Goal: Feedback & Contribution: Contribute content

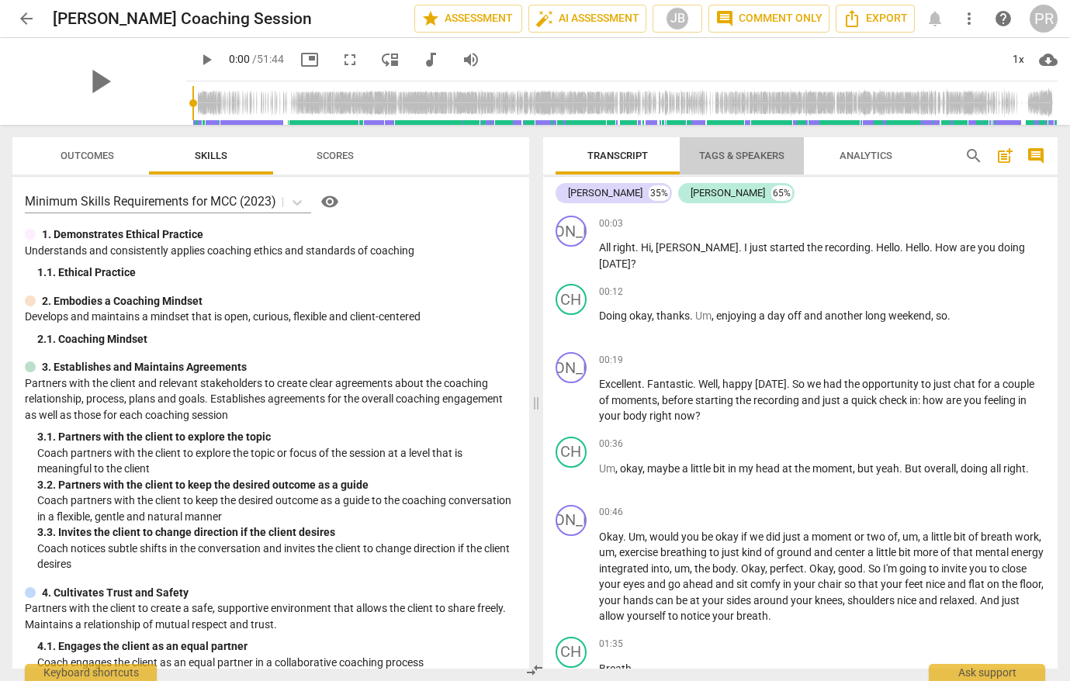
click at [730, 154] on span "Tags & Speakers" at bounding box center [741, 156] width 85 height 12
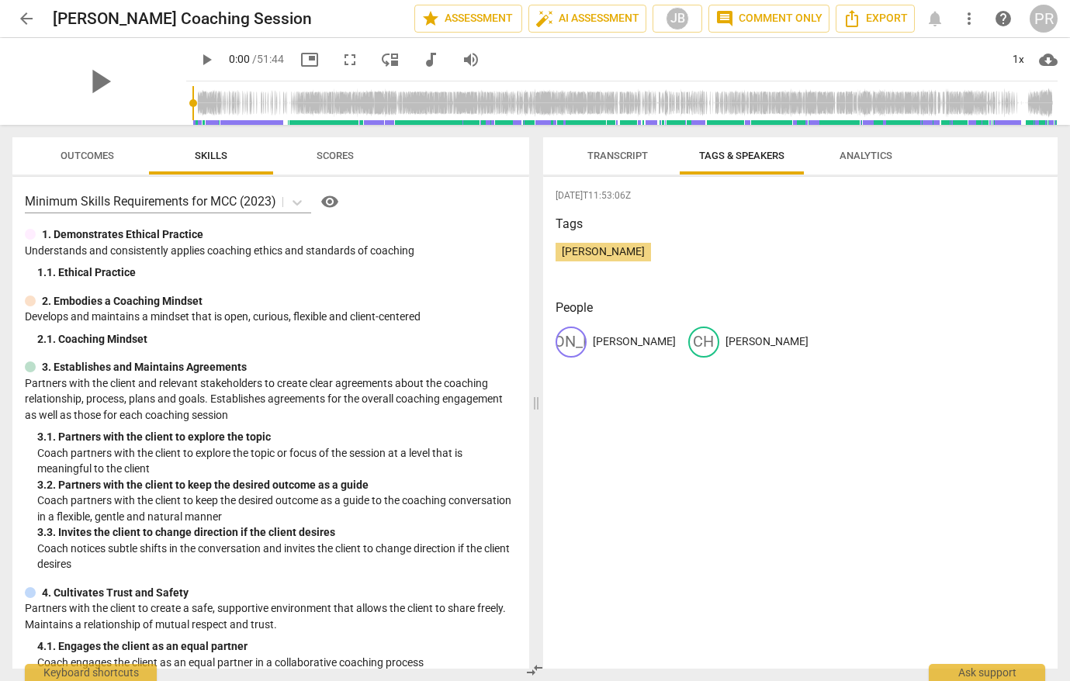
click at [611, 154] on span "Transcript" at bounding box center [617, 156] width 61 height 12
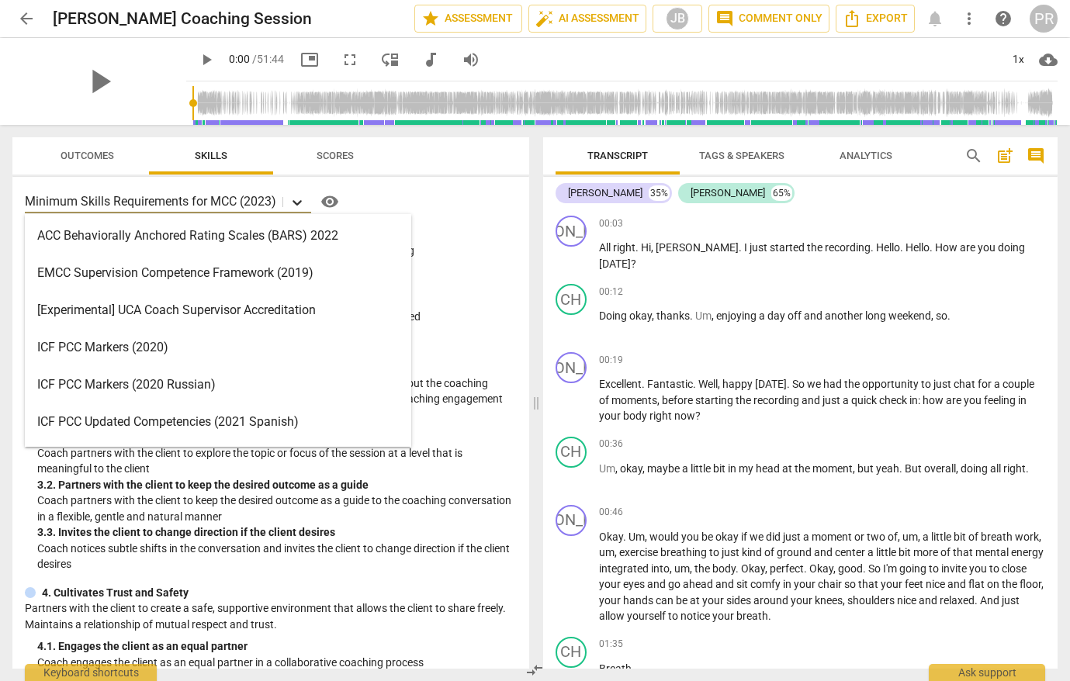
click at [298, 202] on icon at bounding box center [297, 203] width 16 height 16
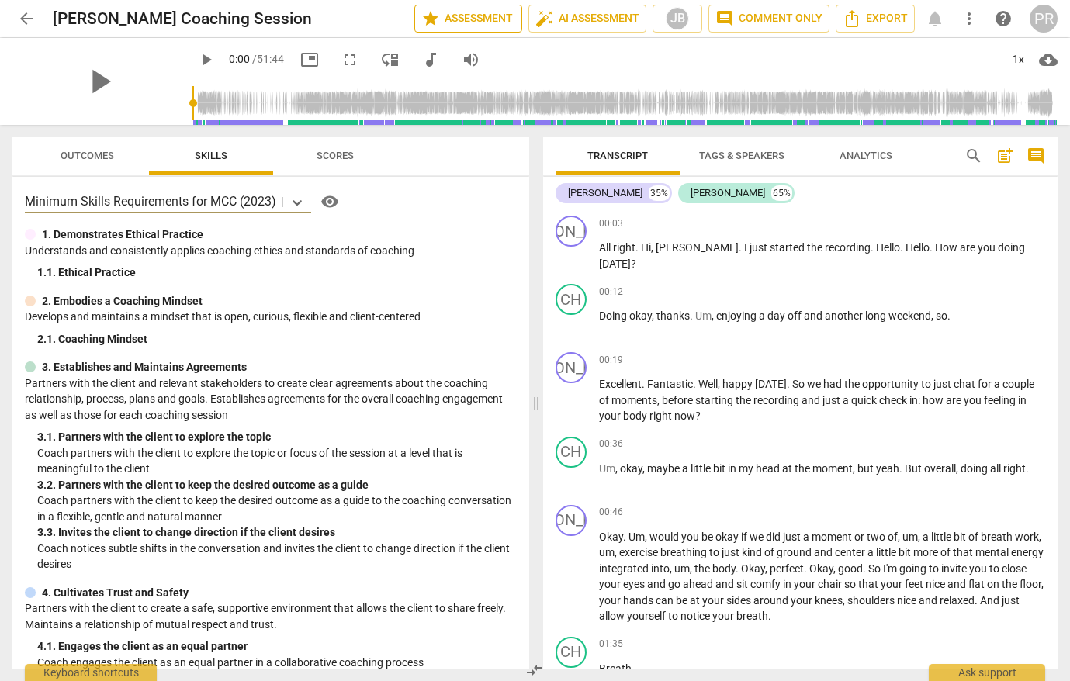
click at [465, 17] on span "star Assessment" at bounding box center [468, 18] width 94 height 19
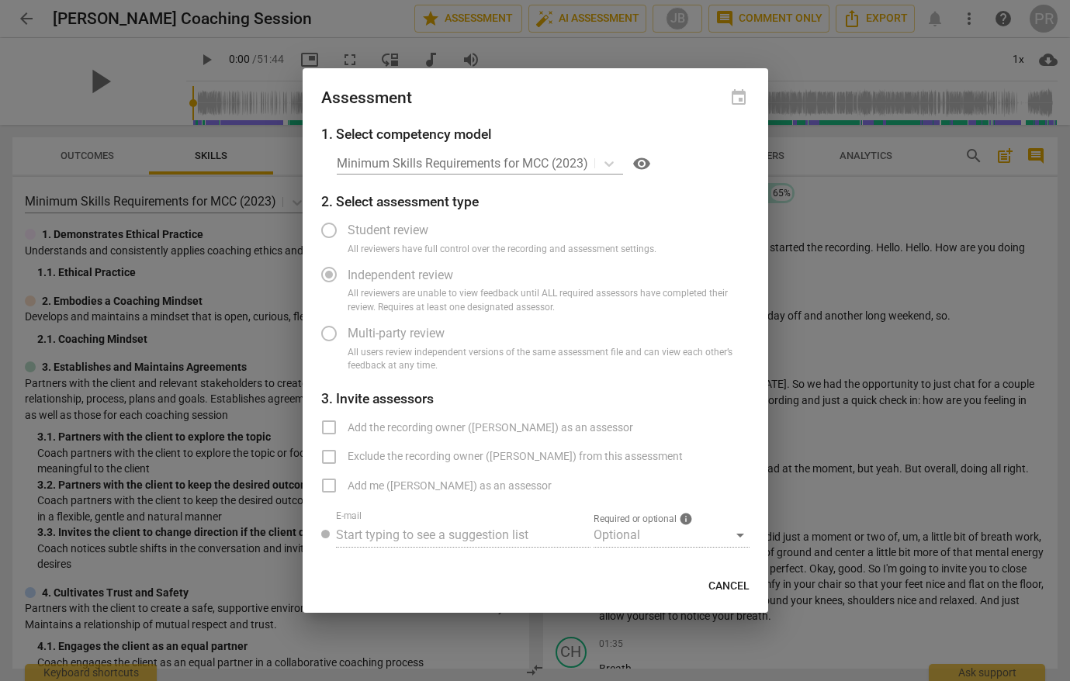
click at [330, 427] on label "Add the recording owner ([PERSON_NAME]) as an assessor" at bounding box center [471, 427] width 323 height 37
click at [724, 583] on span "Cancel" at bounding box center [728, 587] width 41 height 16
radio input "false"
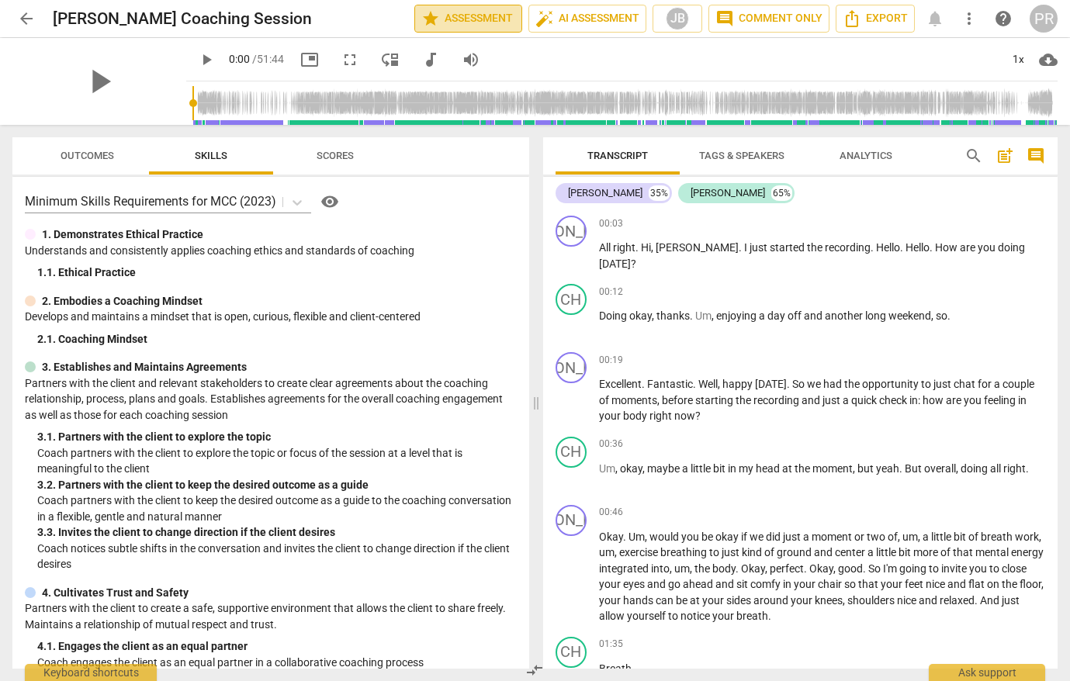
click at [462, 17] on span "star Assessment" at bounding box center [468, 18] width 94 height 19
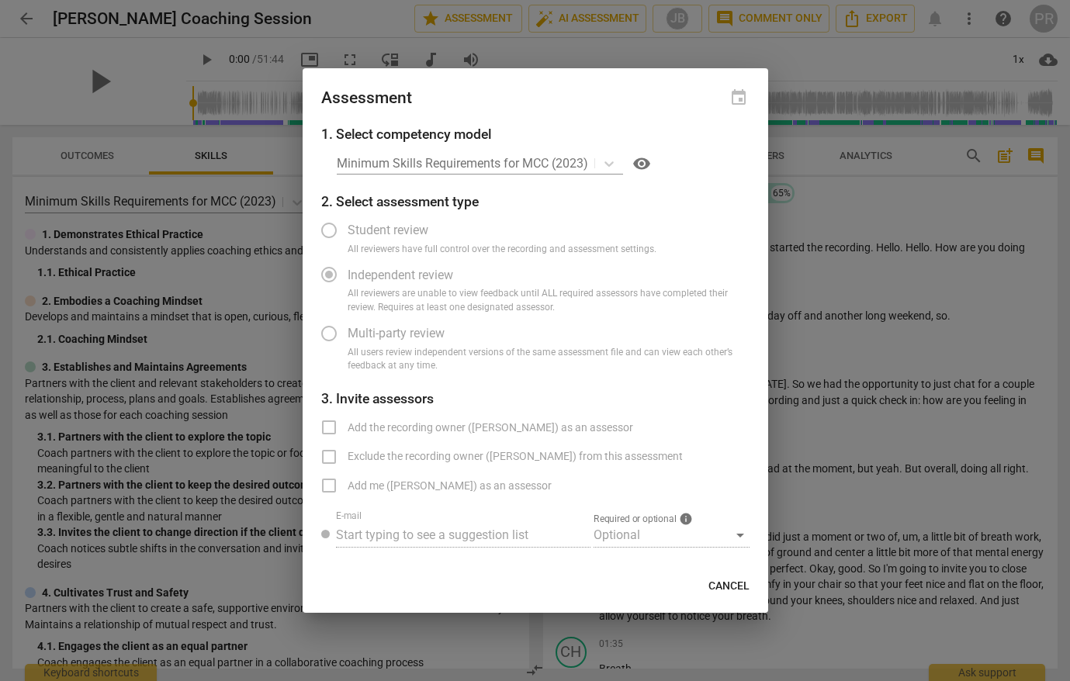
click at [578, 164] on div "Minimum Skills Requirements for MCC (2023) visibility" at bounding box center [543, 163] width 413 height 25
click at [610, 161] on div "Minimum Skills Requirements for MCC (2023) visibility" at bounding box center [543, 163] width 413 height 25
click at [724, 583] on span "Cancel" at bounding box center [728, 587] width 41 height 16
radio input "false"
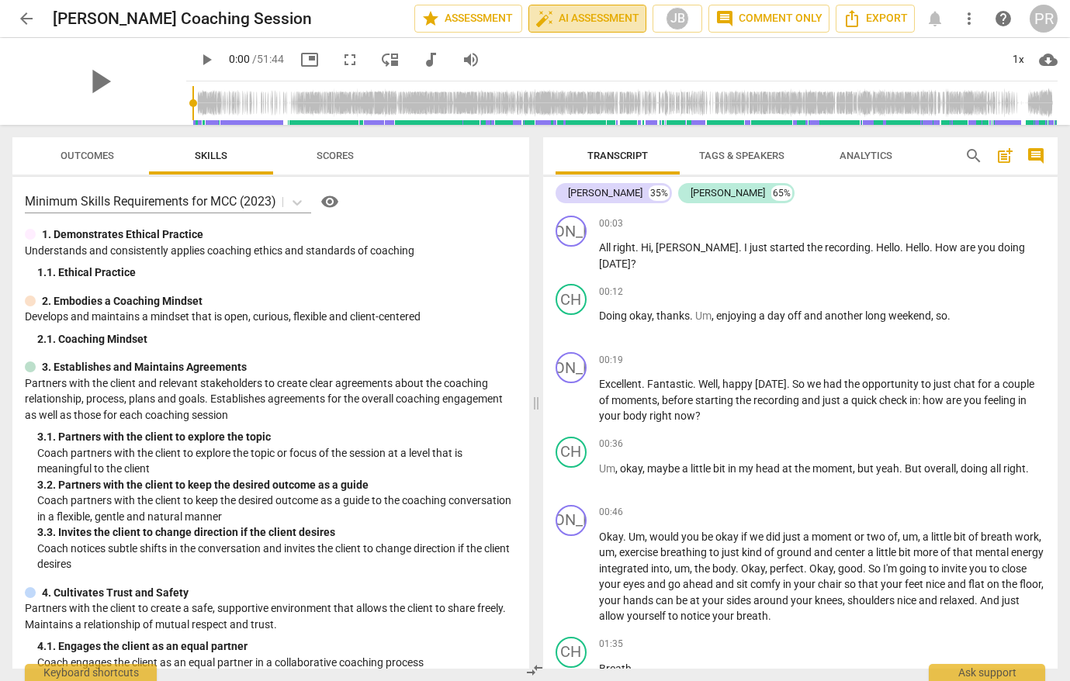
click at [590, 16] on span "auto_fix_high AI Assessment" at bounding box center [587, 18] width 104 height 19
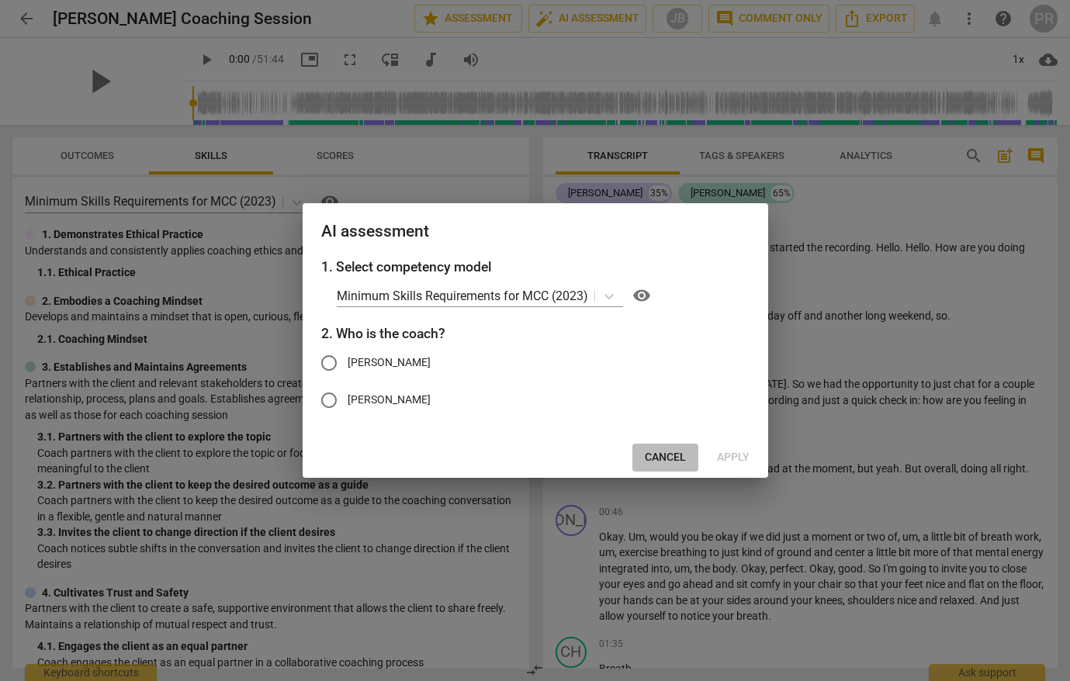
click at [657, 456] on span "Cancel" at bounding box center [665, 458] width 41 height 16
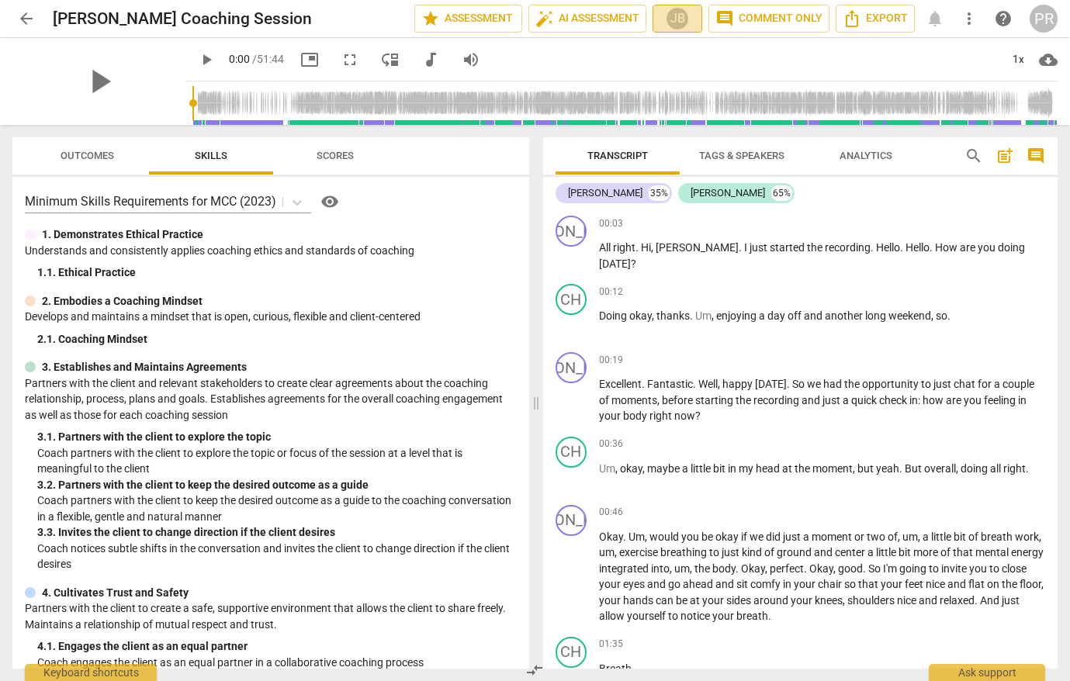
click at [688, 18] on div "JB" at bounding box center [677, 18] width 23 height 23
click at [687, 18] on div at bounding box center [535, 340] width 1070 height 681
click at [740, 18] on span "comment Comment only" at bounding box center [768, 18] width 107 height 19
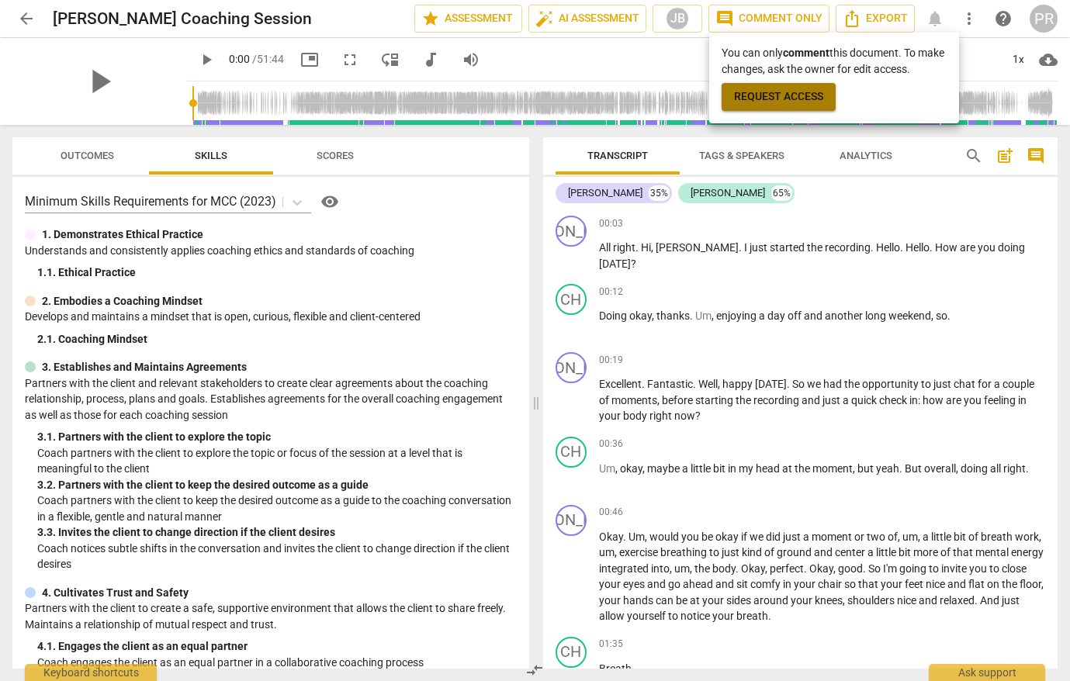
click at [779, 92] on span "Request access" at bounding box center [778, 97] width 89 height 16
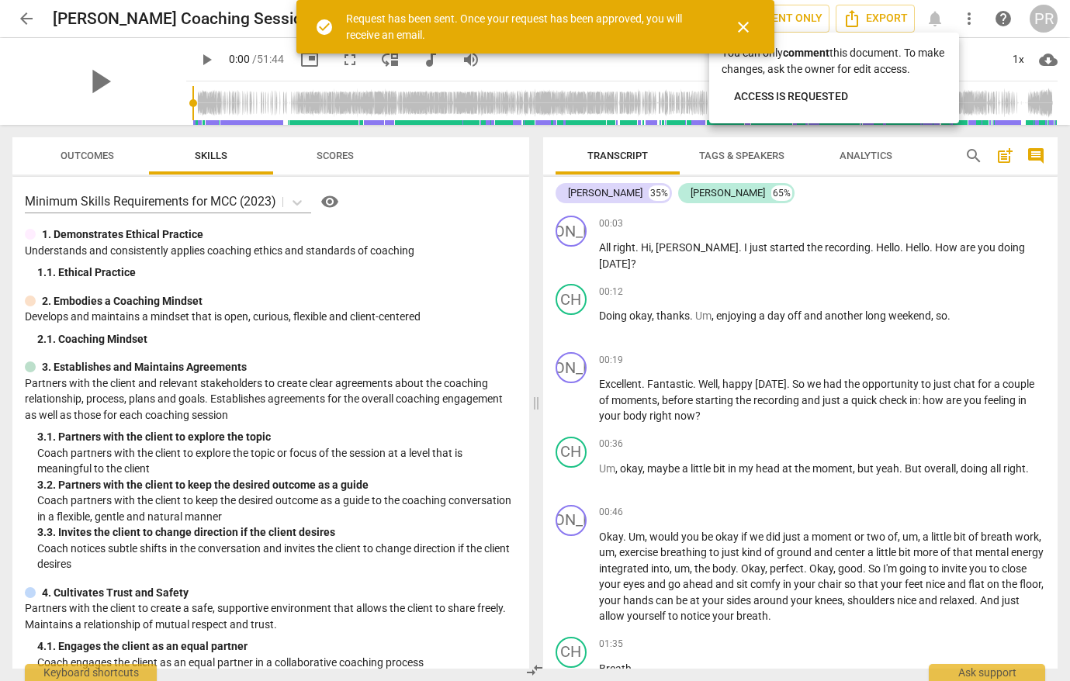
click at [864, 14] on div at bounding box center [535, 340] width 1070 height 681
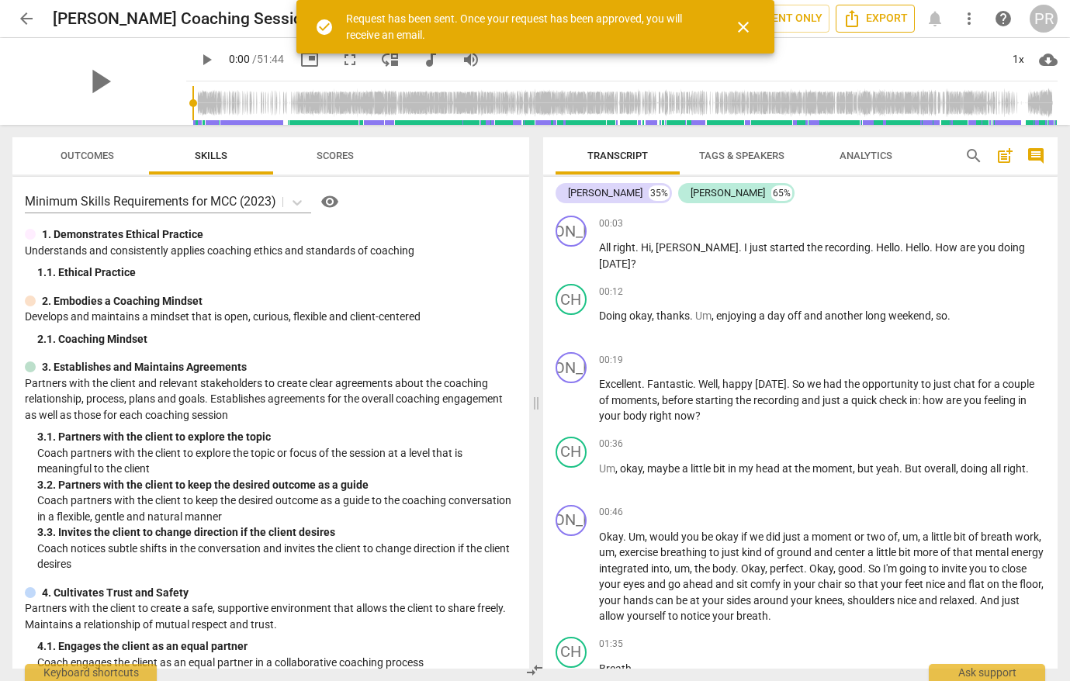
click at [875, 14] on span "Export" at bounding box center [874, 18] width 65 height 19
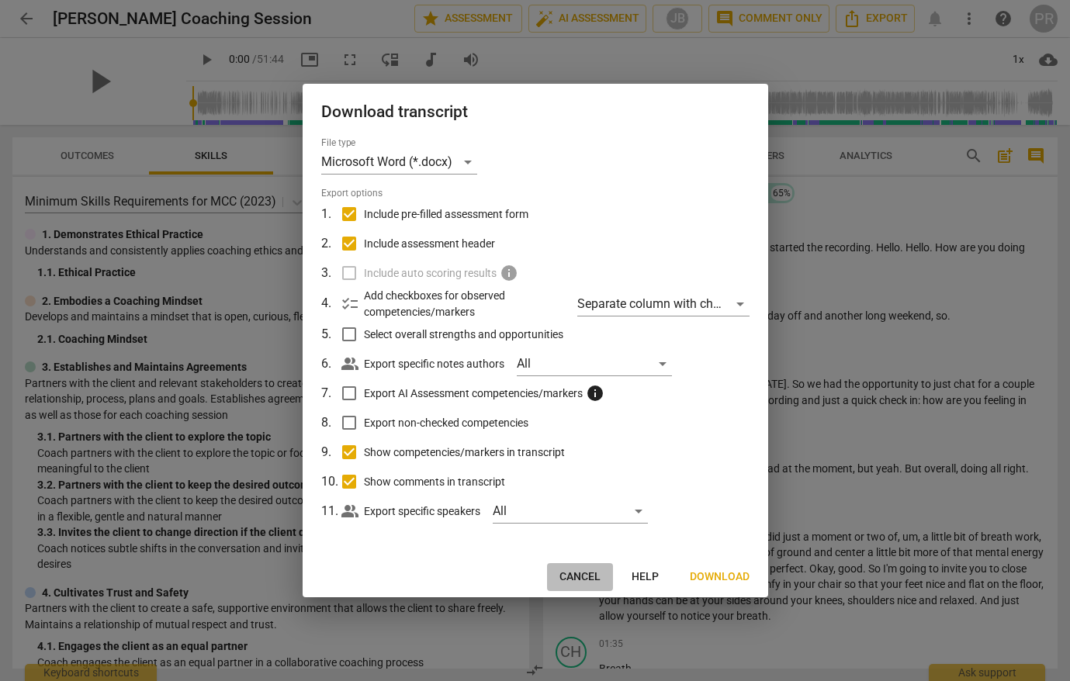
click at [583, 573] on span "Cancel" at bounding box center [579, 577] width 41 height 16
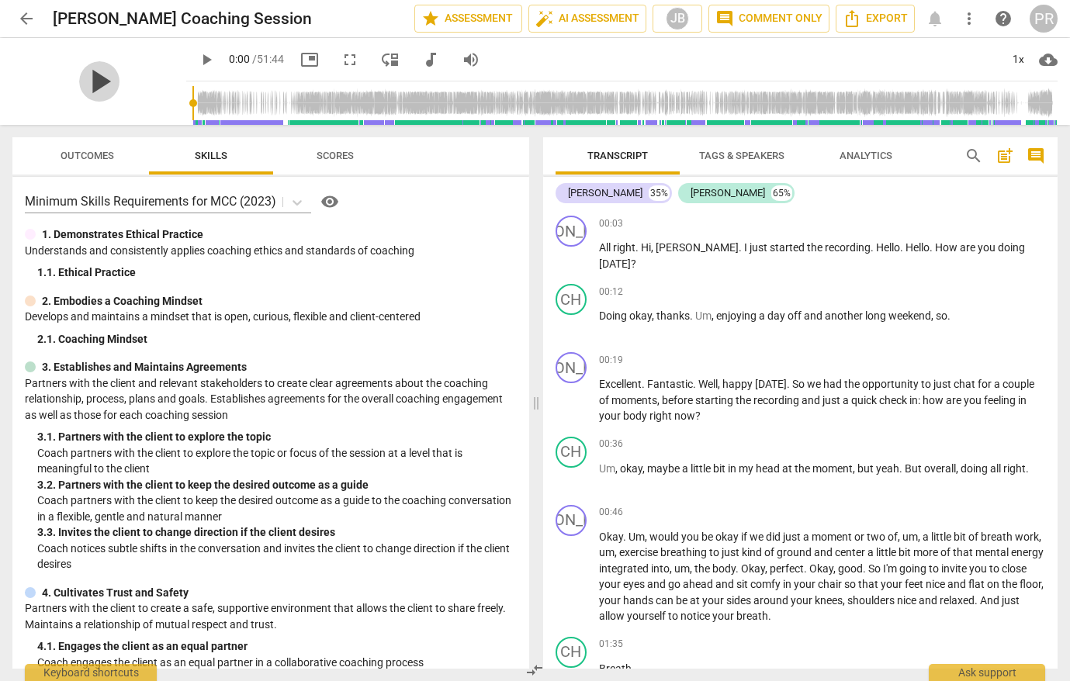
click at [85, 80] on span "play_arrow" at bounding box center [99, 81] width 40 height 40
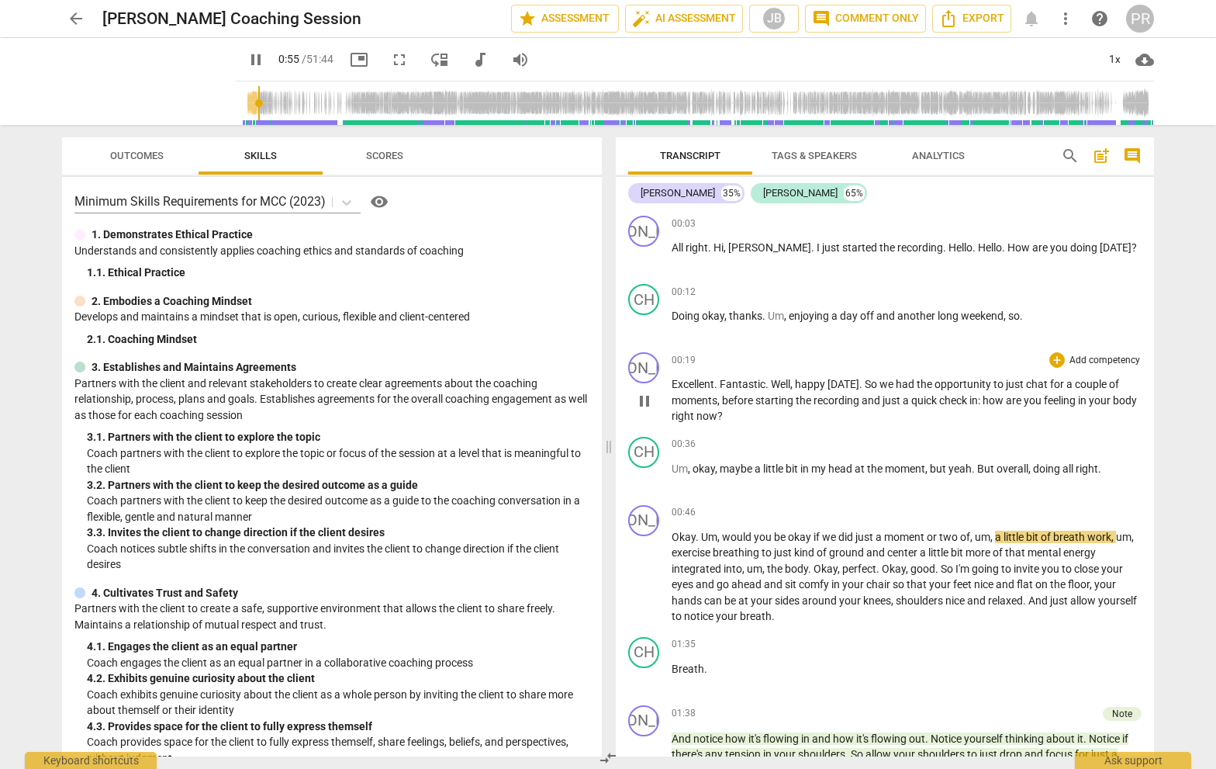
click at [1069, 356] on p "Add competency" at bounding box center [1105, 361] width 74 height 14
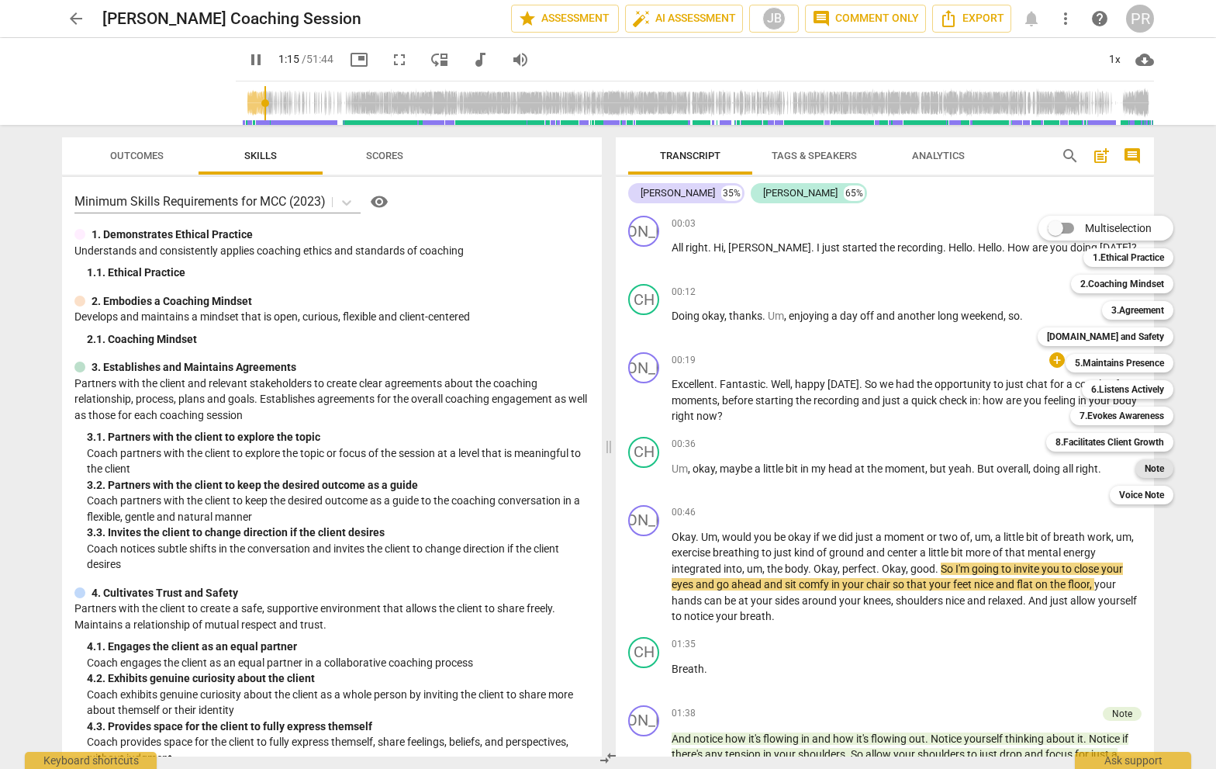
click at [1069, 465] on b "Note" at bounding box center [1154, 468] width 19 height 19
type input "76"
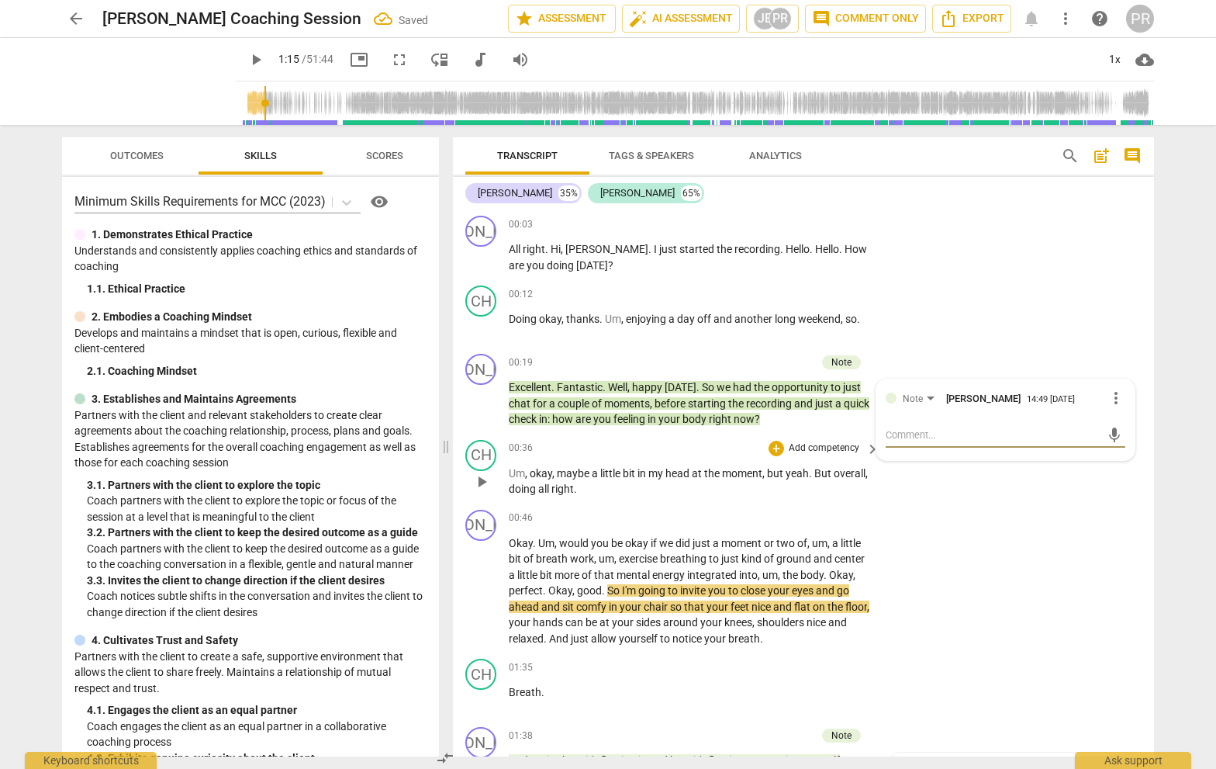
type textarea "W"
type textarea "Wa"
type textarea "Was"
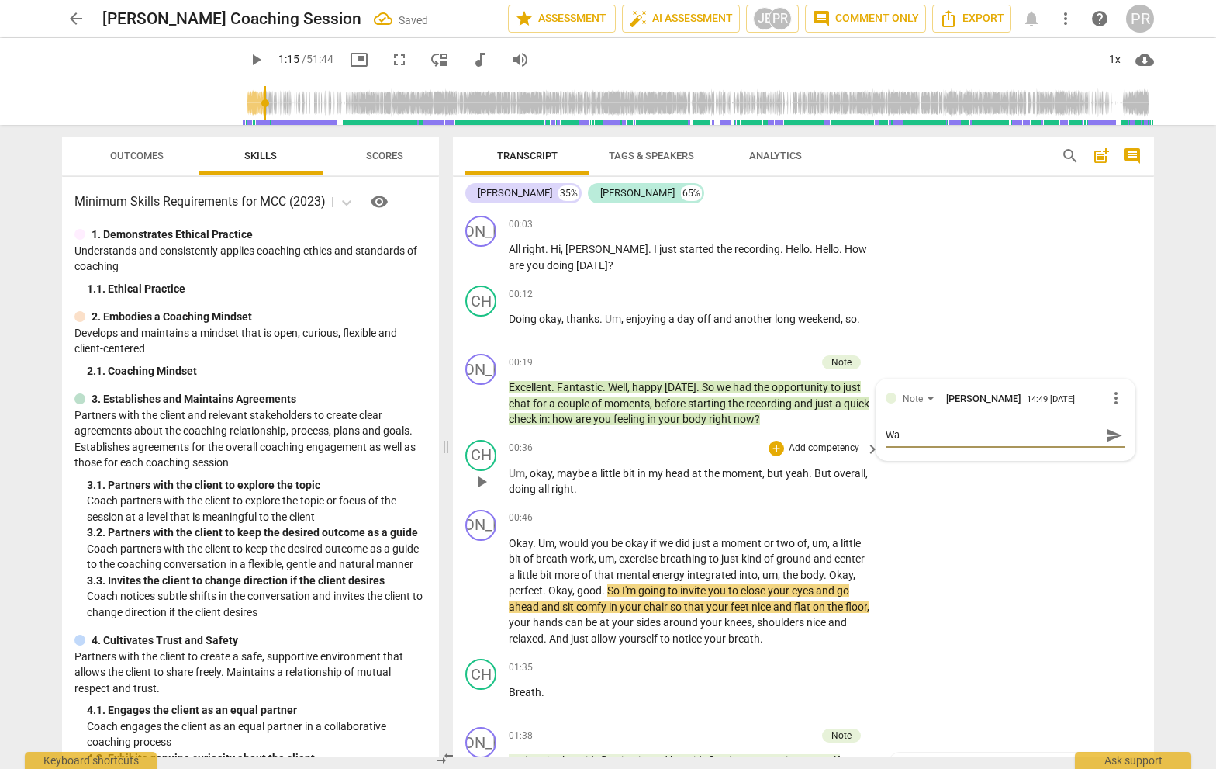
type textarea "Was"
type textarea "Was t"
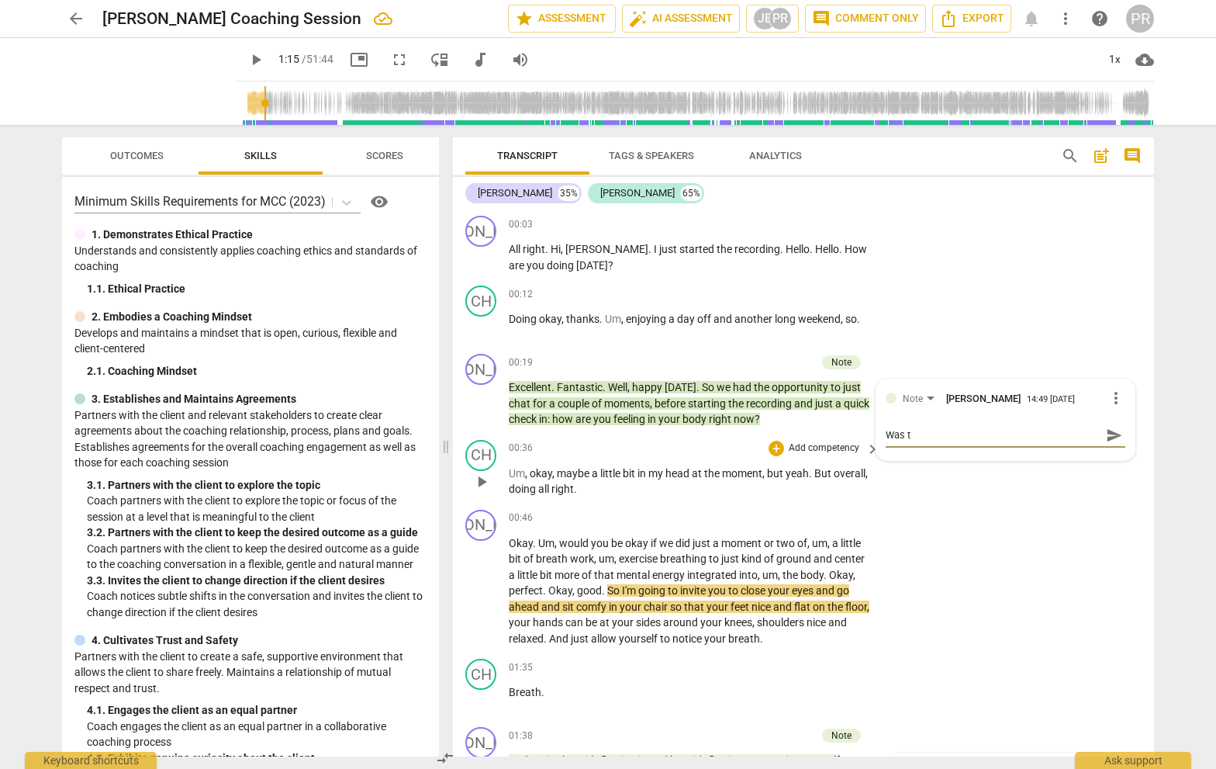
type textarea "Was th"
type textarea "Was the"
type textarea "Was ther"
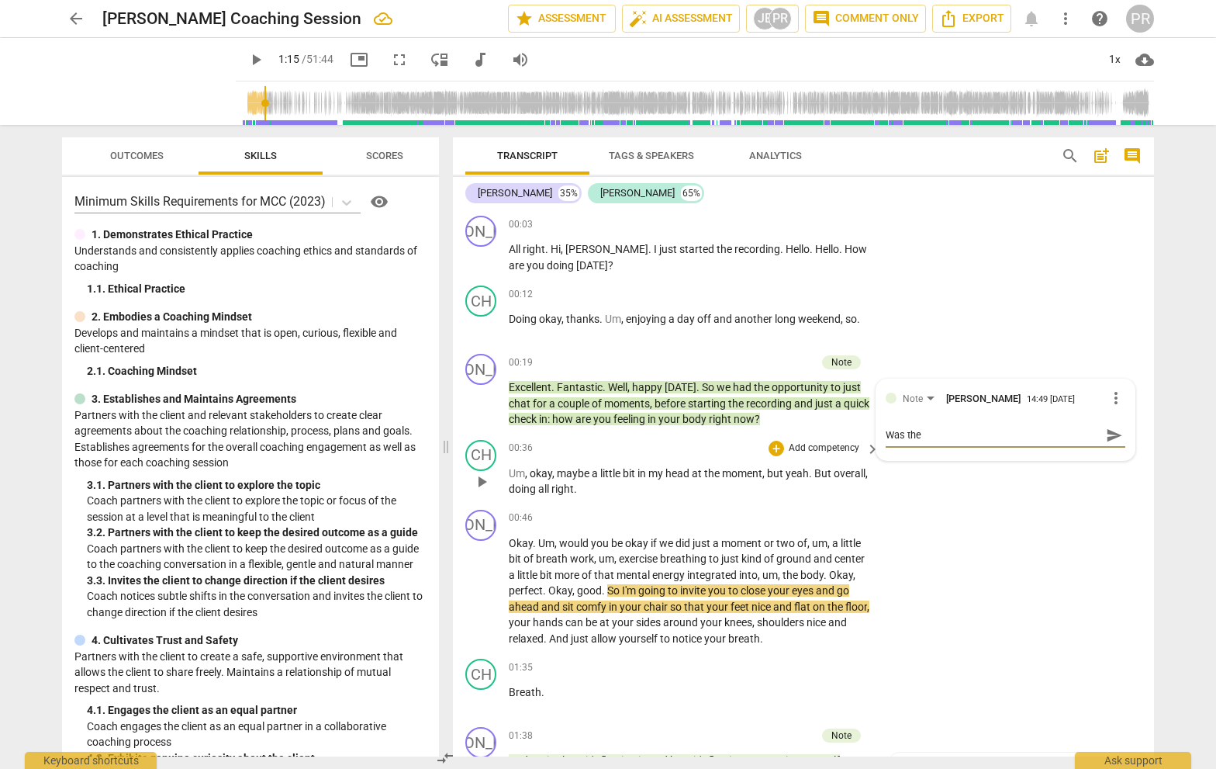
type textarea "Was ther"
type textarea "Was there"
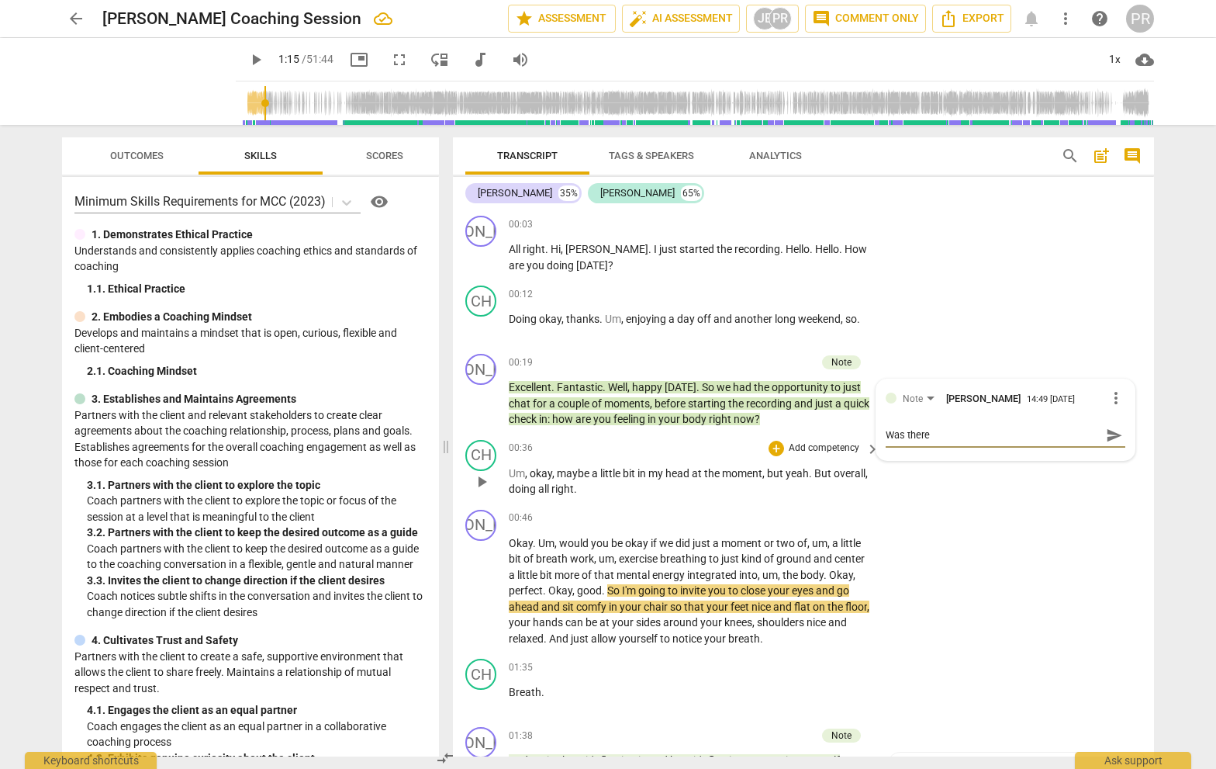
type textarea "Was there a"
type textarea "Was there a p"
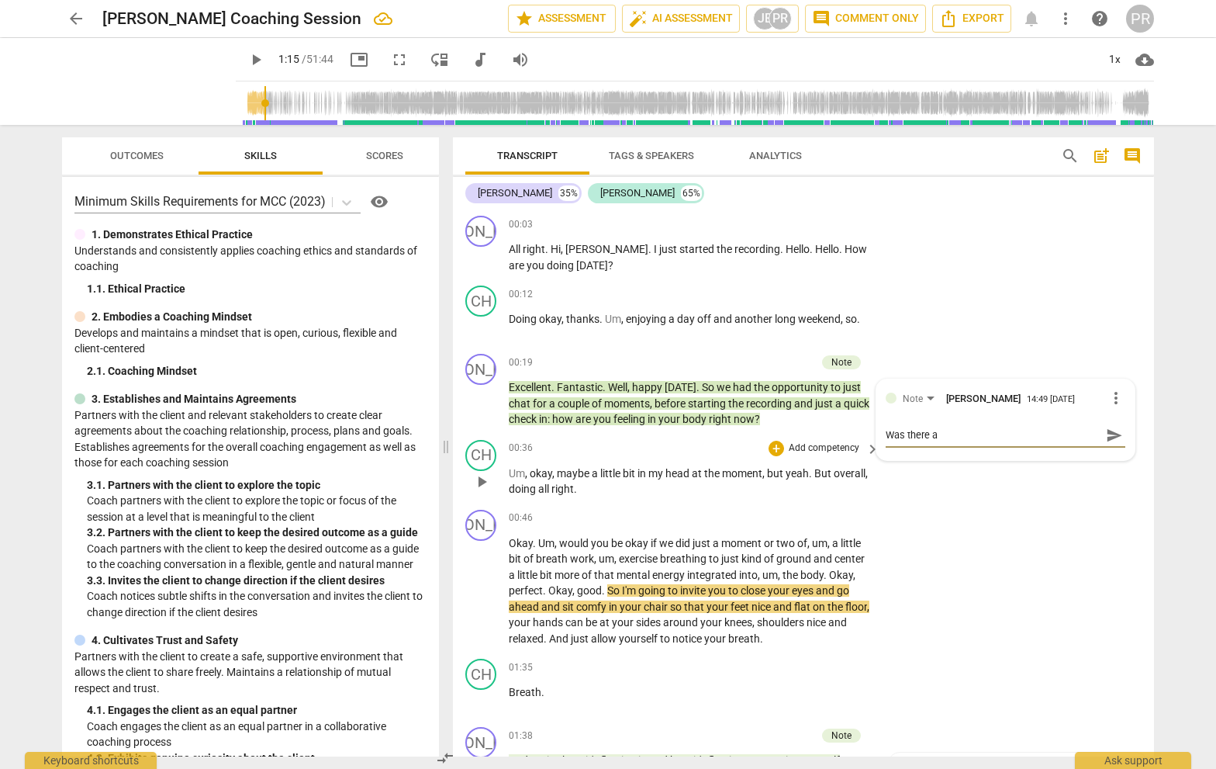
type textarea "Was there a p"
type textarea "Was there a pu"
type textarea "Was there a pur"
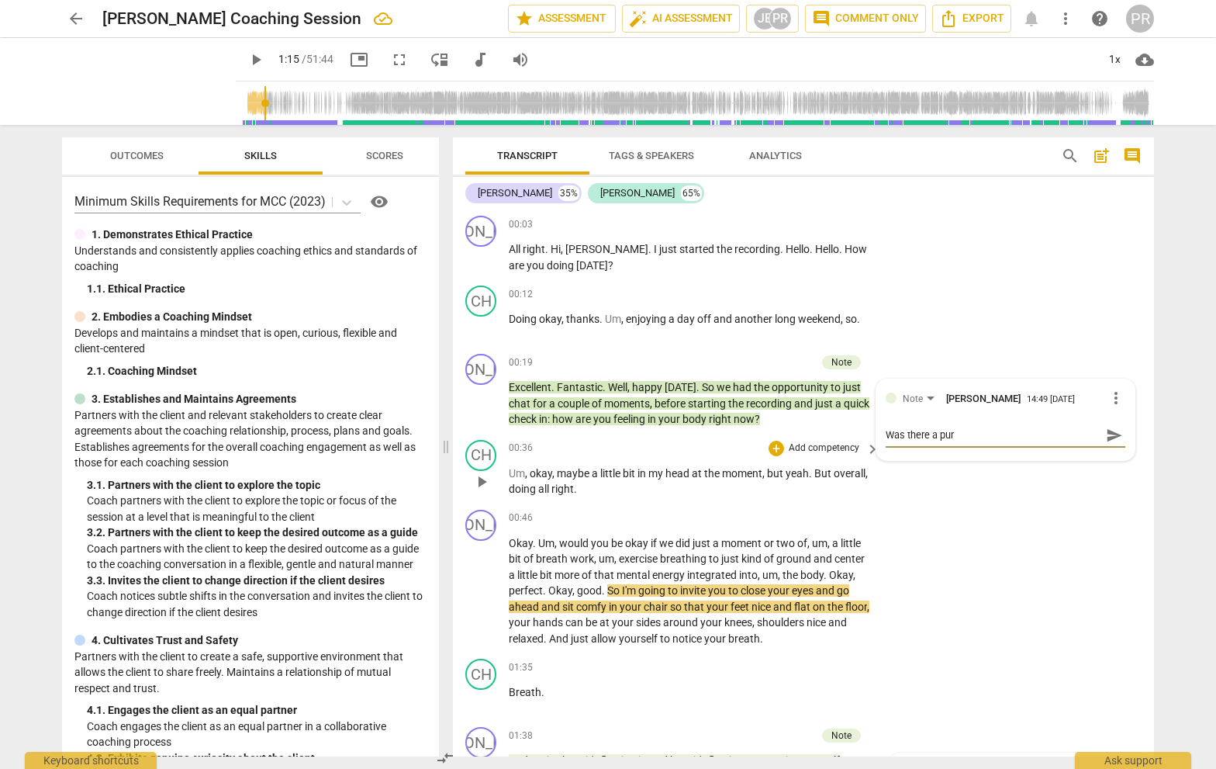
type textarea "Was there a purp"
type textarea "Was there a purpo"
type textarea "Was there a purpos"
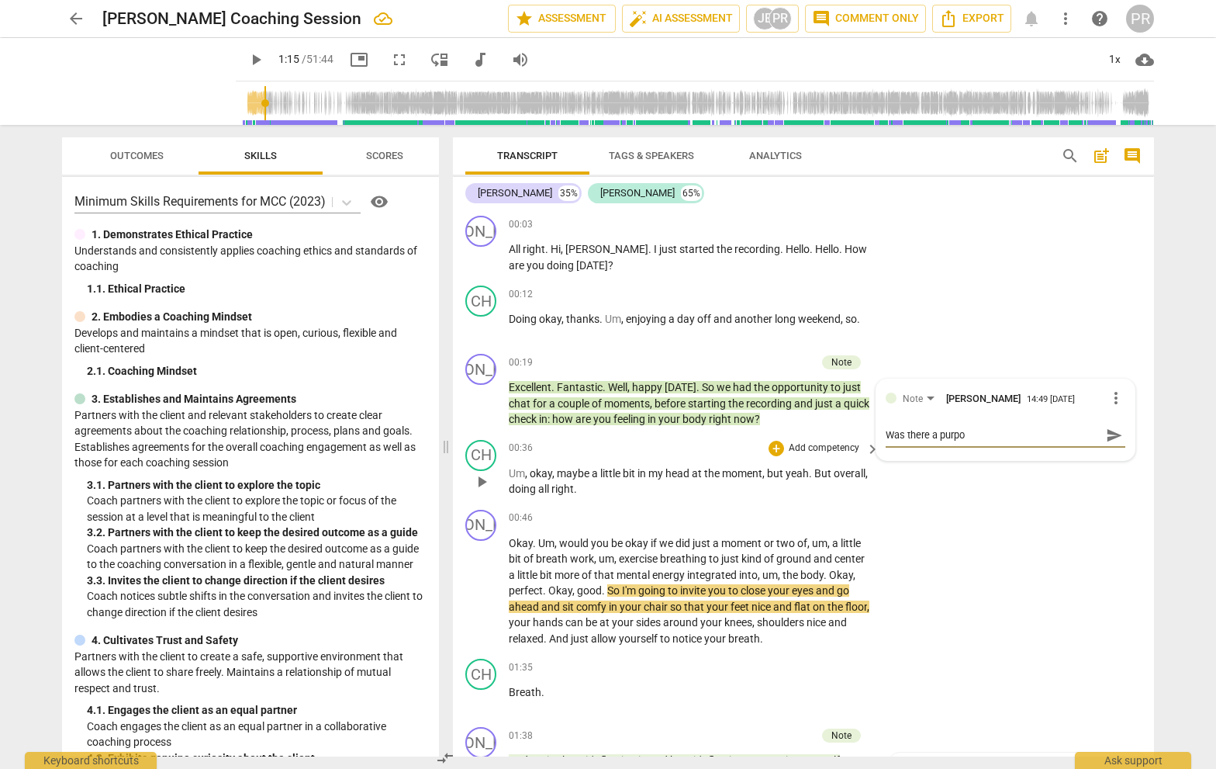
type textarea "Was there a purpos"
type textarea "Was there a purpose"
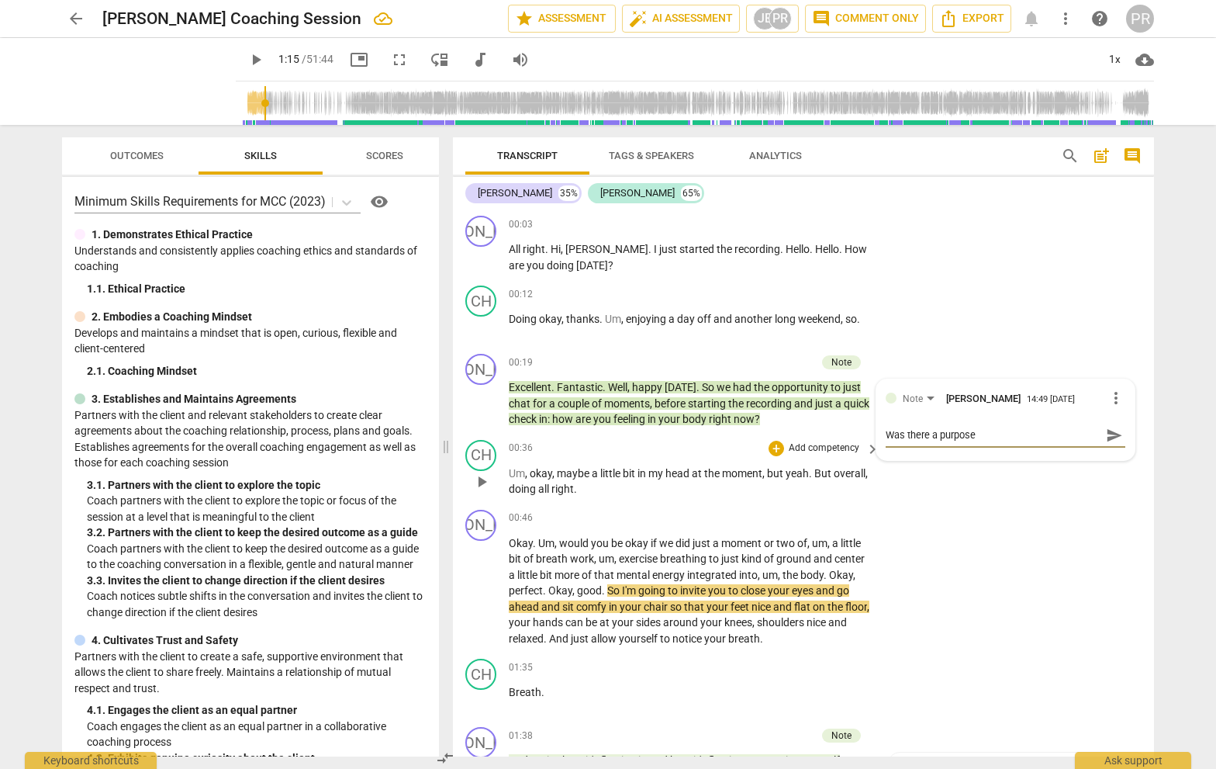
type textarea "Was there a purpose t"
type textarea "Was there a purpose to"
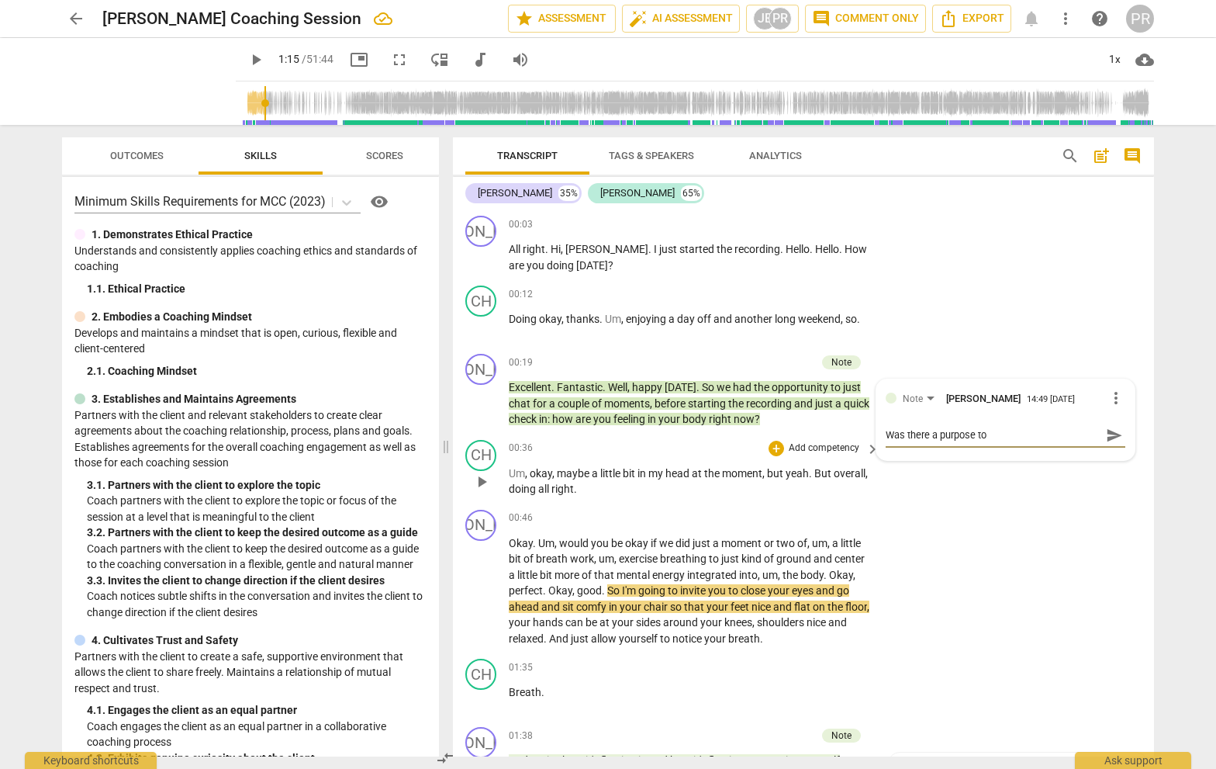
type textarea "Was there a purpose to"
type textarea "Was there a purpose to s"
type textarea "Was there a purpose to st"
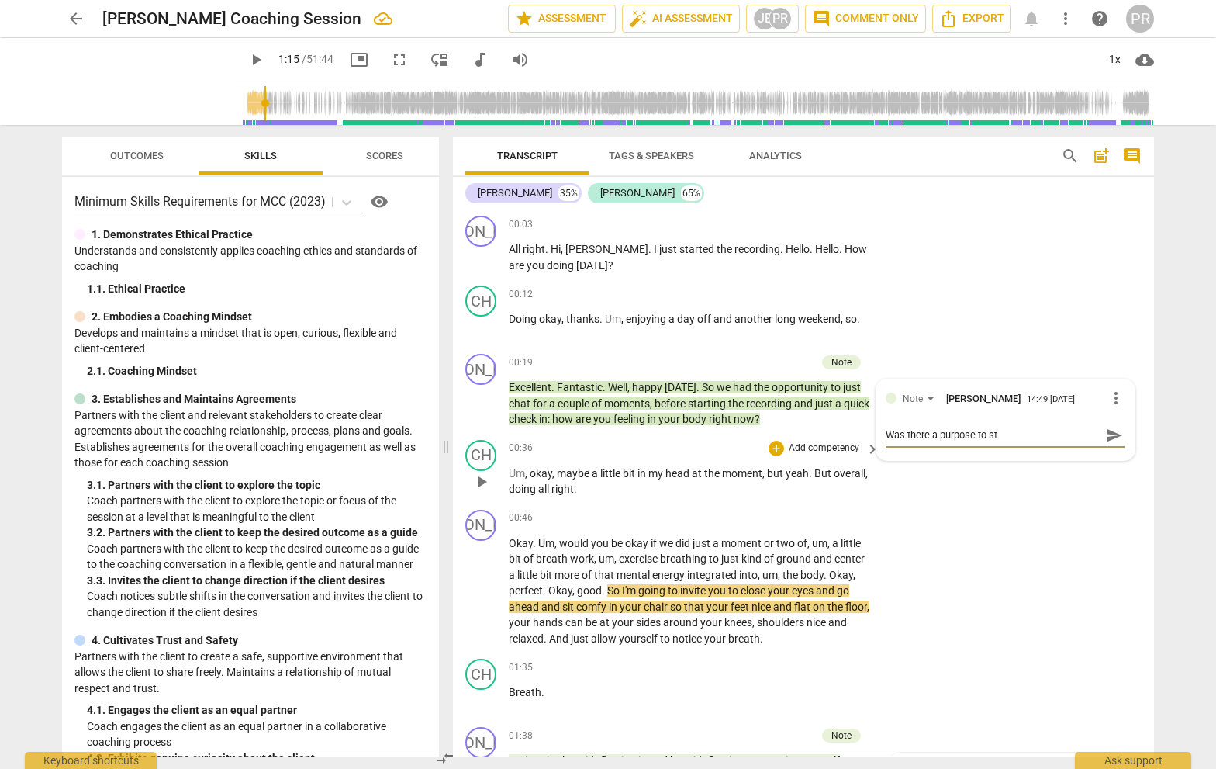
type textarea "Was there a purpose to sta"
type textarea "Was there a purpose to stat"
type textarea "Was there a purpose to stati"
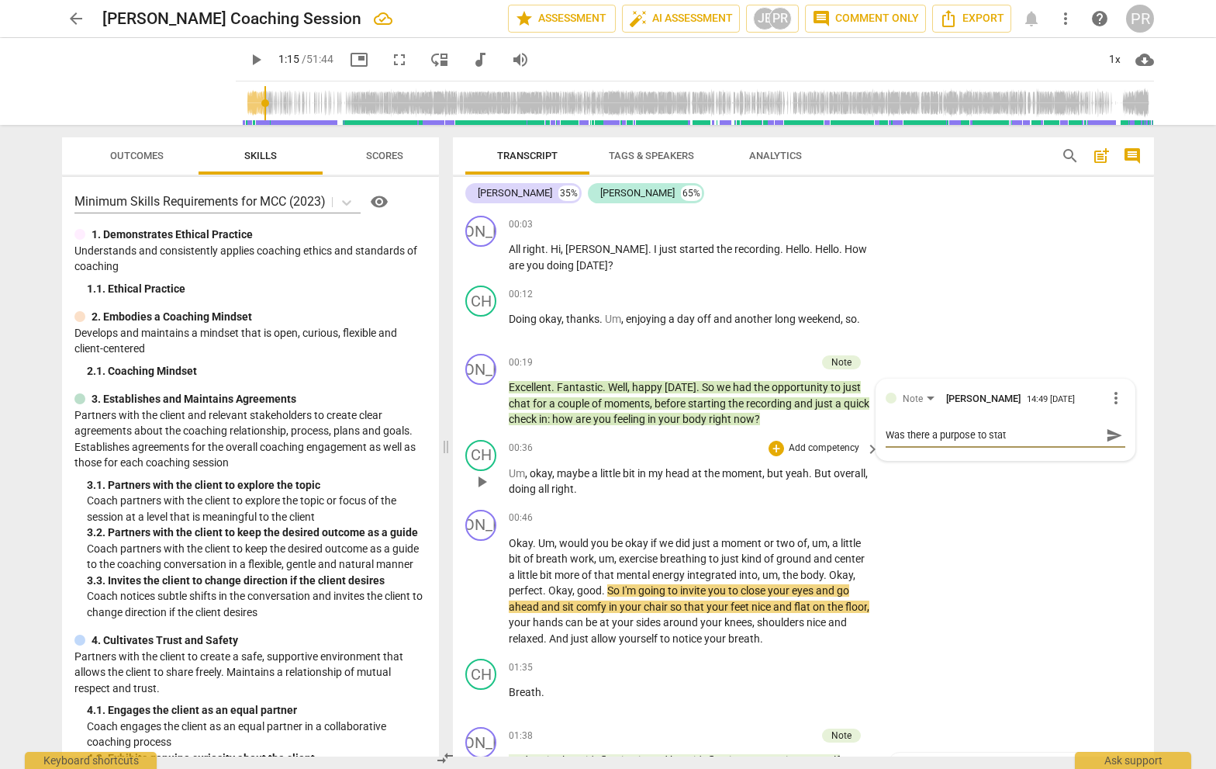
type textarea "Was there a purpose to stati"
type textarea "Was there a purpose to [MEDICAL_DATA]"
type textarea "Was there a purpose to stating"
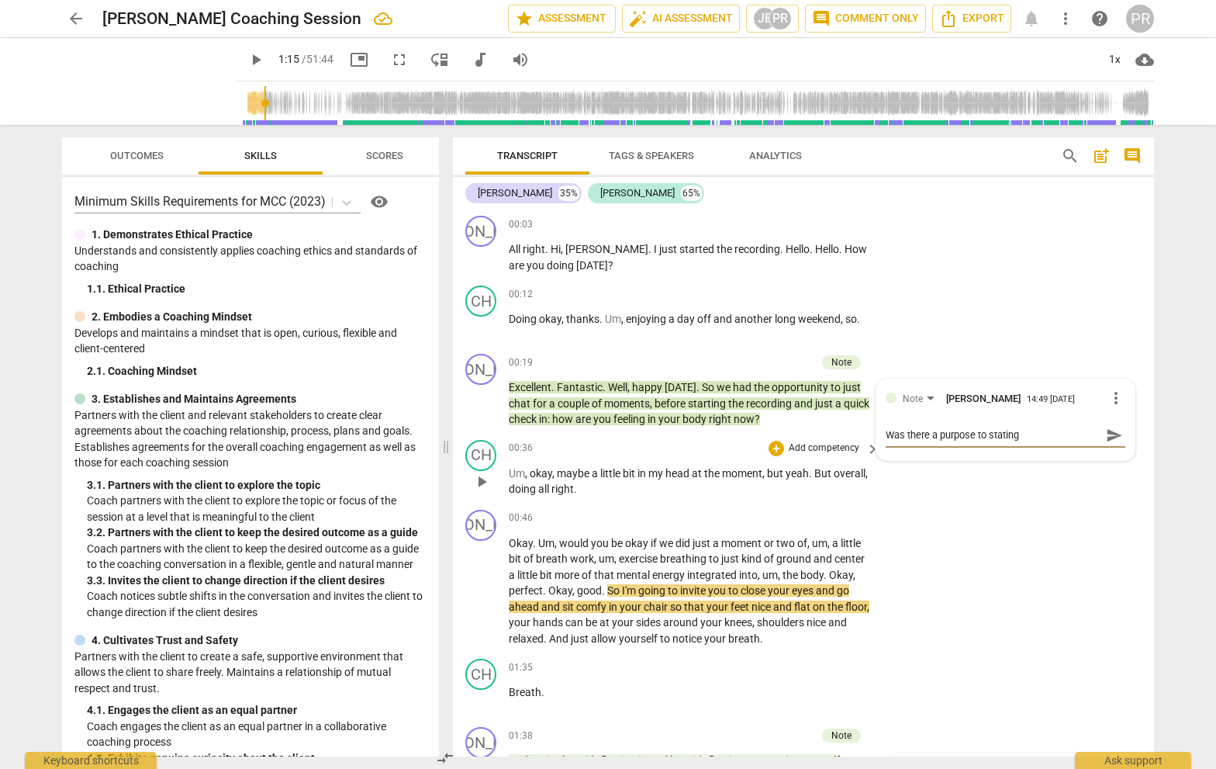
type textarea "Was there a purpose to stating"
type textarea "Was there a purpose to stating t"
type textarea "Was there a purpose to stating th"
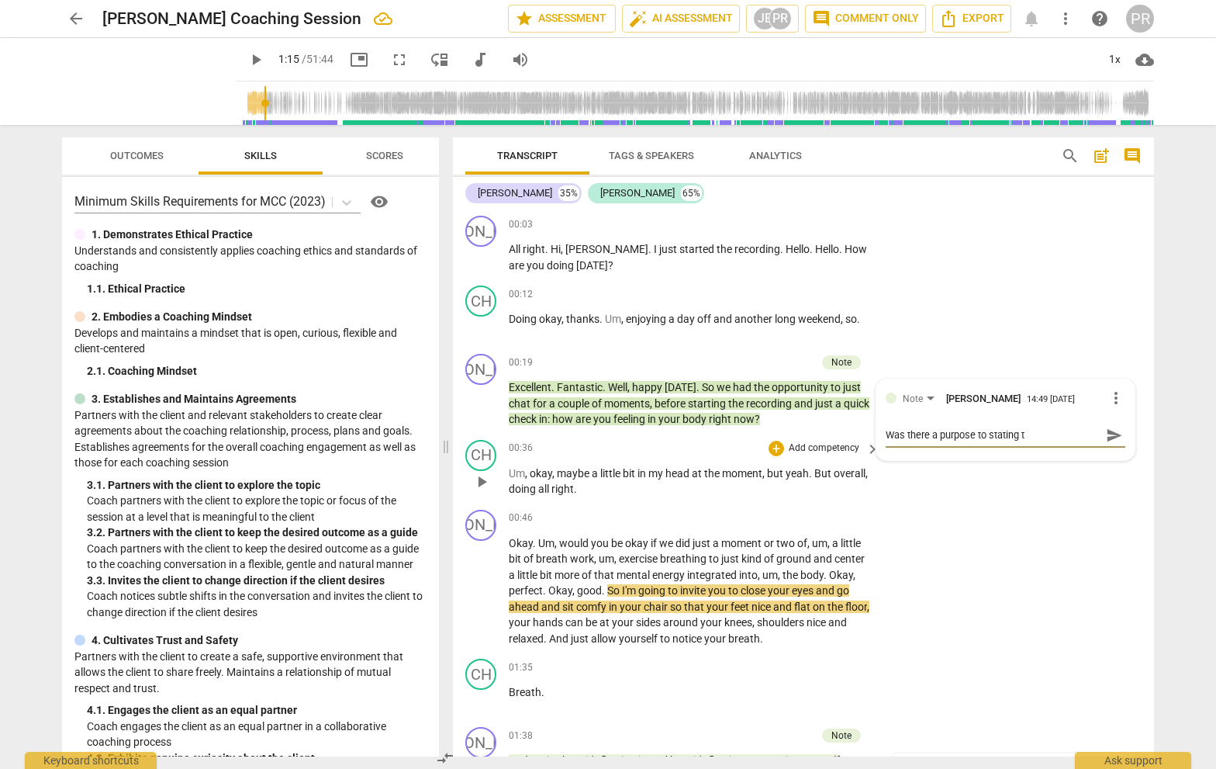
type textarea "Was there a purpose to stating th"
type textarea "Was there a purpose to stating tha"
type textarea "Was there a purpose to stating that"
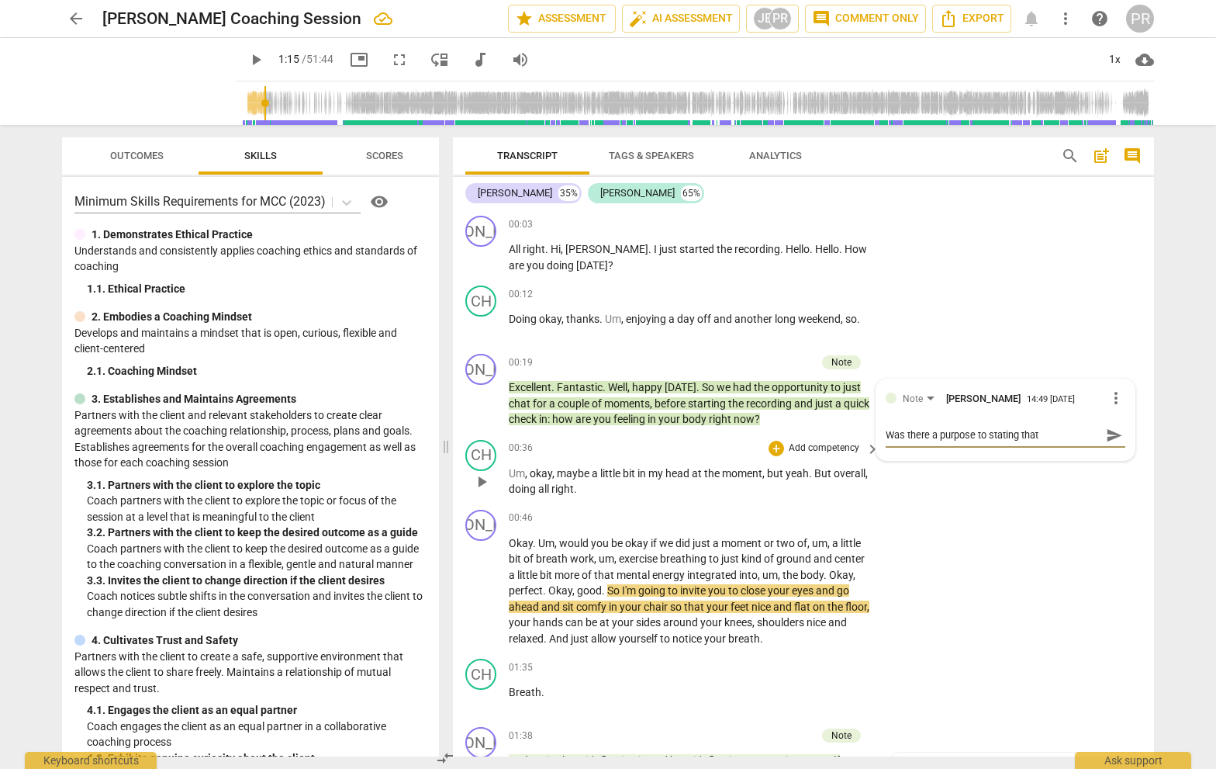
type textarea "Was there a purpose to stating that"
type textarea "Was there a purpose to stating that y"
type textarea "Was there a purpose to stating that yo"
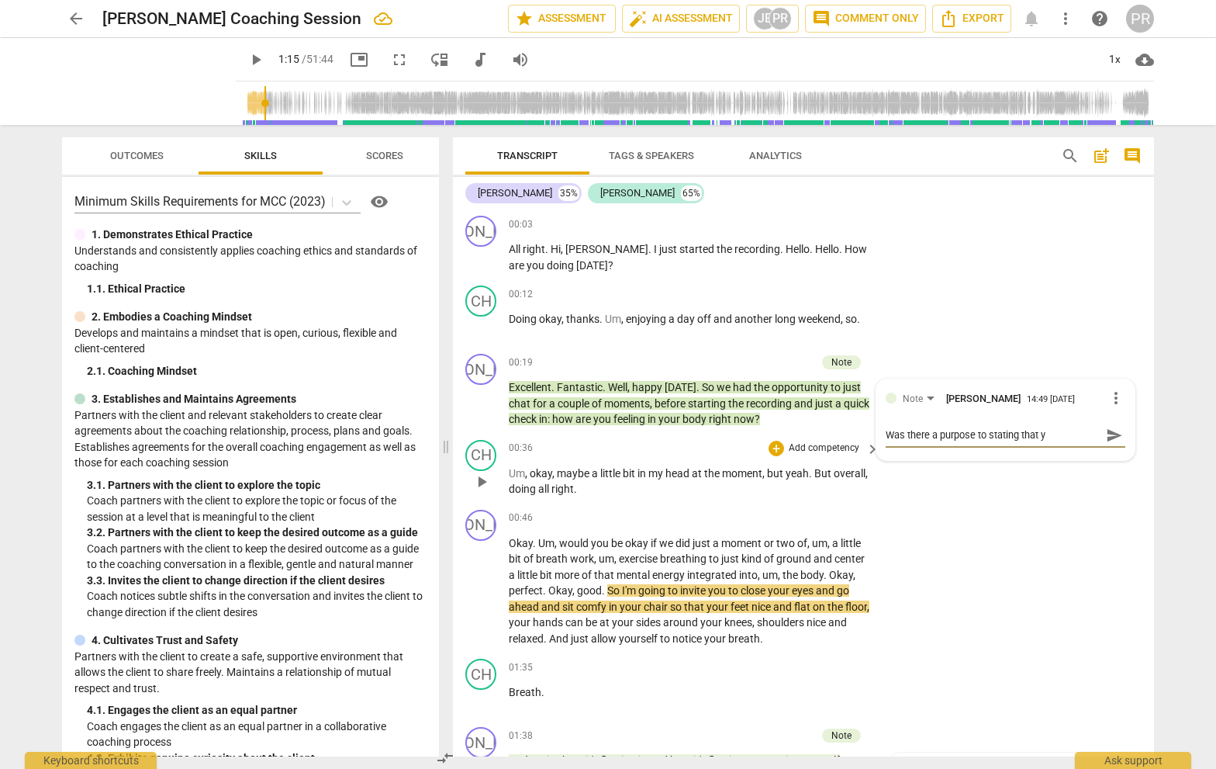
type textarea "Was there a purpose to stating that yo"
type textarea "Was there a purpose to stating that you"
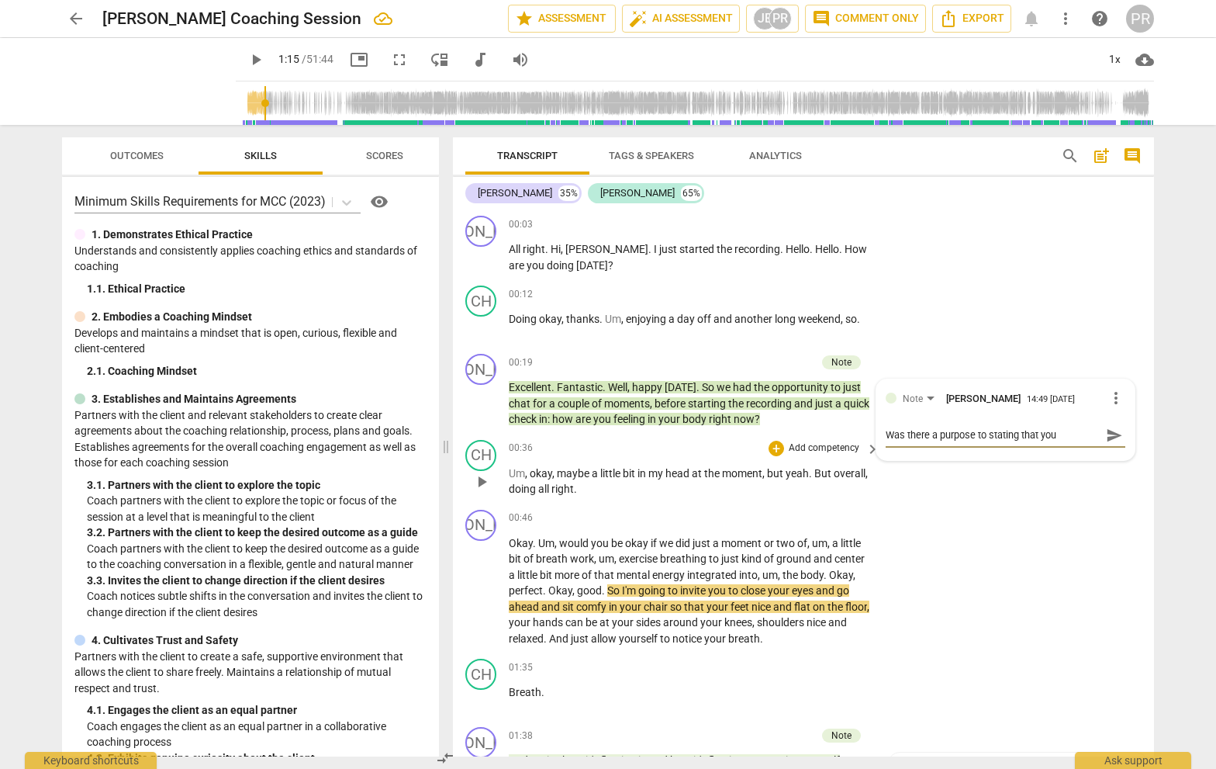
type textarea "Was there a purpose to stating that you c"
type textarea "Was there a purpose to stating that you ch"
type textarea "Was there a purpose to stating that you cha"
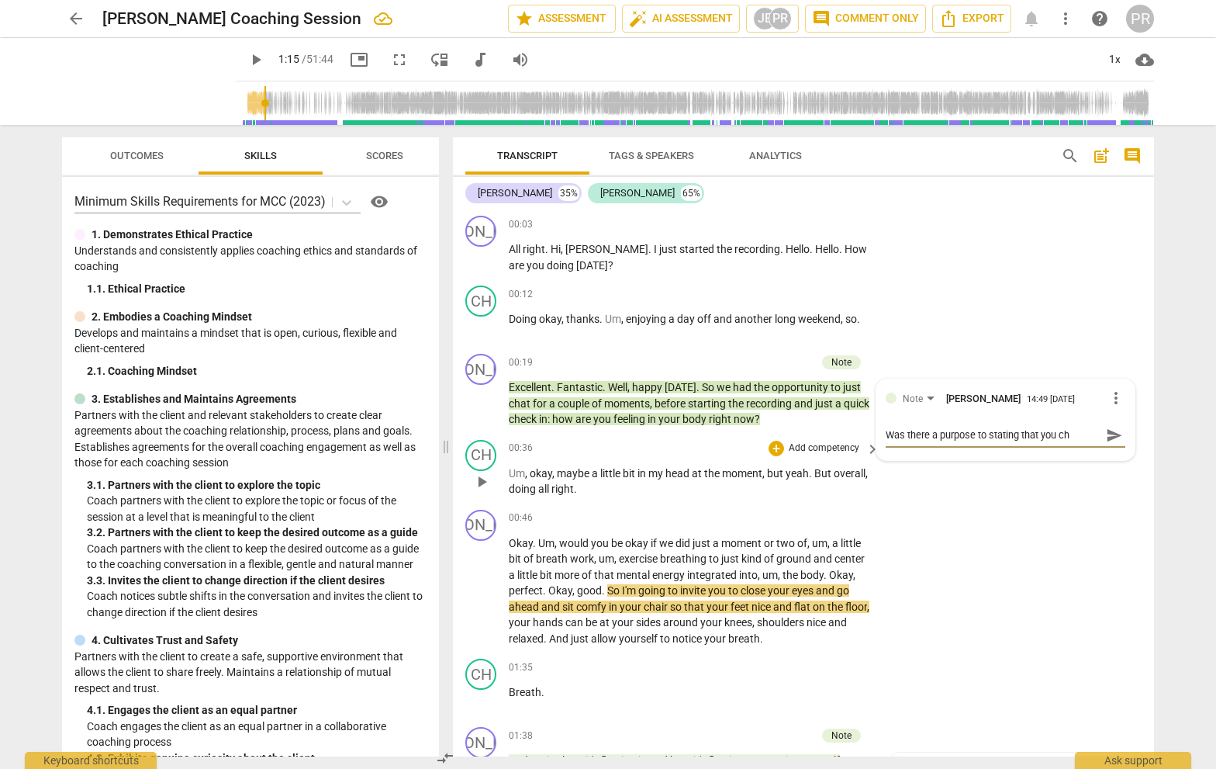
type textarea "Was there a purpose to stating that you cha"
type textarea "Was there a purpose to stating that you chat"
type textarea "Was there a purpose to stating that you chatt"
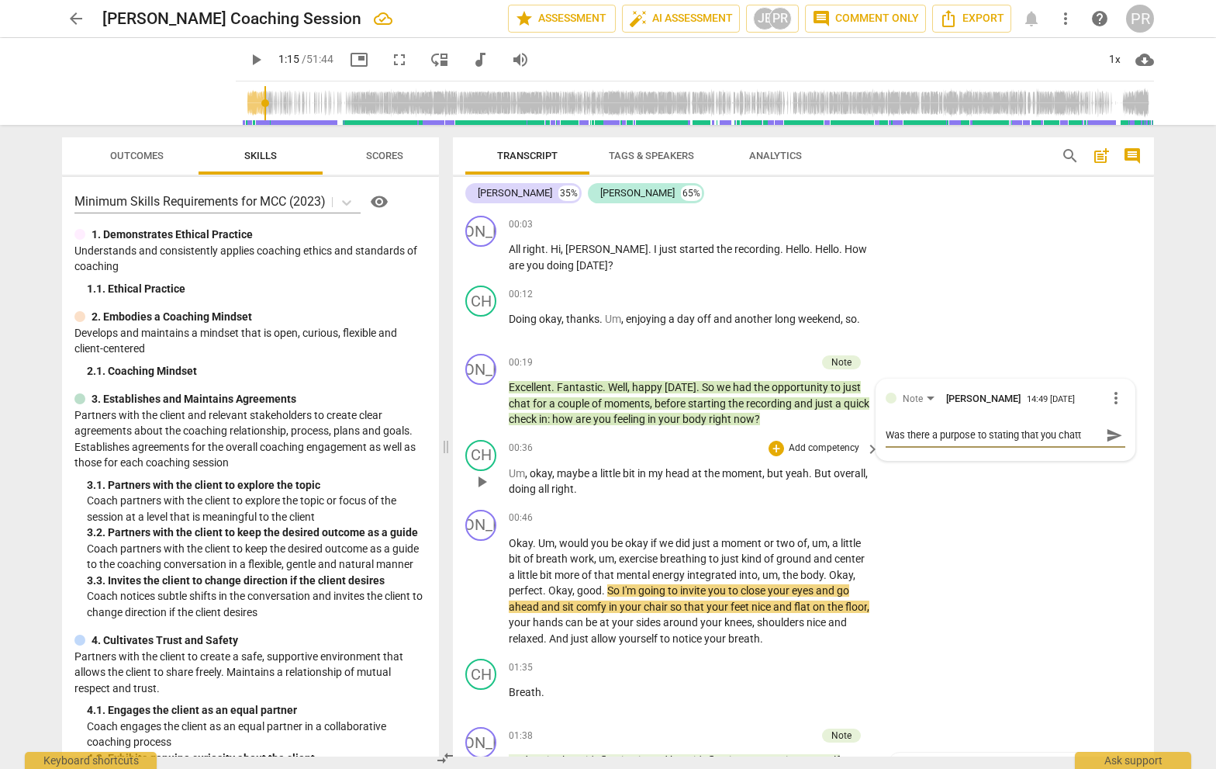
type textarea "Was there a purpose to stating that you chatte"
type textarea "Was there a purpose to stating that you chatted"
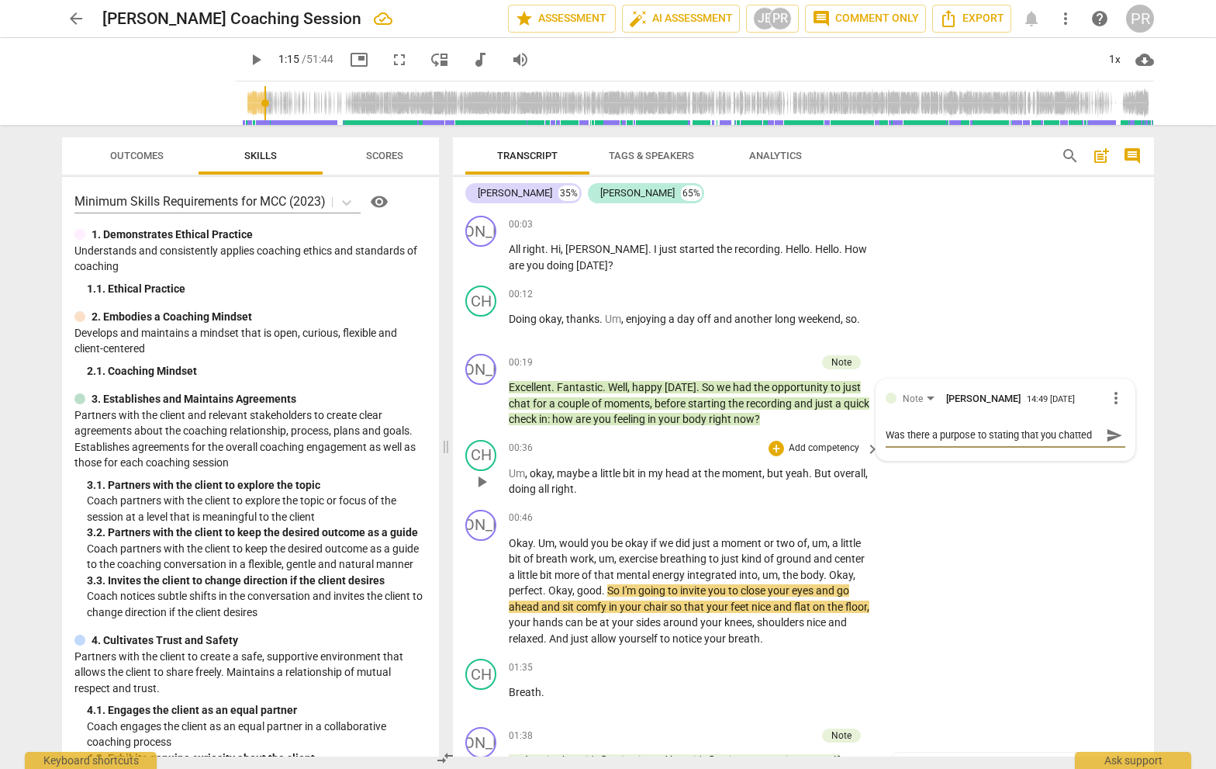
type textarea "Was there a purpose to stating that you chatted"
type textarea "Was there a purpose to stating that you chatted b"
type textarea "Was there a purpose to stating that you chatted be"
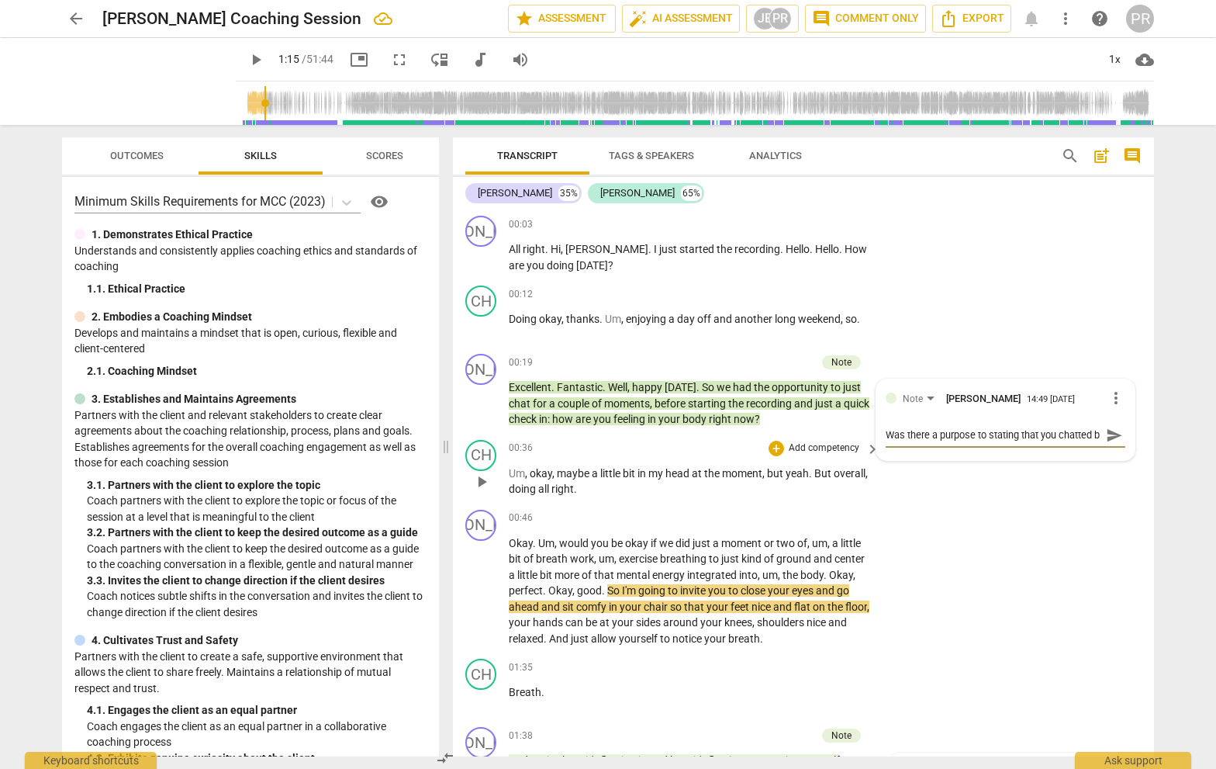
type textarea "Was there a purpose to stating that you chatted be"
type textarea "Was there a purpose to stating that you chatted bef"
type textarea "Was there a purpose to stating that you chatted befo"
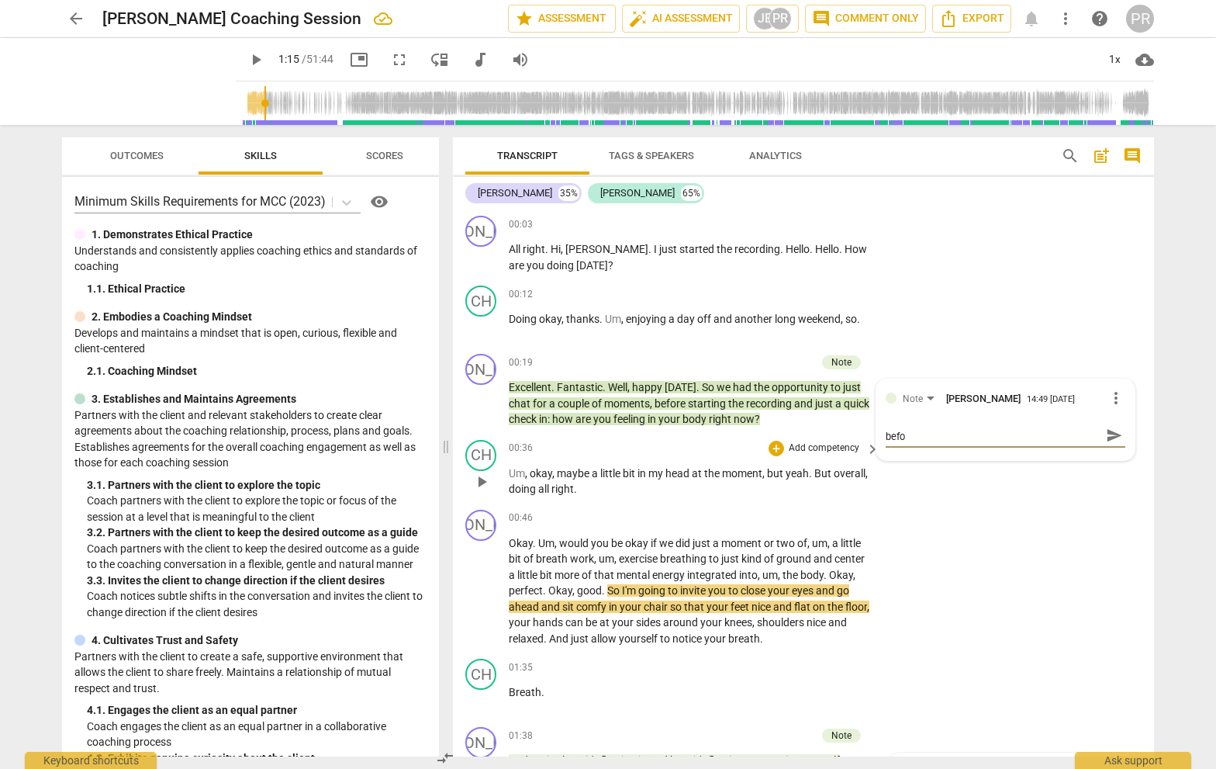
type textarea "Was there a purpose to stating that you chatted befof"
type textarea "Was there a purpose to stating that you chatted befofe"
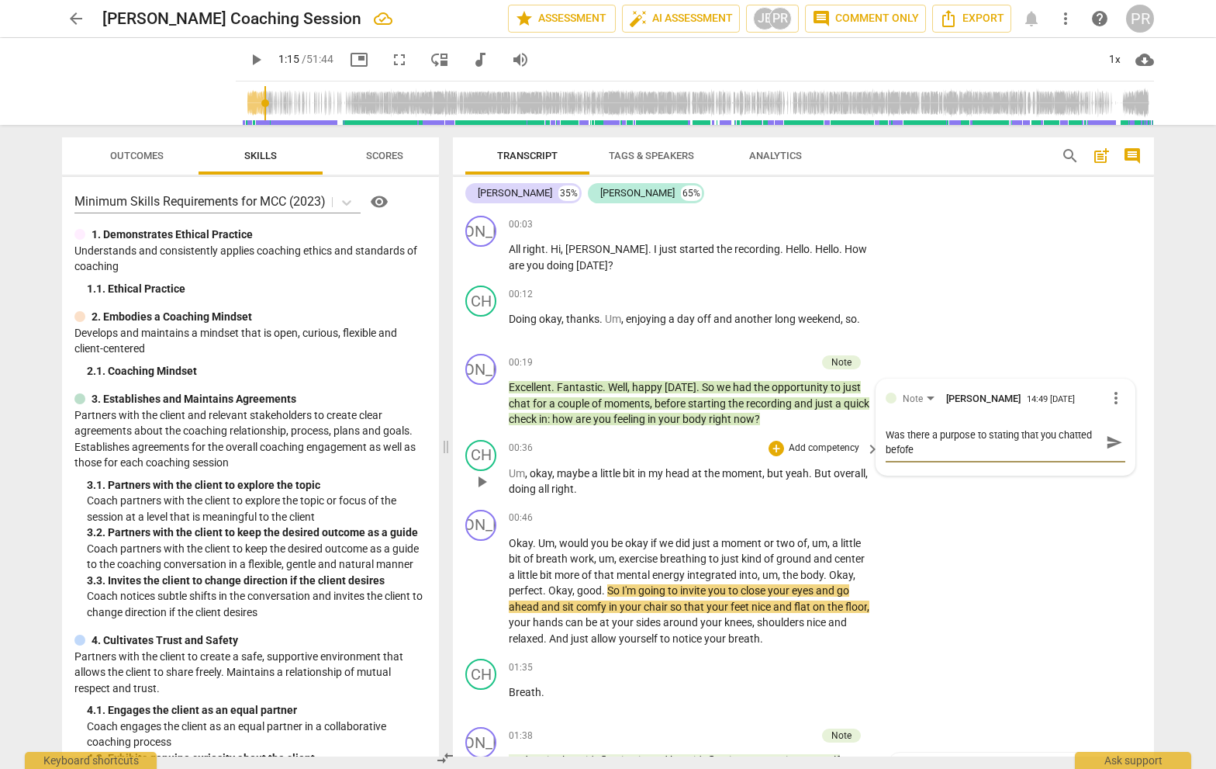
type textarea "Was there a purpose to stating that you chatted befof"
type textarea "Was there a purpose to stating that you chatted befo"
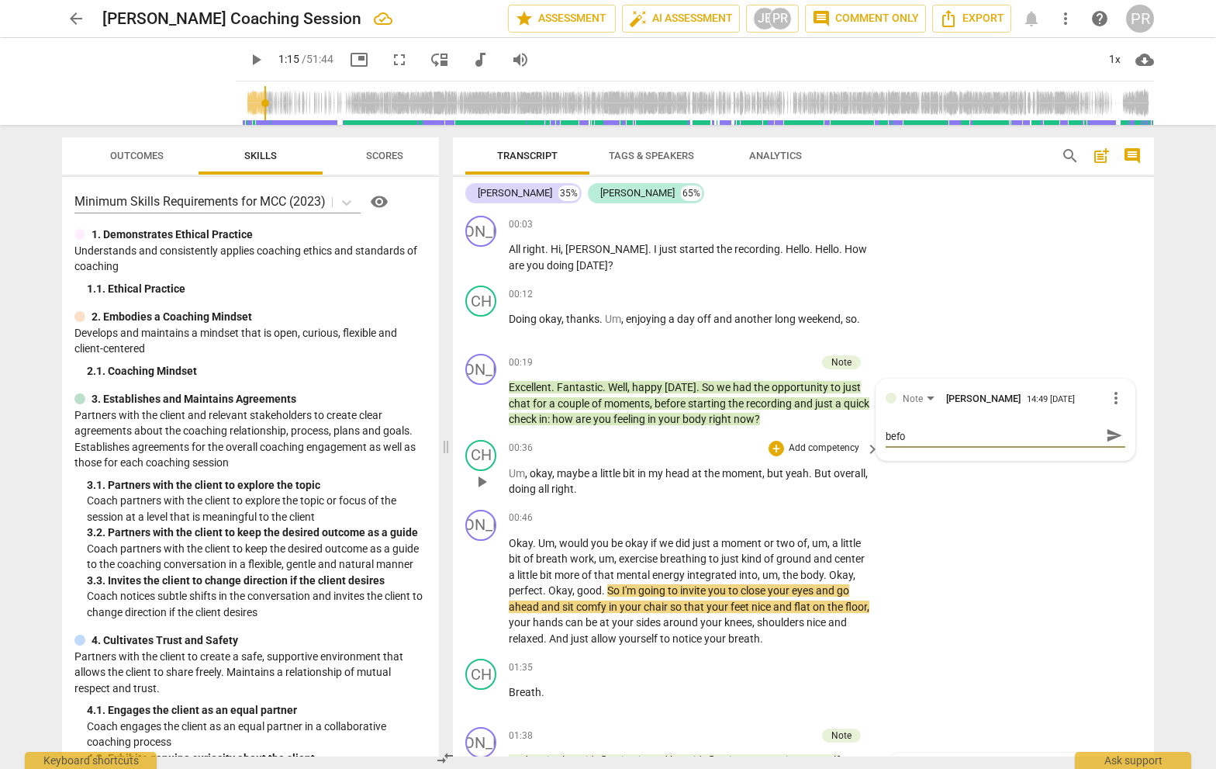
type textarea "Was there a purpose to stating that you chatted befor"
type textarea "Was there a purpose to stating that you chatted before"
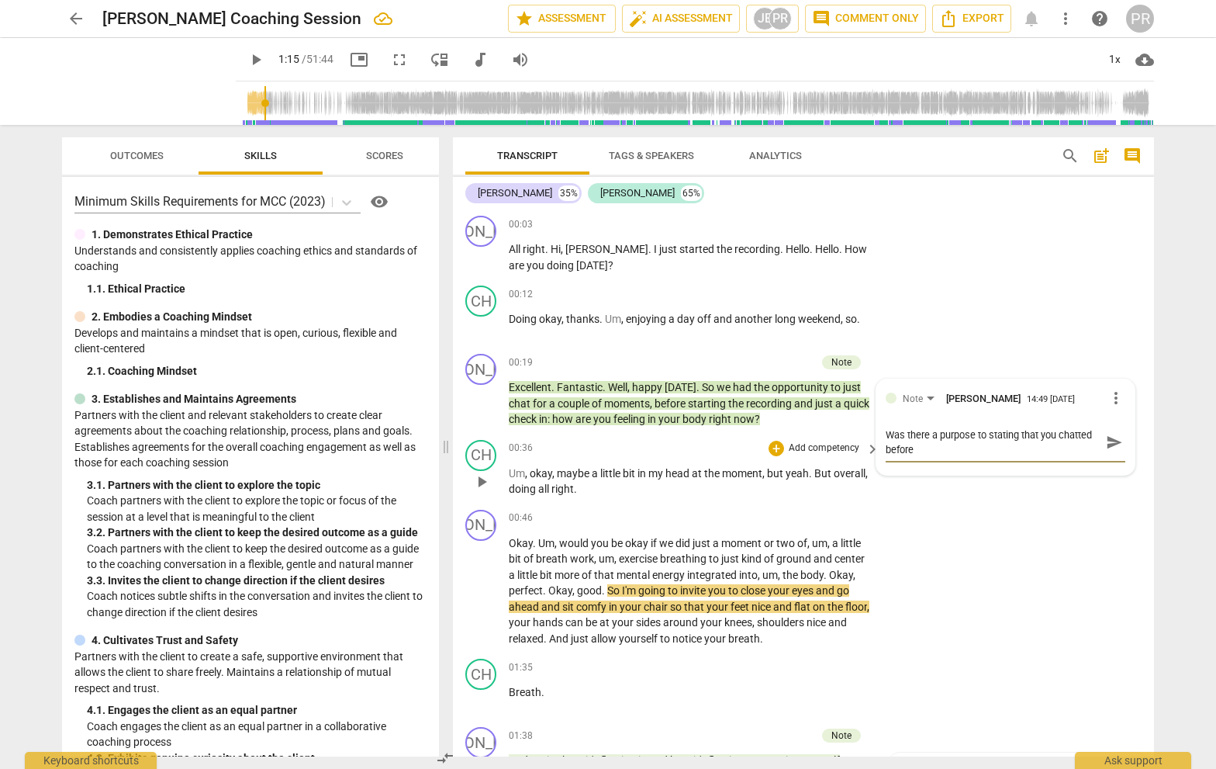
type textarea "Was there a purpose to stating that you chatted before"
type textarea "Was there a purpose to stating that you chatted before s"
type textarea "Was there a purpose to stating that you chatted before st"
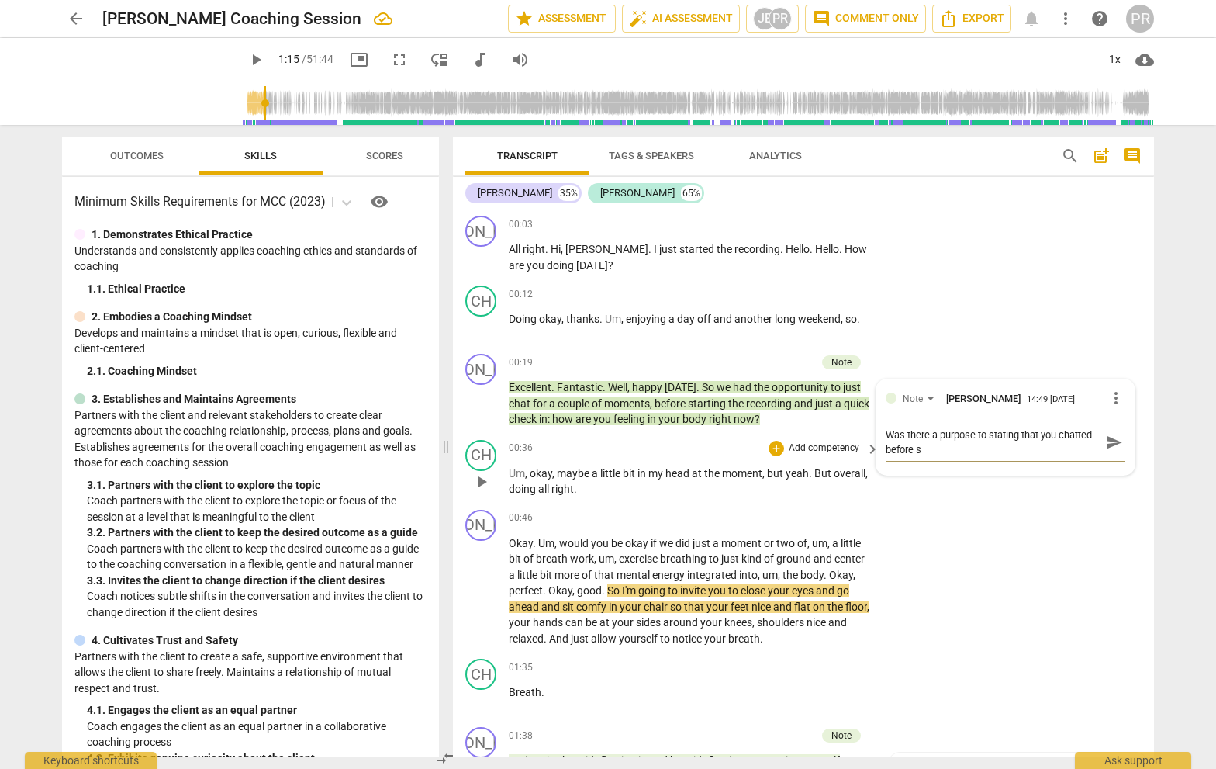
type textarea "Was there a purpose to stating that you chatted before st"
type textarea "Was there a purpose to stating that you chatted before sta"
type textarea "Was there a purpose to stating that you chatted before star"
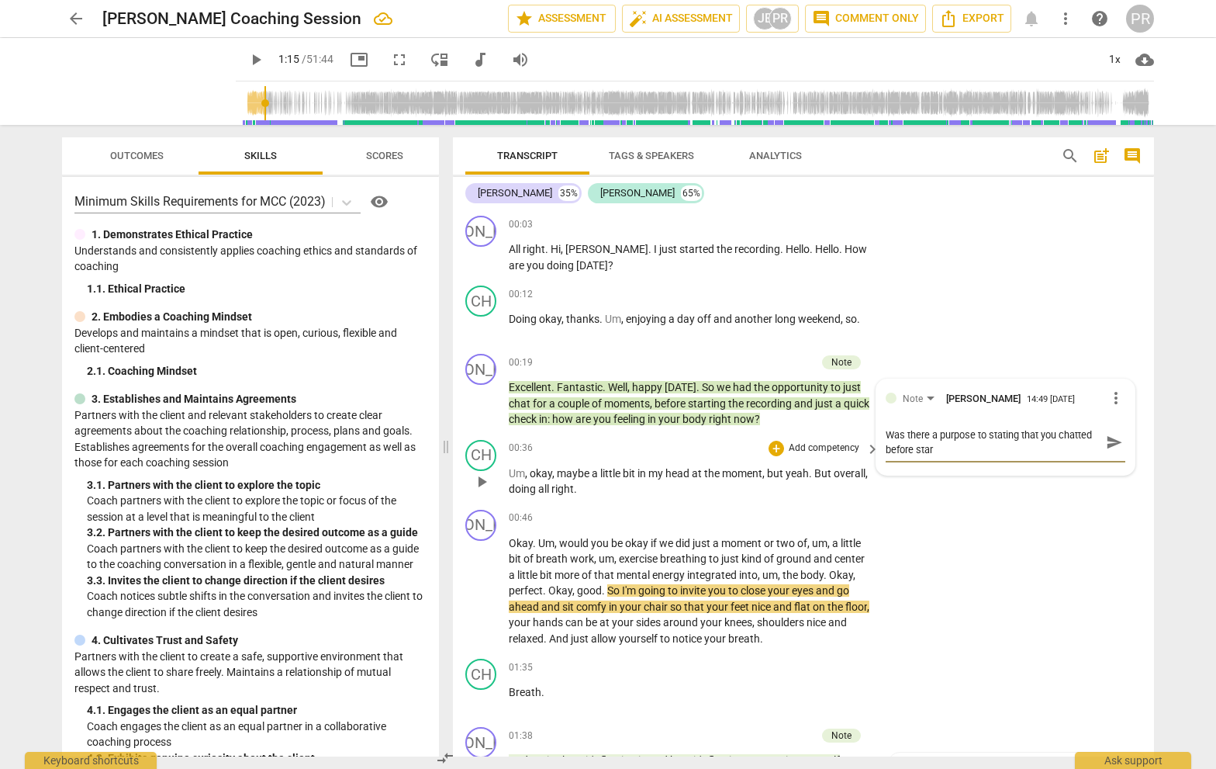
type textarea "Was there a purpose to stating that you chatted before start"
type textarea "Was there a purpose to stating that you chatted before starti"
type textarea "Was there a purpose to stating that you chatted before startin"
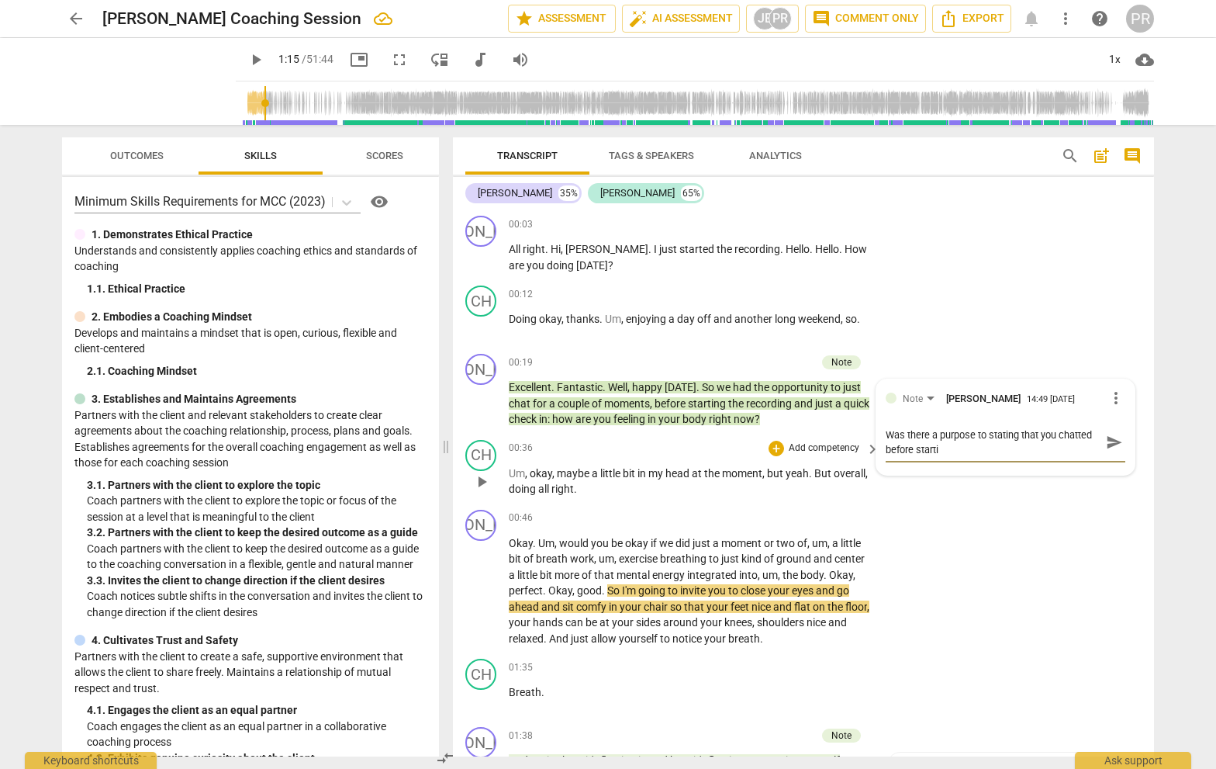
type textarea "Was there a purpose to stating that you chatted before startin"
type textarea "Was there a purpose to stating that you chatted before starting"
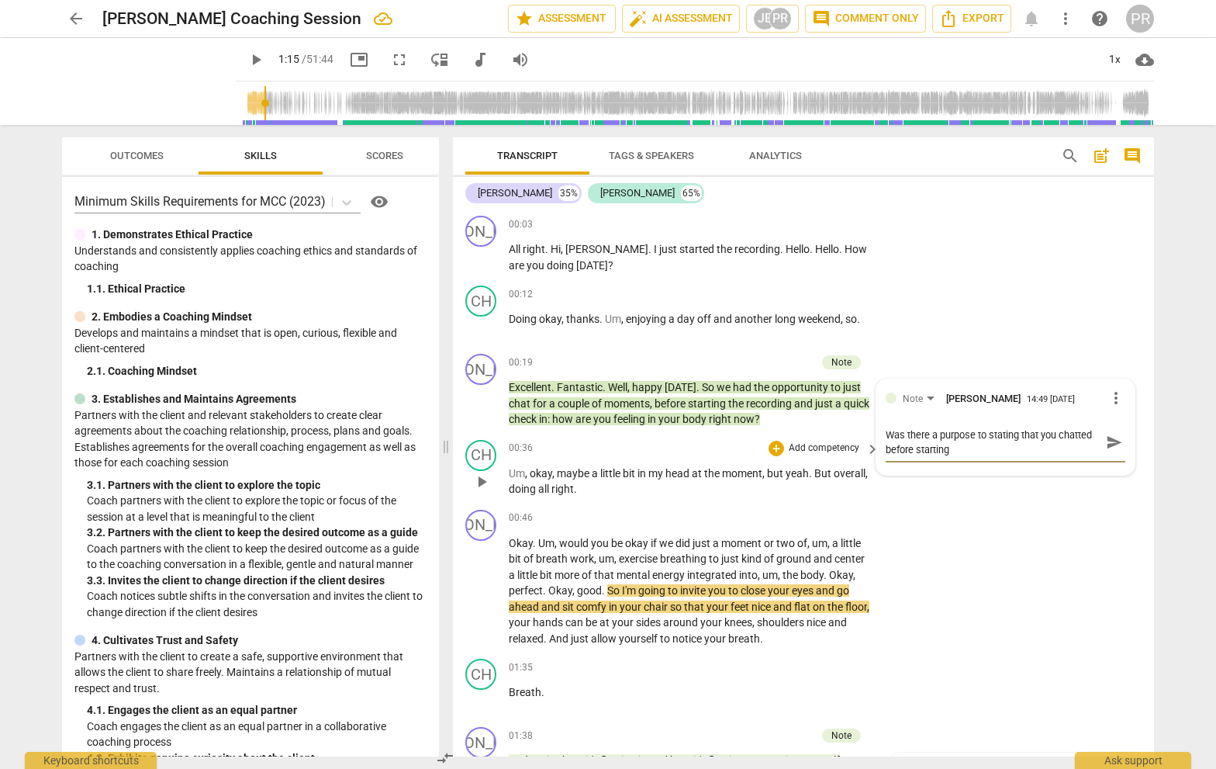
type textarea "Was there a purpose to stating that you chatted before starting t"
type textarea "Was there a purpose to stating that you chatted before starting th"
type textarea "Was there a purpose to stating that you chatted before starting the"
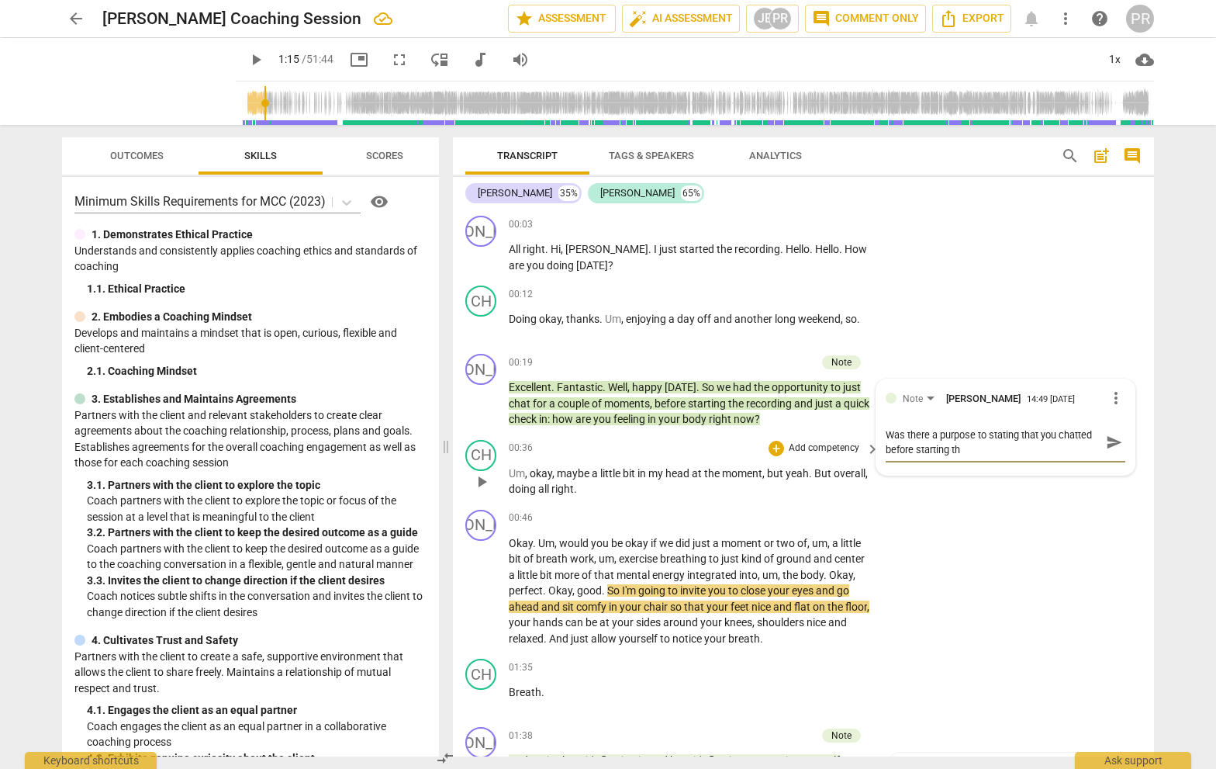
type textarea "Was there a purpose to stating that you chatted before starting the"
type textarea "Was there a purpose to stating that you chatted before starting the r"
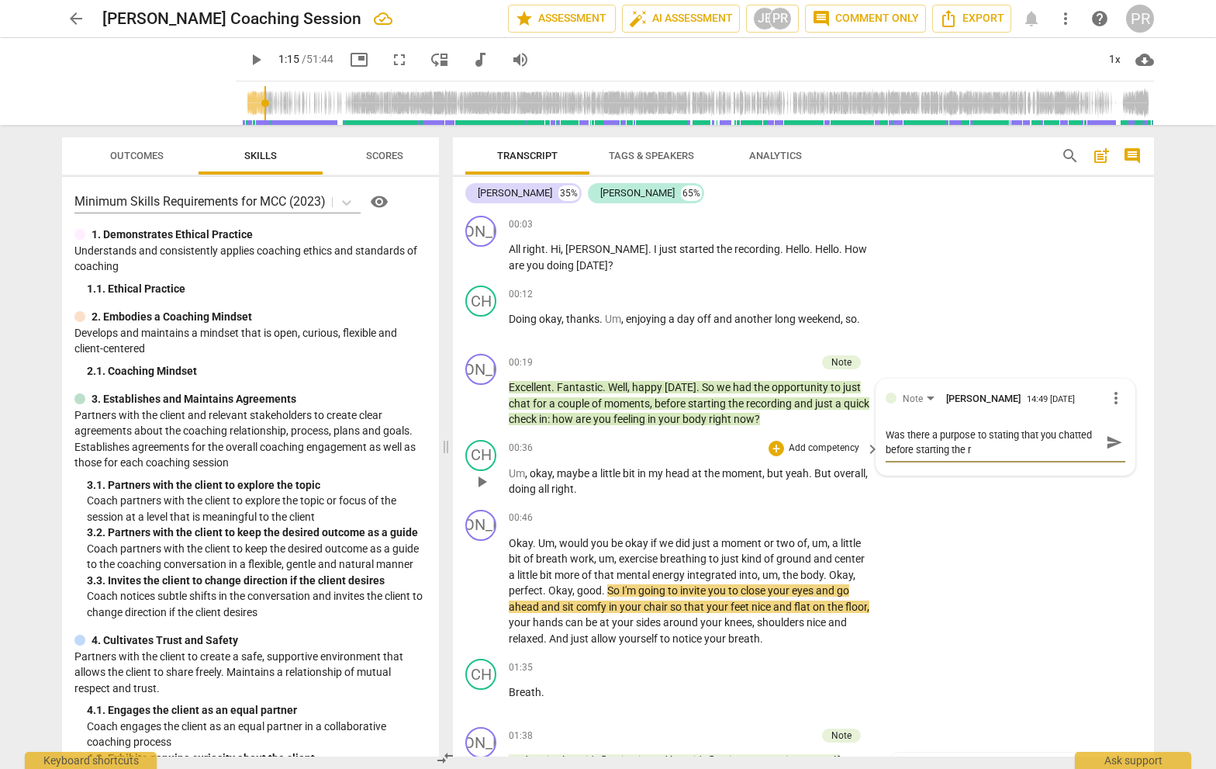
type textarea "Was there a purpose to stating that you chatted before starting the re"
type textarea "Was there a purpose to stating that you chatted before starting the rec"
type textarea "Was there a purpose to stating that you chatted before starting the reco"
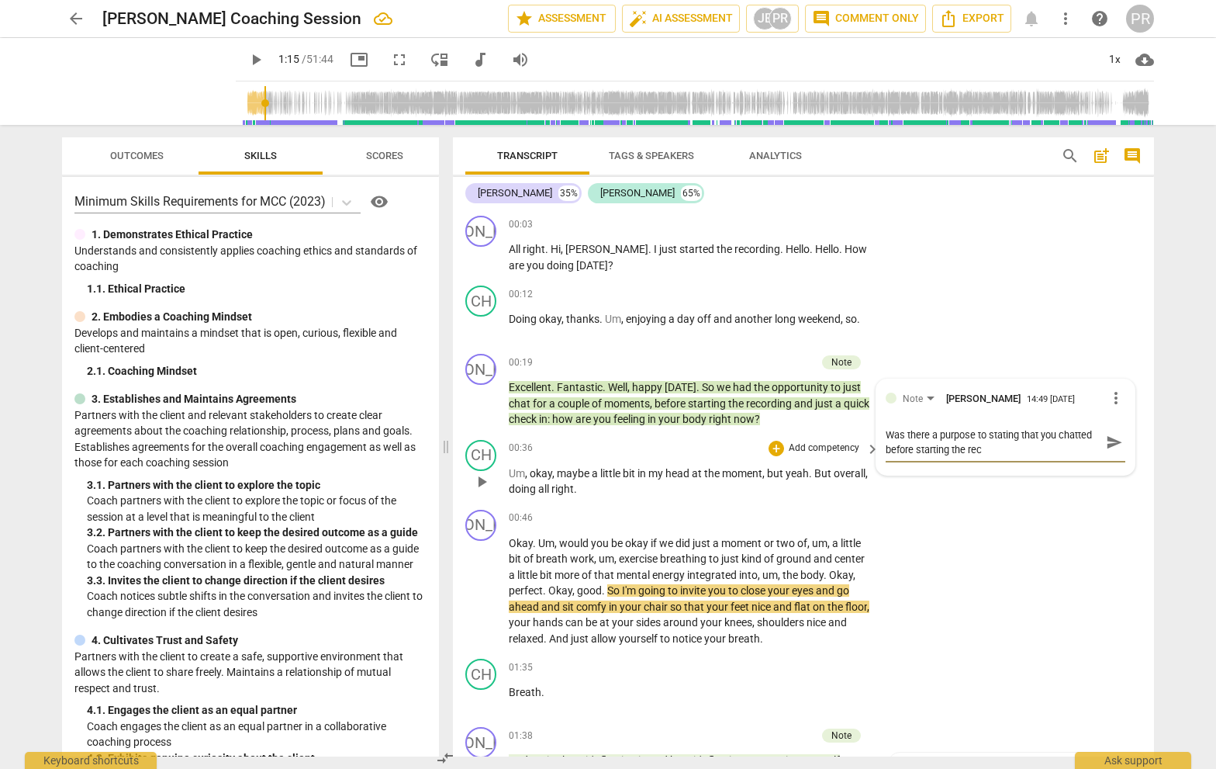
type textarea "Was there a purpose to stating that you chatted before starting the reco"
type textarea "Was there a purpose to stating that you chatted before starting the recor"
type textarea "Was there a purpose to stating that you chatted before starting the record"
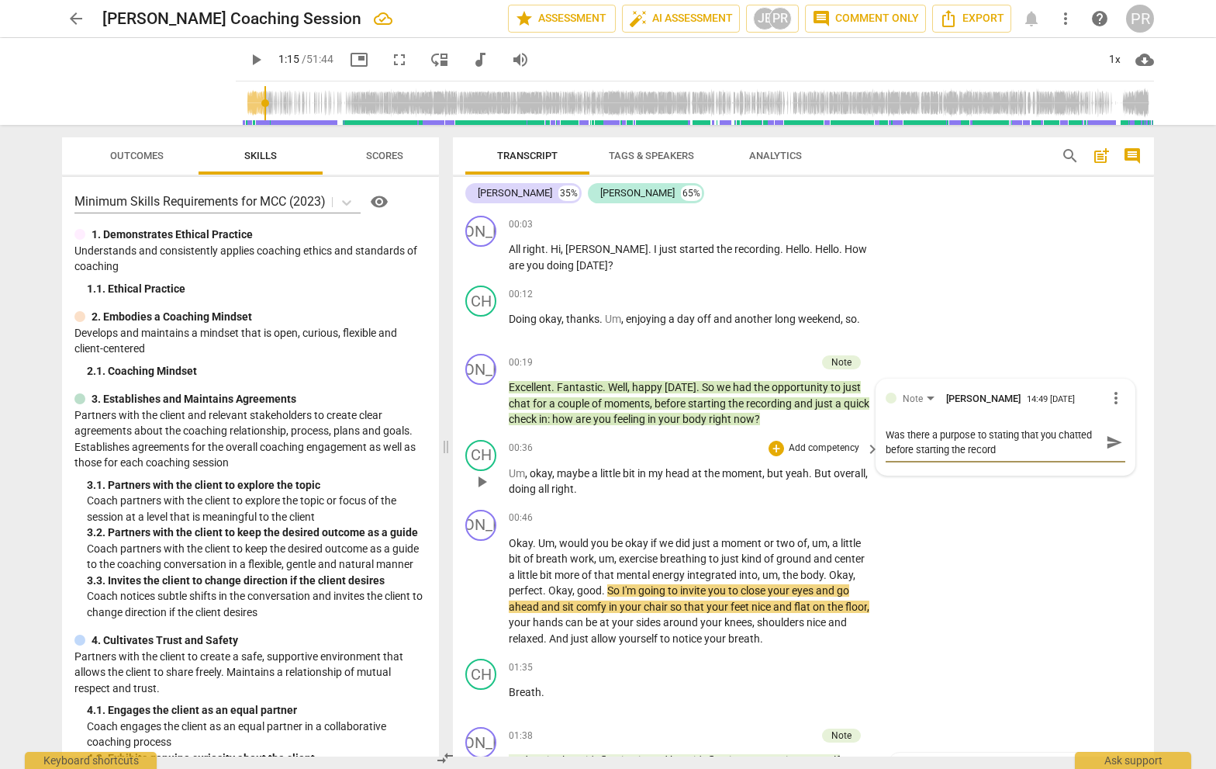
type textarea "Was there a purpose to stating that you chatted before starting the recordi"
type textarea "Was there a purpose to stating that you chatted before starting the recordin"
type textarea "Was there a purpose to stating that you chatted before starting the recording"
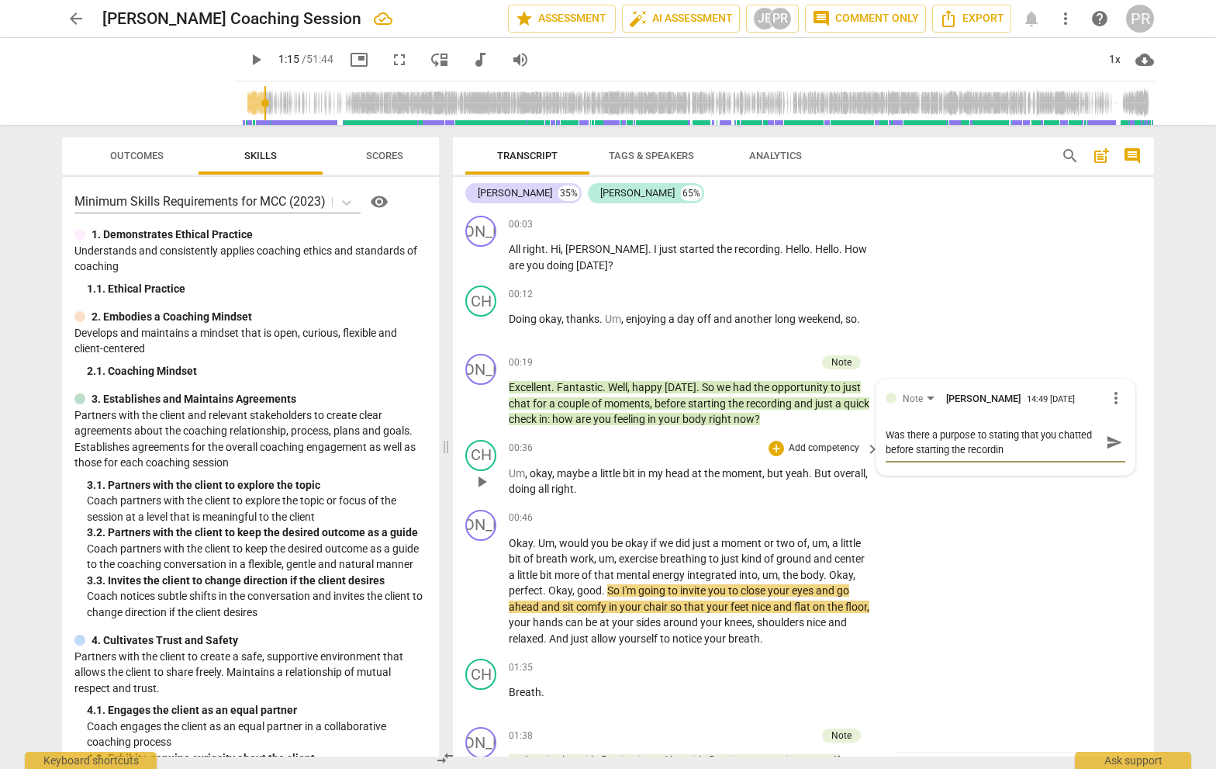
type textarea "Was there a purpose to stating that you chatted before starting the recording"
type textarea "Was there a purpose to stating that you chatted before starting the recording?"
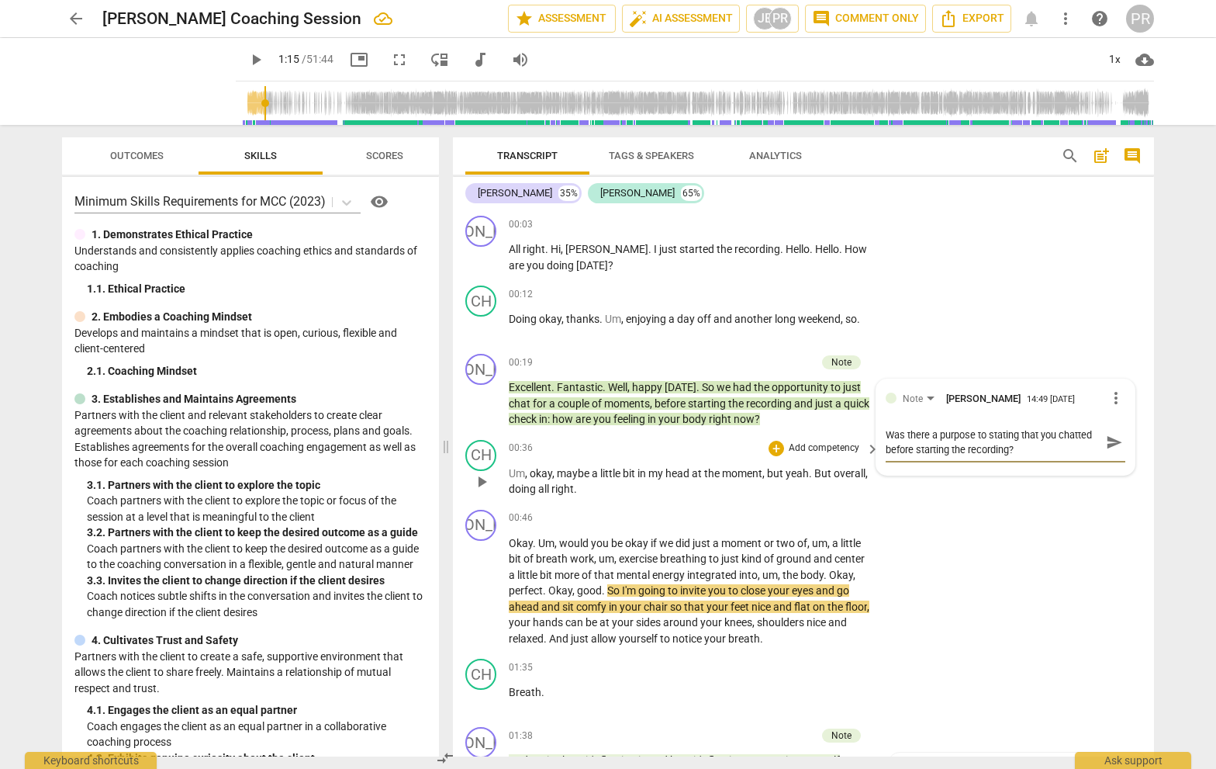
type textarea "Was there a purpose to stating that you chatted before starting the recording?"
type textarea "Was there a purpose to stating that you chatted before starting the recording? I"
type textarea "Was there a purpose to stating that you chatted before starting the recording? …"
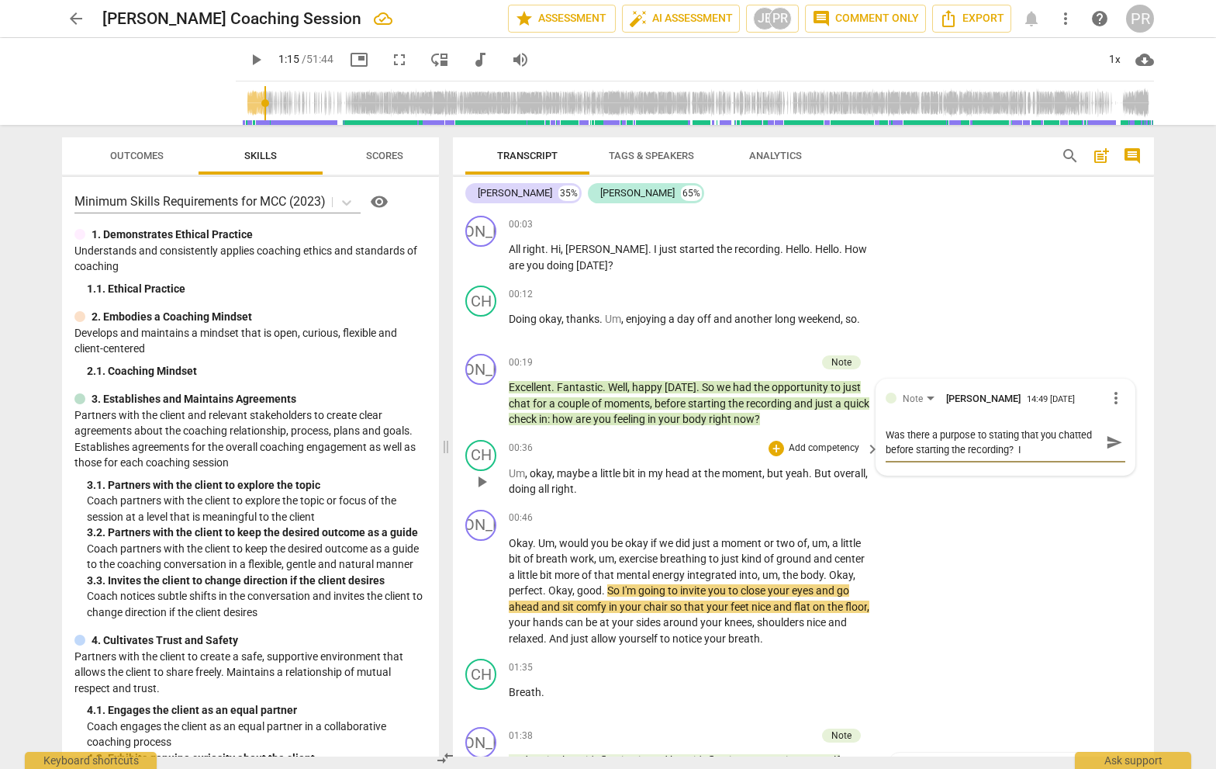
type textarea "Was there a purpose to stating that you chatted before starting the recording? …"
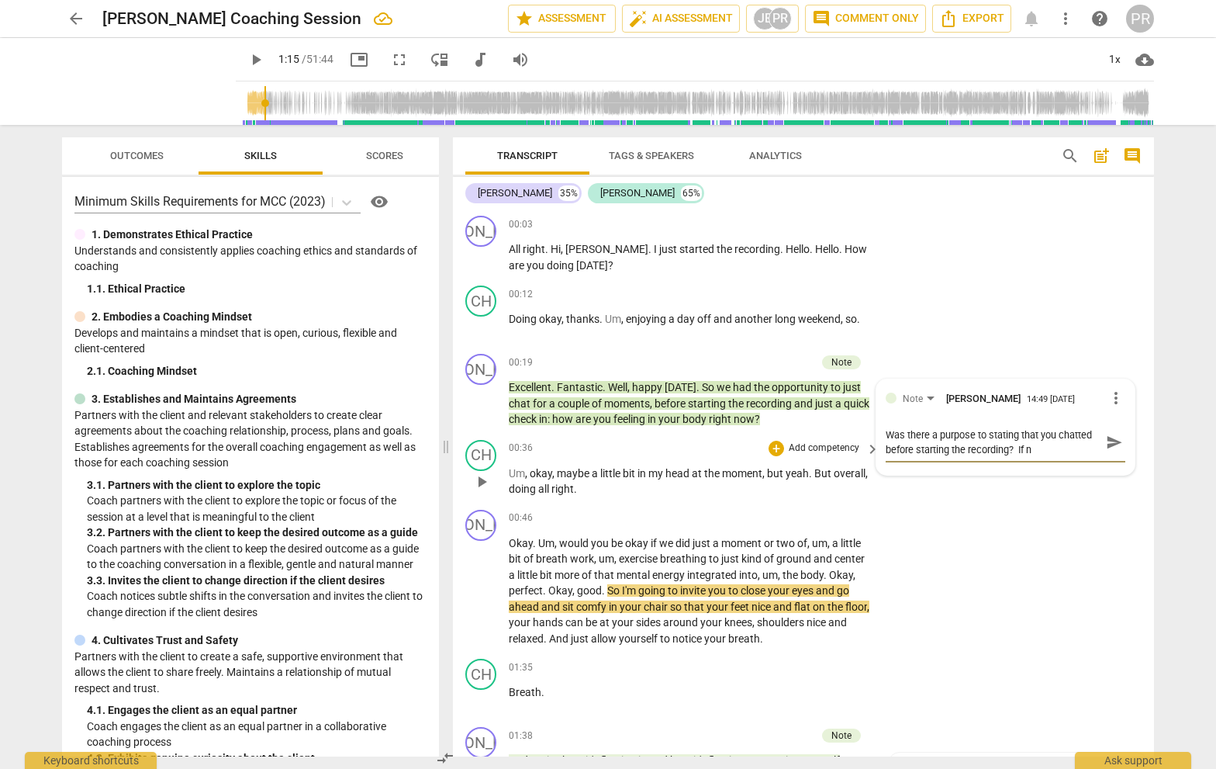
type textarea "Was there a purpose to stating that you chatted before starting the recording? …"
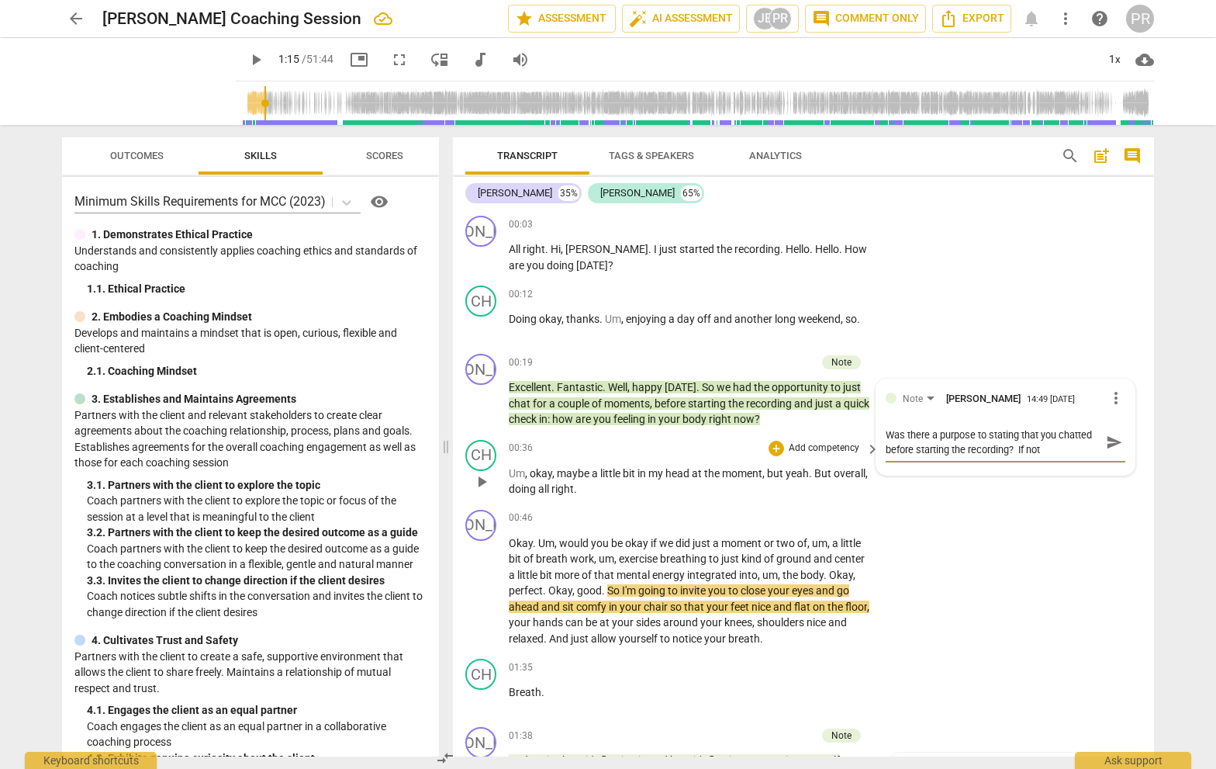
type textarea "Was there a purpose to stating that you chatted before starting the recording? …"
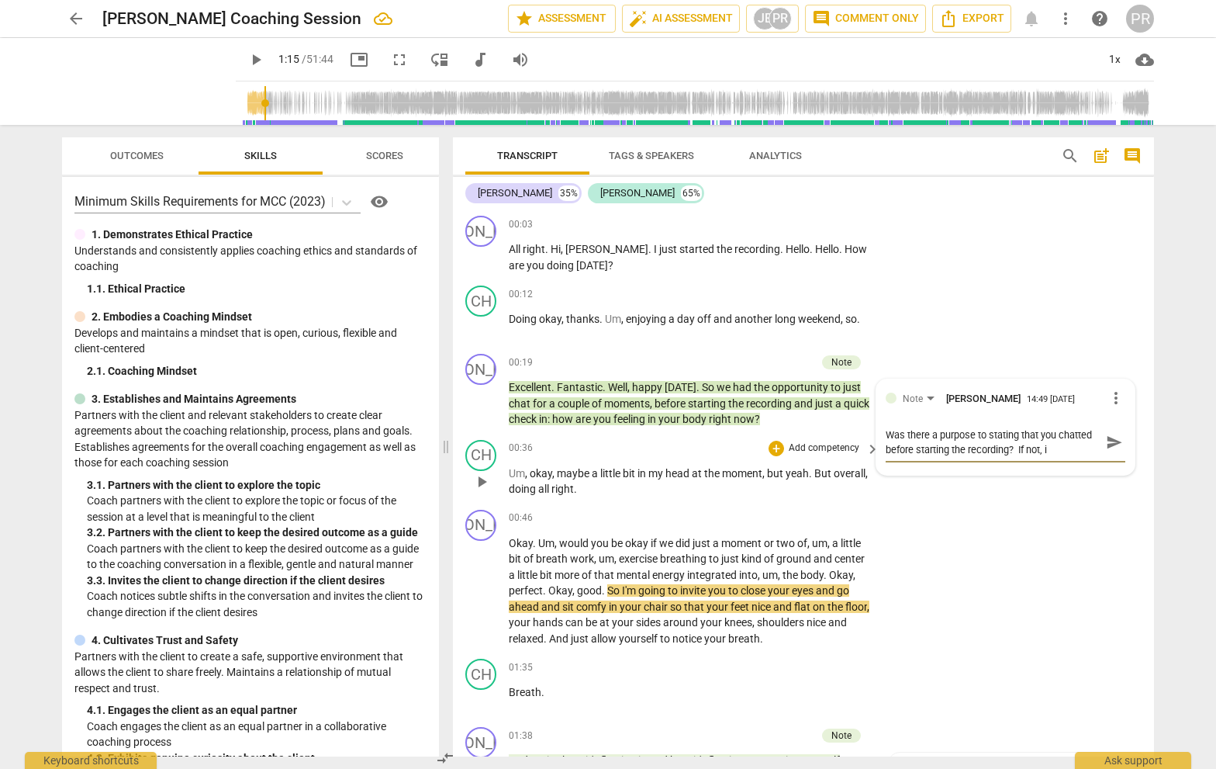
type textarea "Was there a purpose to stating that you chatted before starting the recording? …"
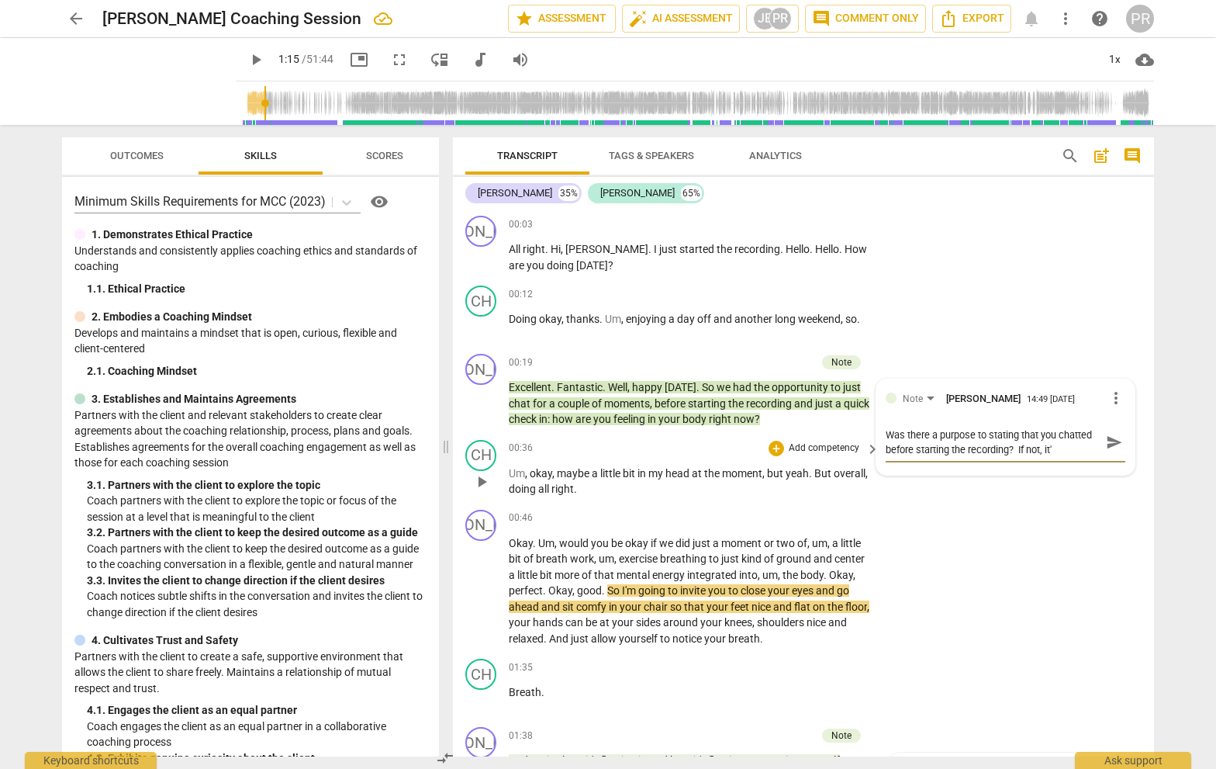
type textarea "Was there a purpose to stating that you chatted before starting the recording? …"
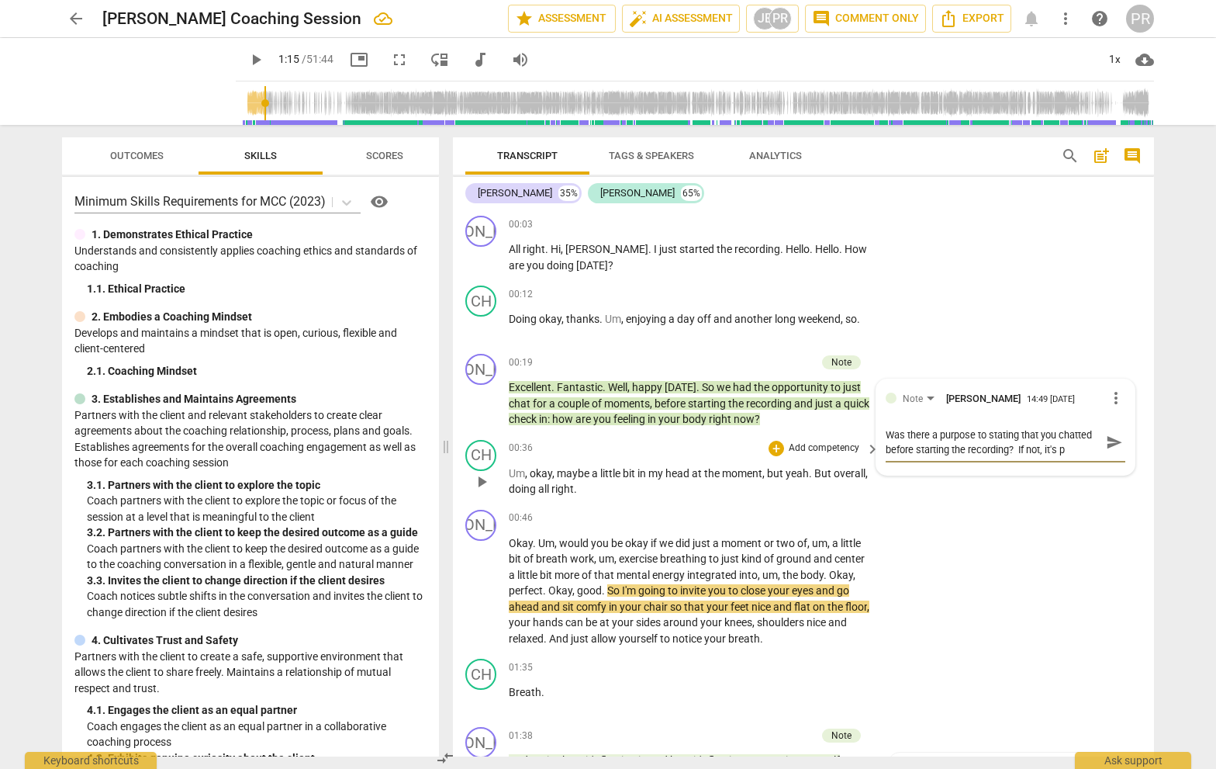
type textarea "Was there a purpose to stating that you chatted before starting the recording? …"
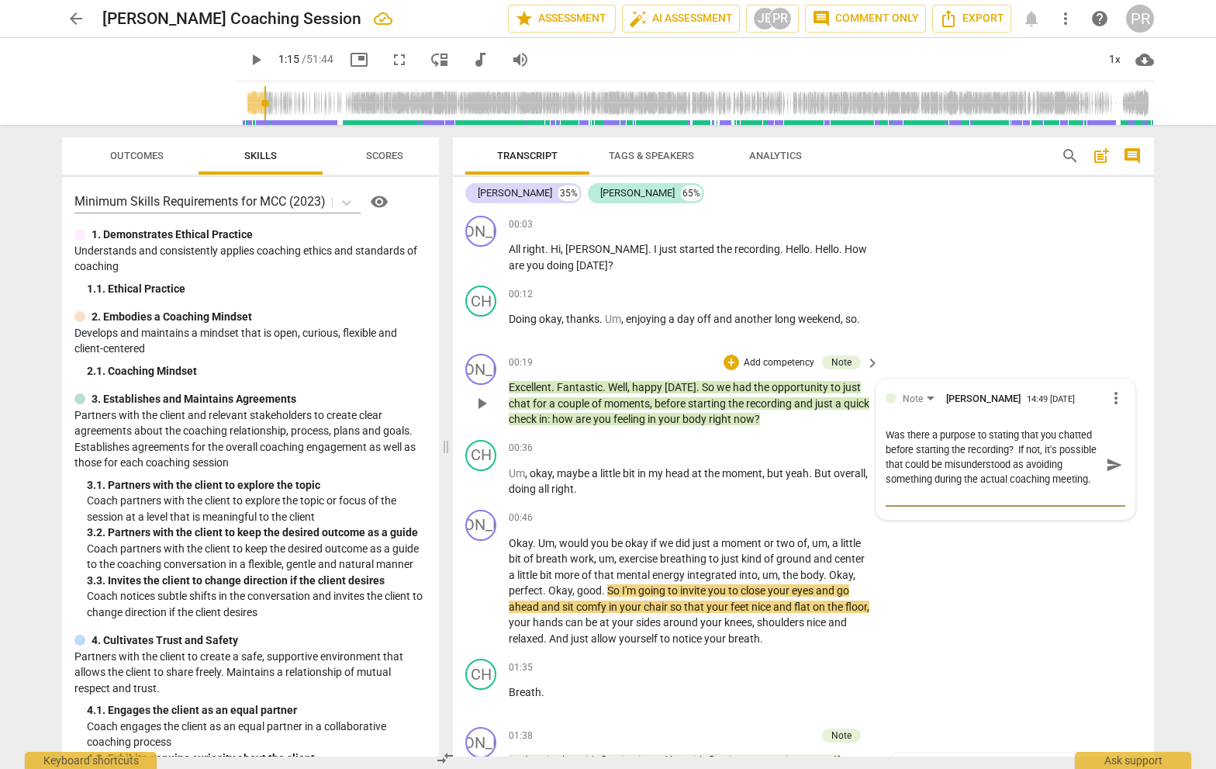
scroll to position [13, 0]
click at [1069, 455] on span "send" at bounding box center [1114, 456] width 17 height 17
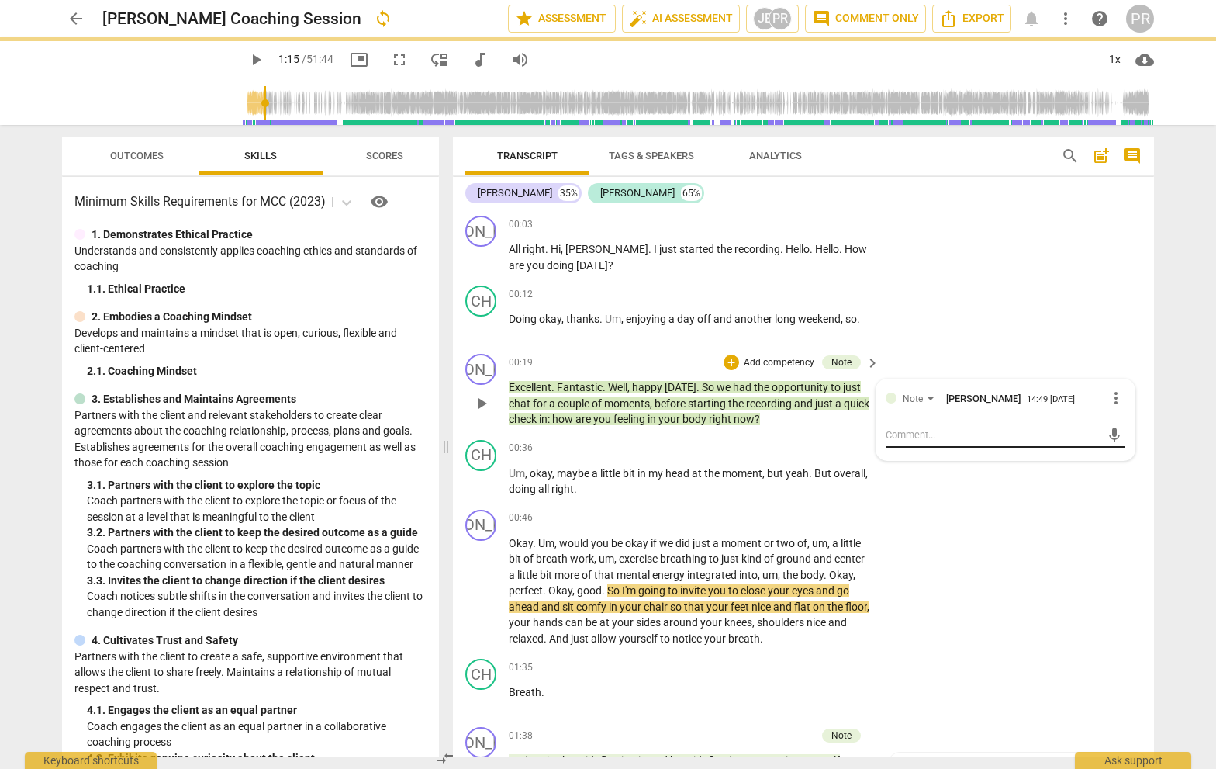
scroll to position [0, 0]
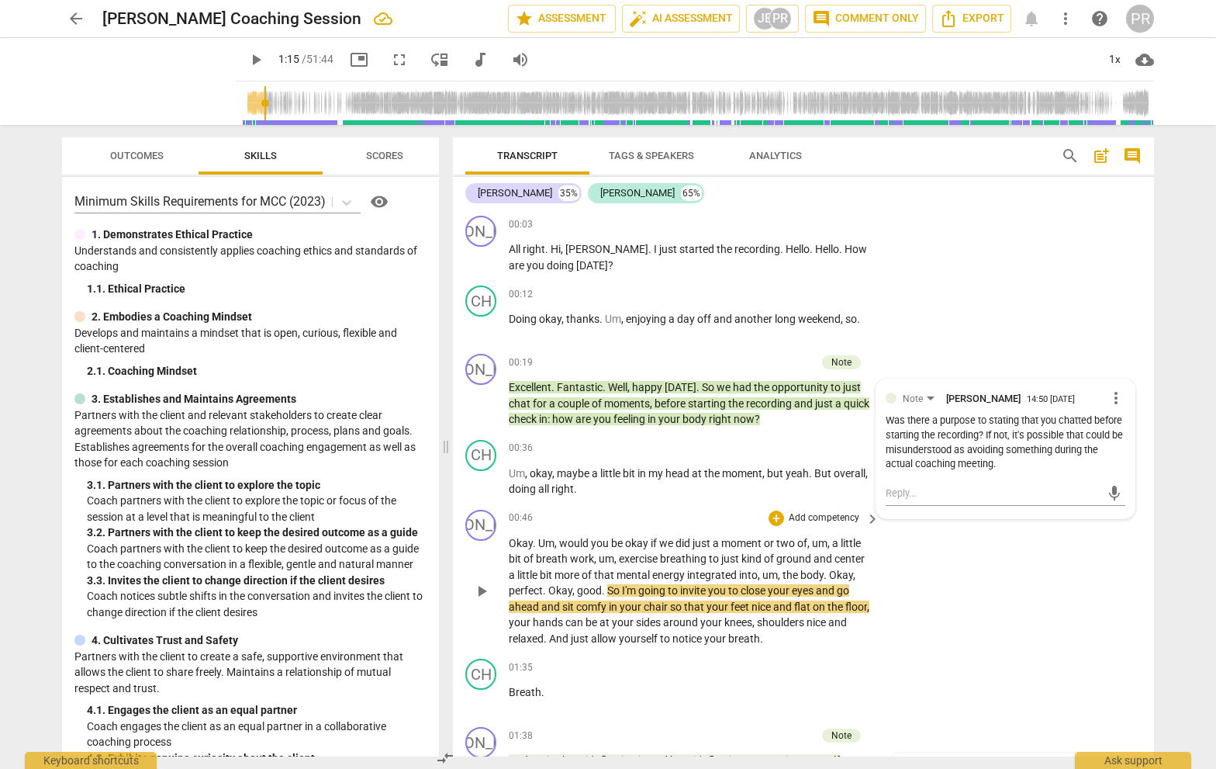
click at [834, 513] on p "Add competency" at bounding box center [824, 518] width 74 height 14
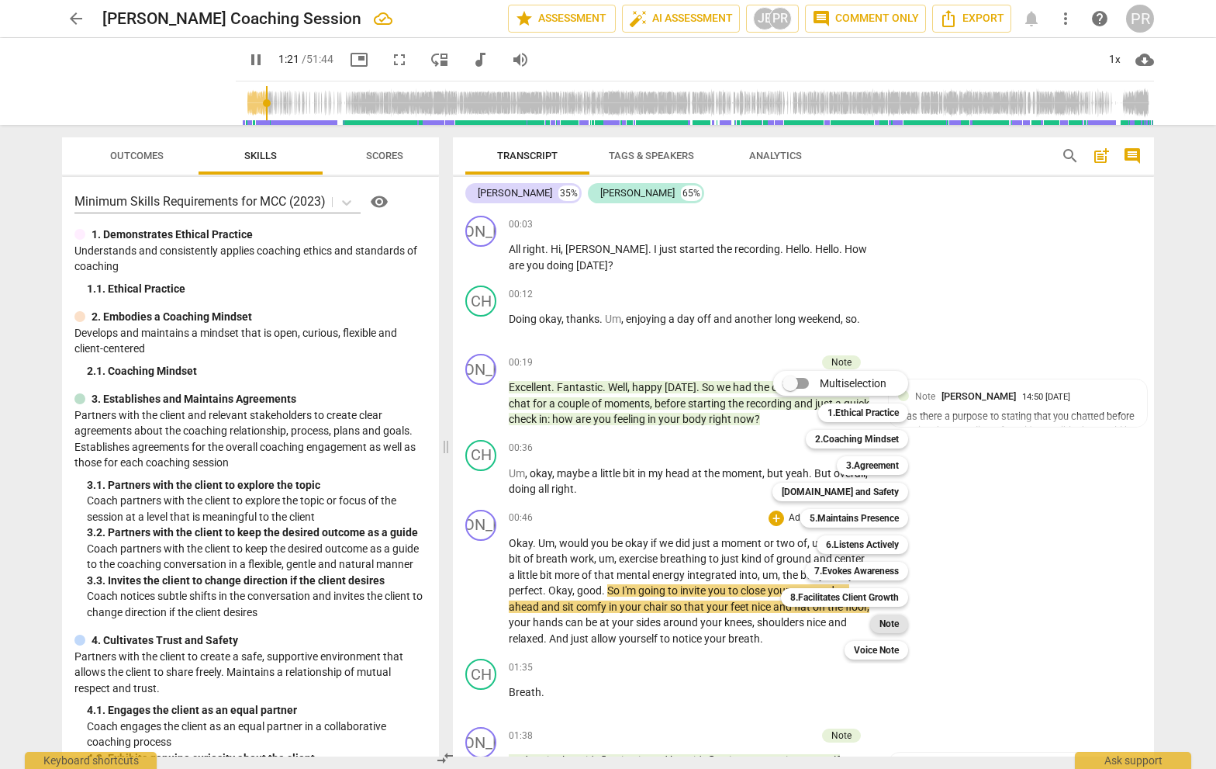
click at [892, 621] on b "Note" at bounding box center [889, 623] width 19 height 19
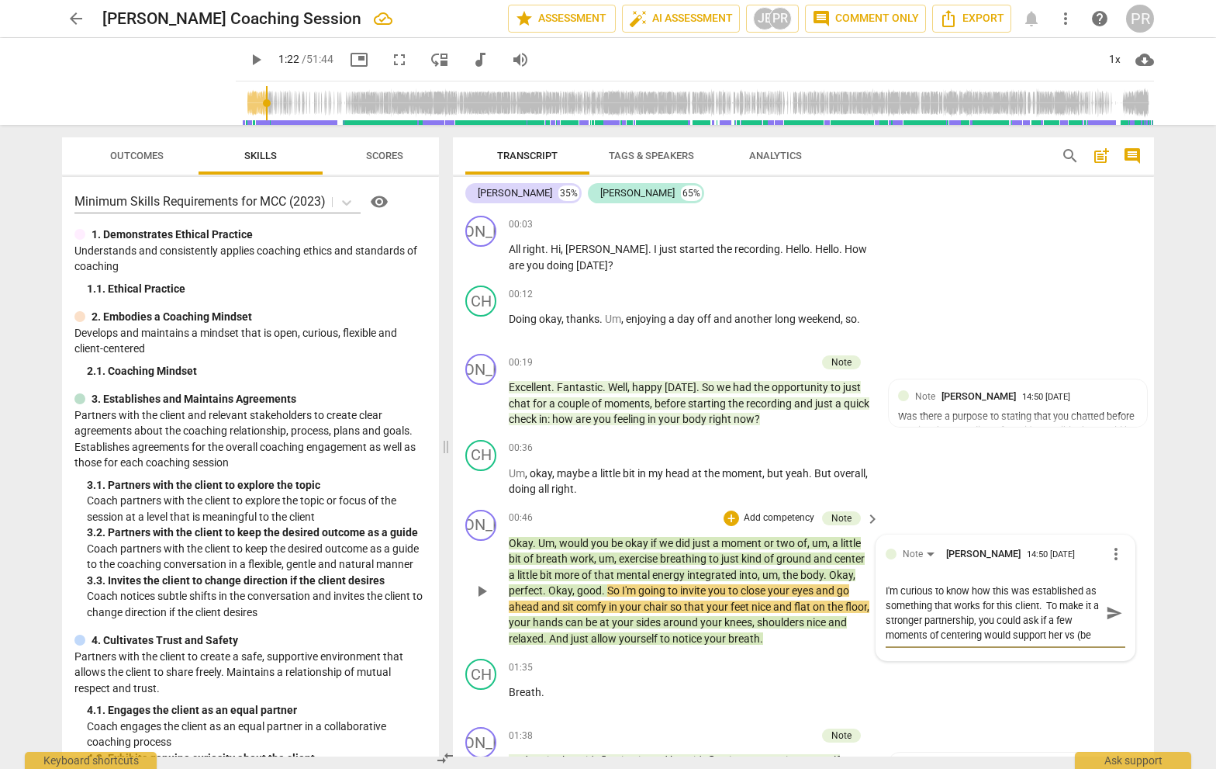
scroll to position [13, 0]
click at [899, 634] on textarea "I'm curious to know how this was established as something that works for this c…" at bounding box center [993, 612] width 215 height 59
click at [946, 634] on textarea "I'm curious to know how this was established as something that works for this c…" at bounding box center [993, 612] width 215 height 59
click at [1069, 616] on span "send" at bounding box center [1114, 619] width 17 height 17
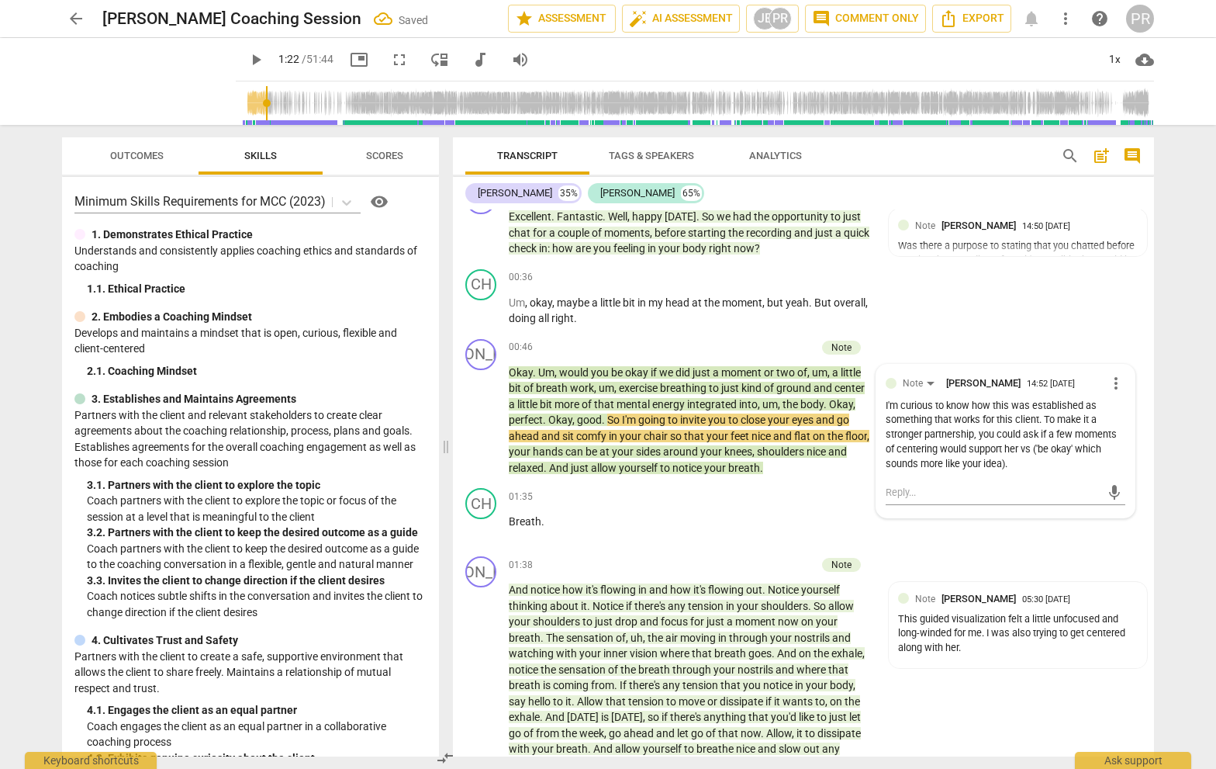
scroll to position [172, 0]
click at [247, 59] on span "play_arrow" at bounding box center [256, 59] width 19 height 19
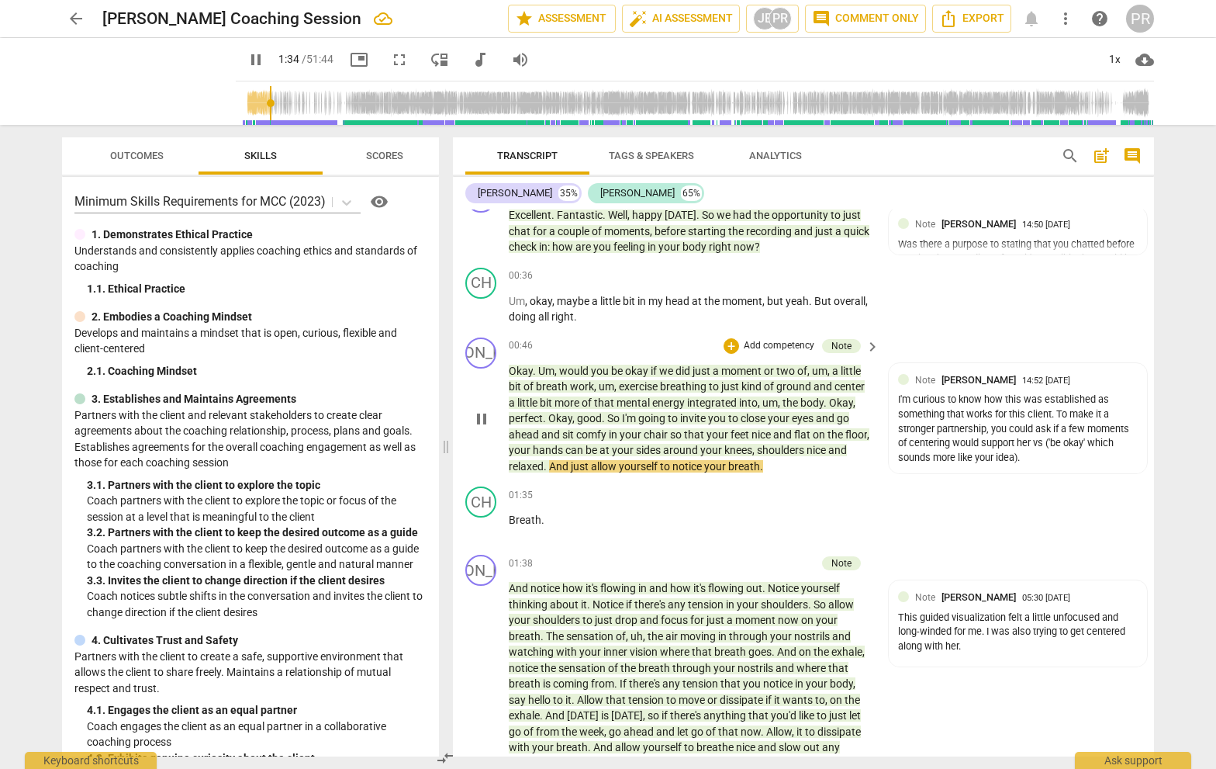
click at [794, 341] on p "Add competency" at bounding box center [779, 346] width 74 height 14
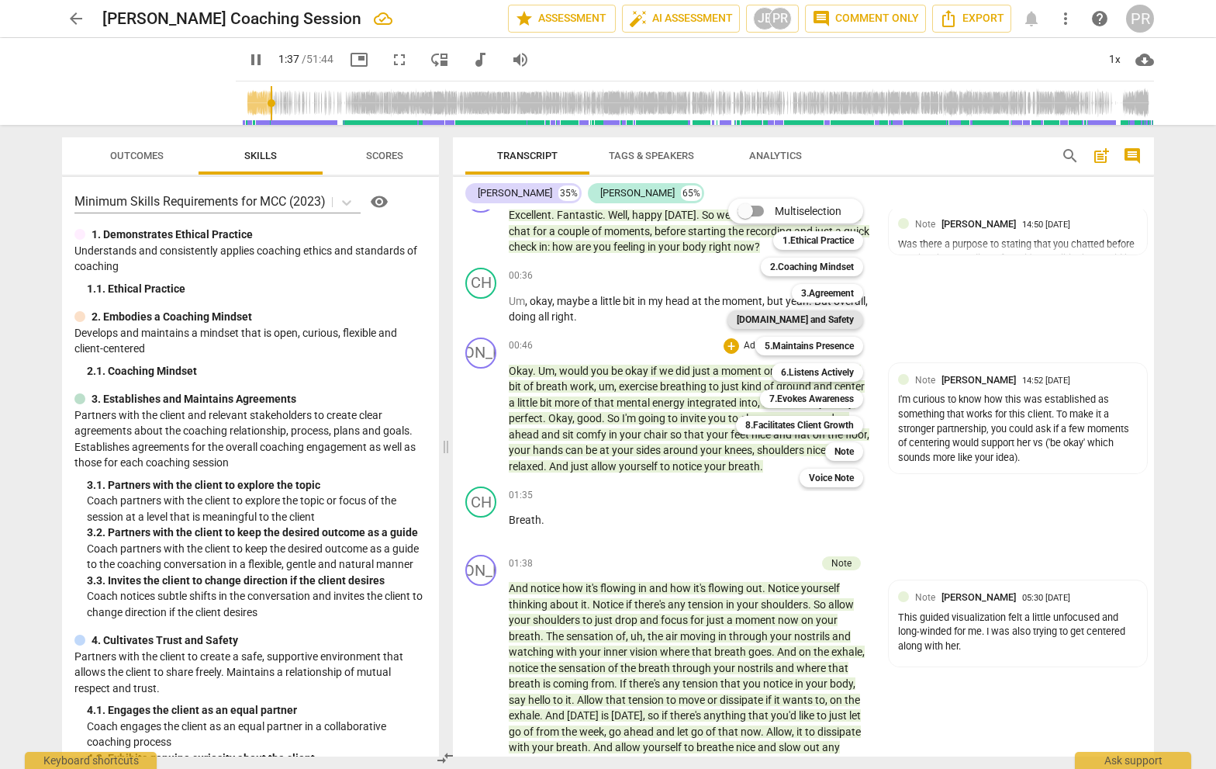
click at [803, 322] on b "[DOMAIN_NAME] and Safety" at bounding box center [795, 319] width 117 height 19
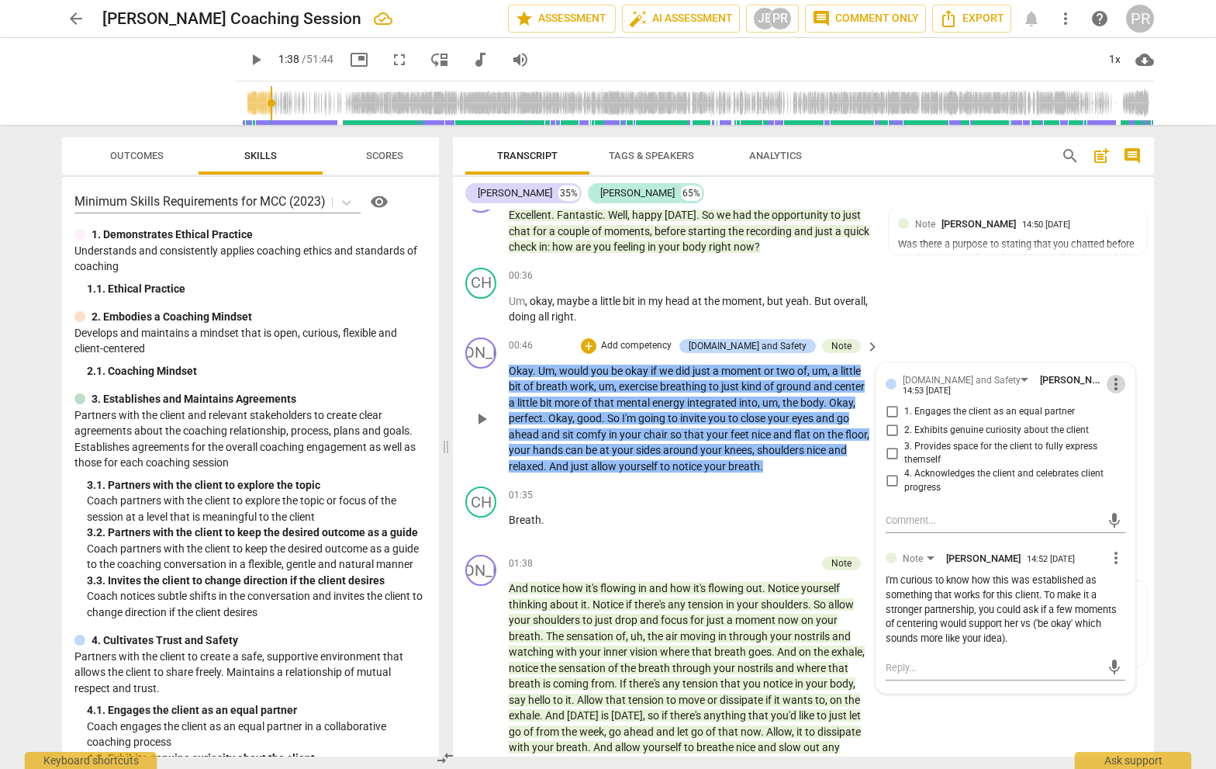
click at [1069, 382] on span "more_vert" at bounding box center [1116, 384] width 19 height 19
click at [1069, 408] on li "Delete" at bounding box center [1128, 410] width 54 height 29
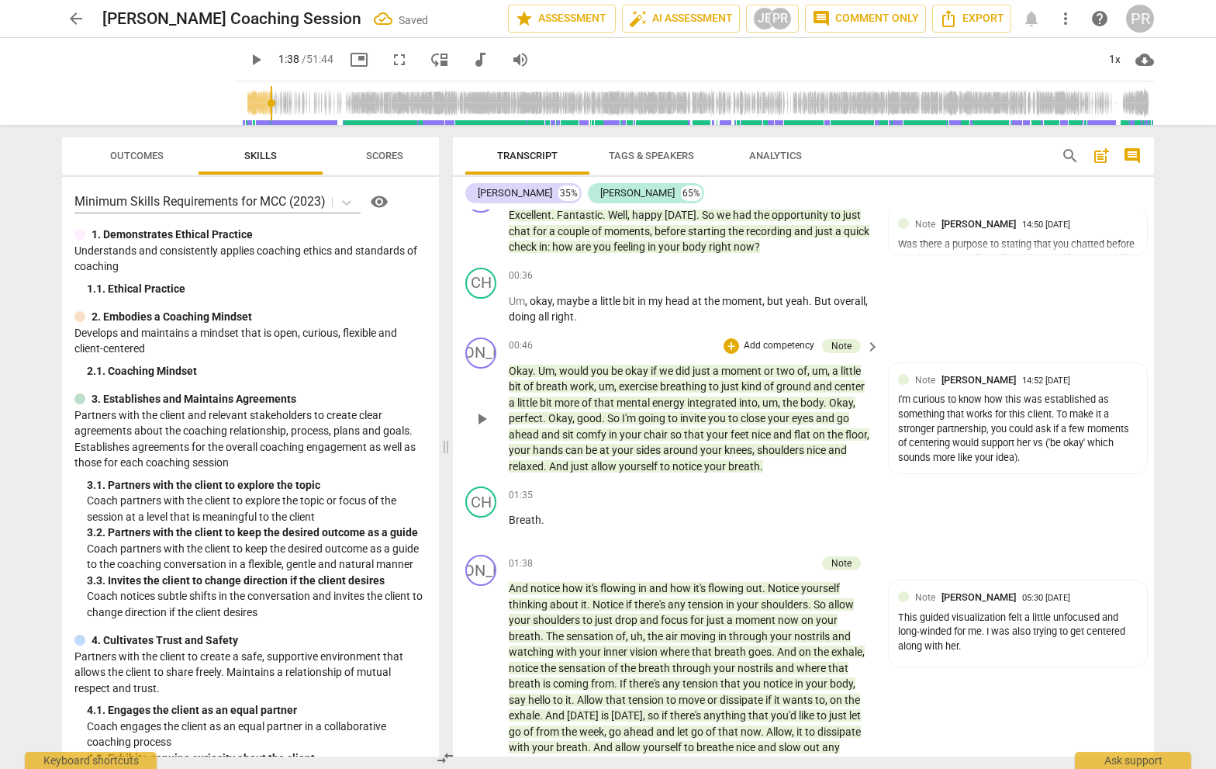
click at [755, 339] on p "Add competency" at bounding box center [779, 346] width 74 height 14
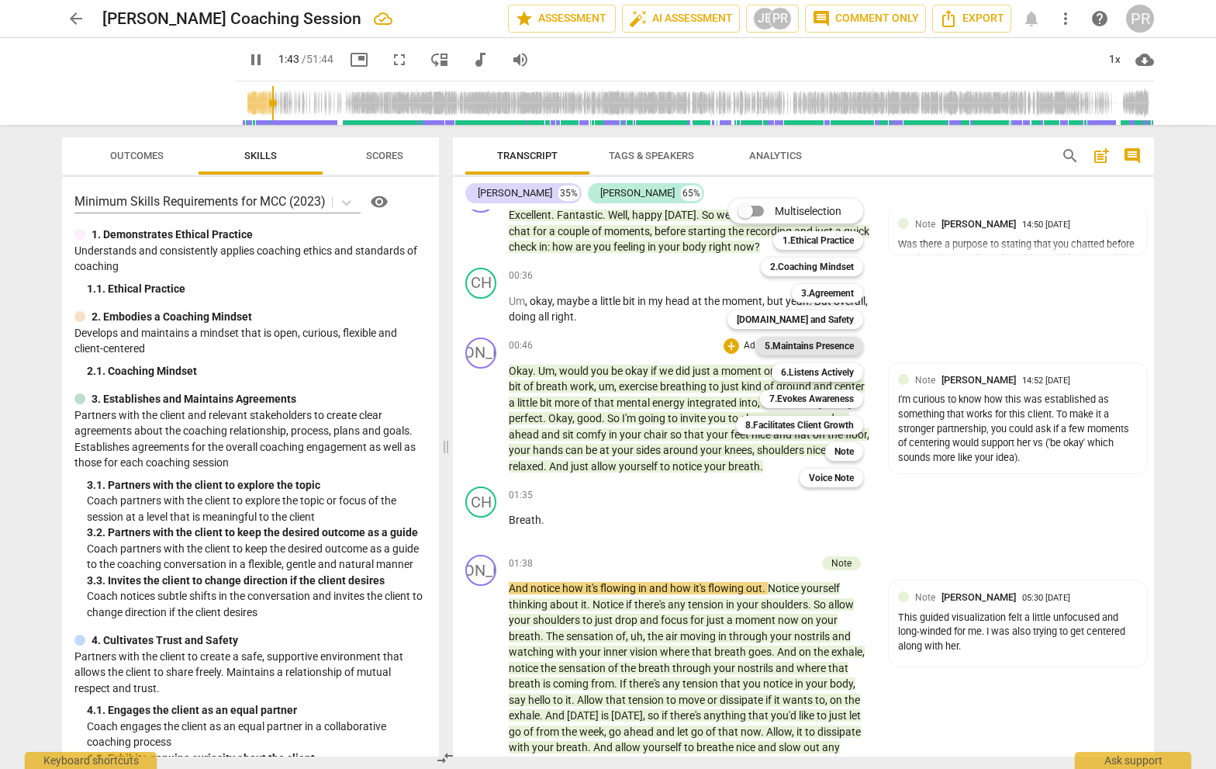
click at [832, 344] on b "5.Maintains Presence" at bounding box center [809, 346] width 89 height 19
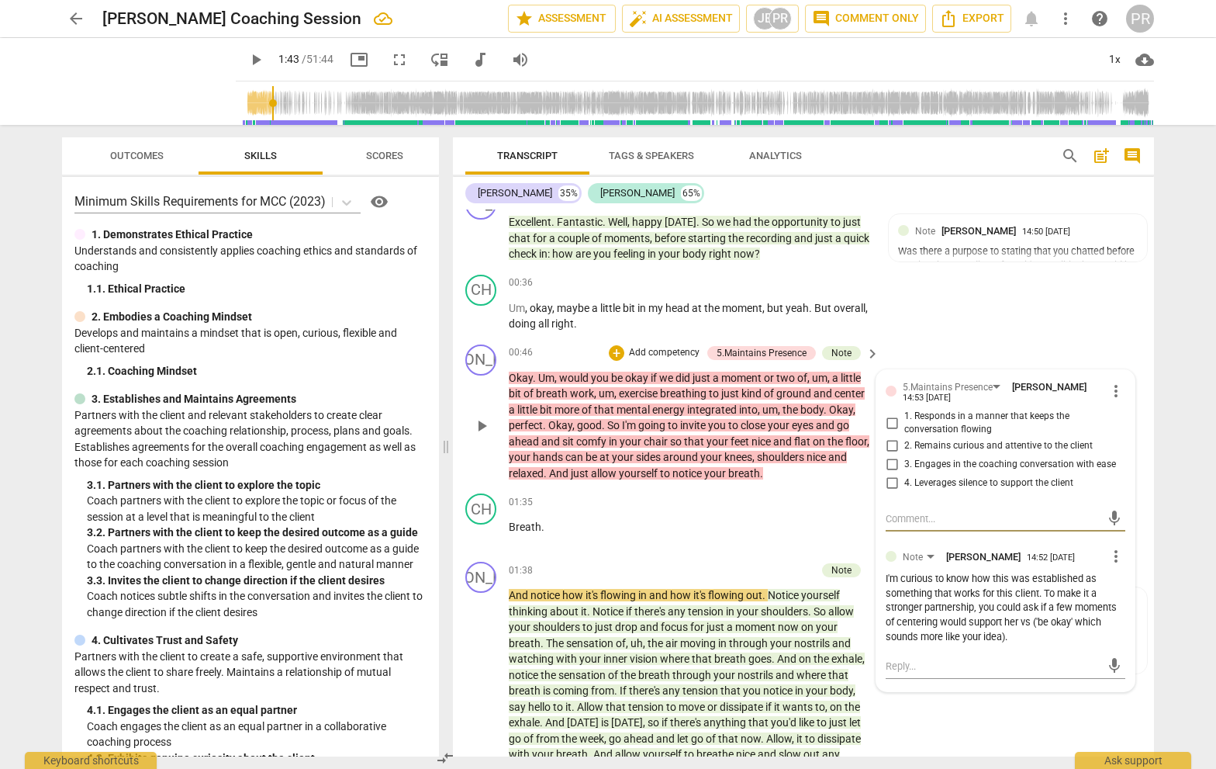
scroll to position [167, 0]
click at [1069, 385] on span "more_vert" at bounding box center [1116, 389] width 19 height 19
click at [1069, 413] on li "Delete" at bounding box center [1128, 415] width 54 height 29
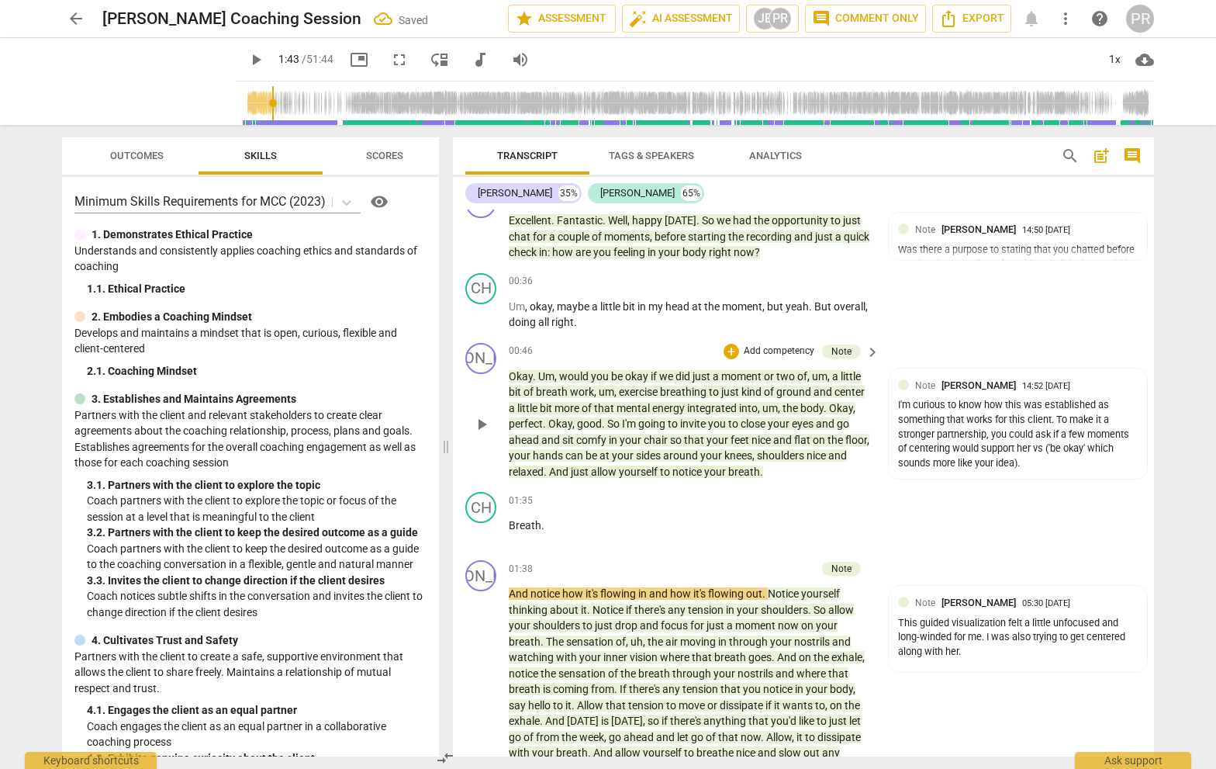
scroll to position [0, 0]
click at [780, 346] on p "Add competency" at bounding box center [779, 351] width 74 height 14
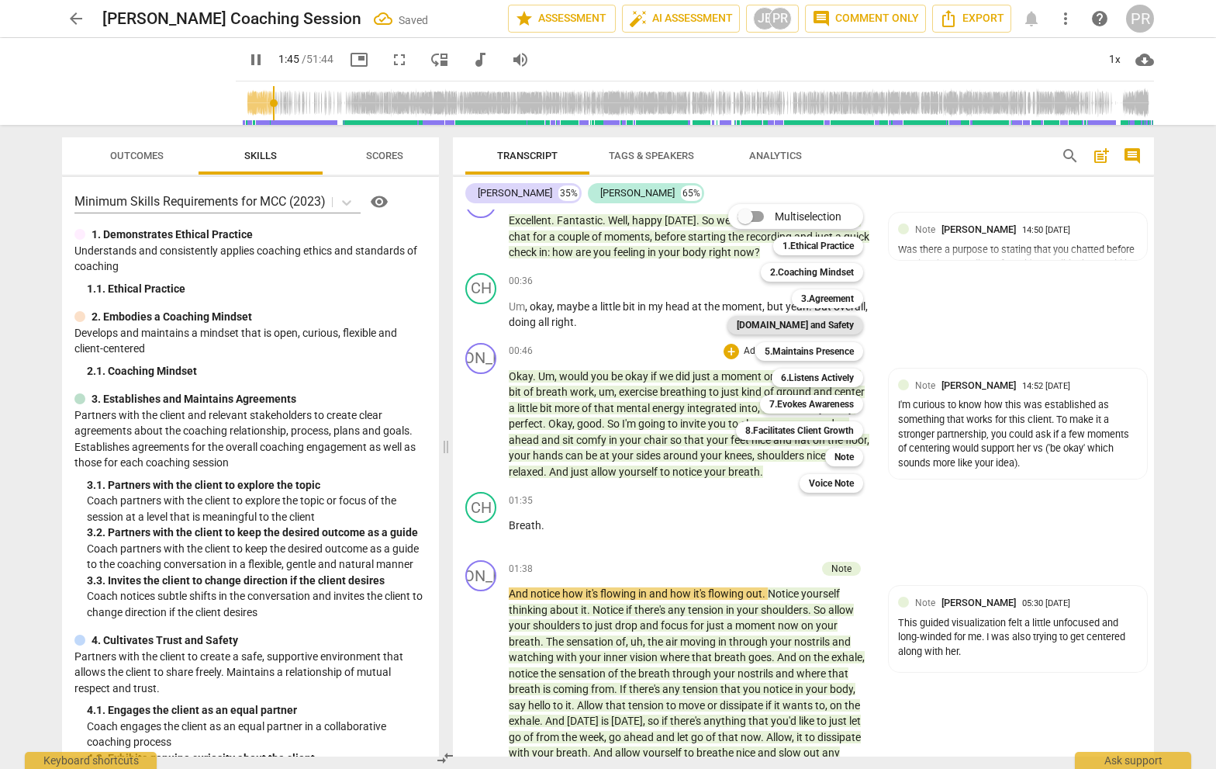
click at [810, 321] on b "[DOMAIN_NAME] and Safety" at bounding box center [795, 325] width 117 height 19
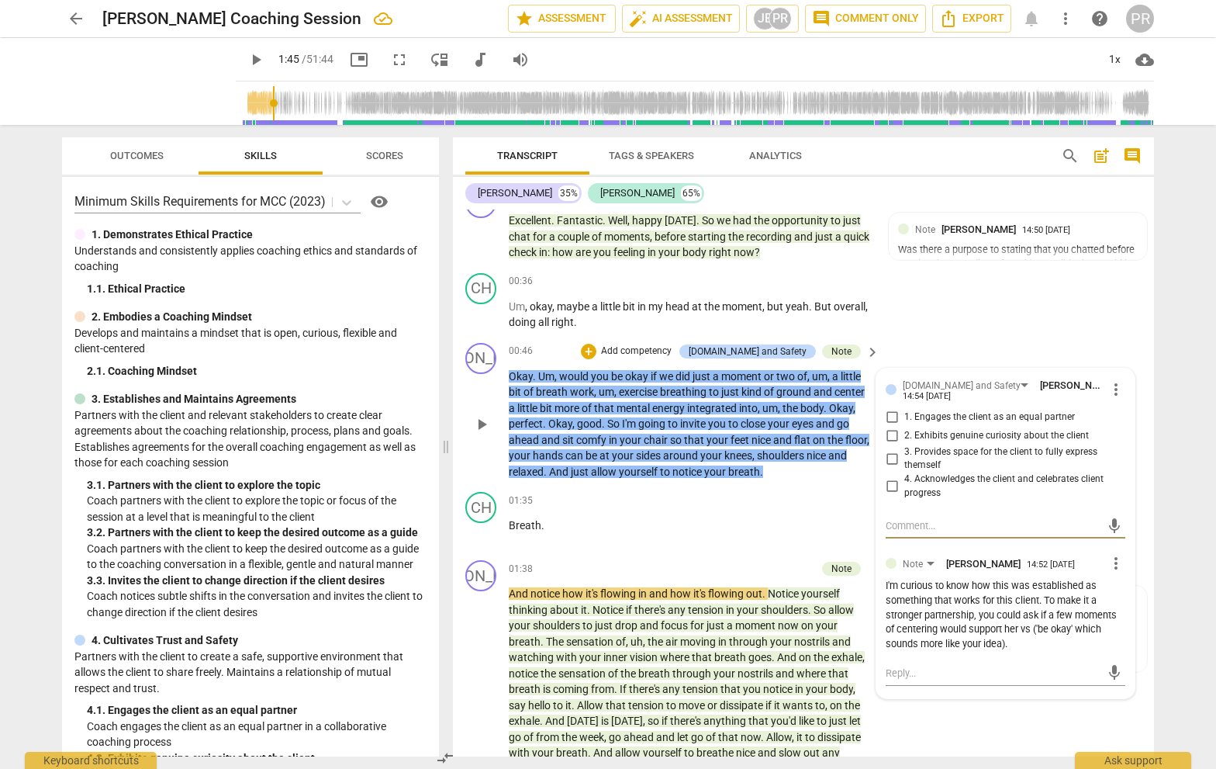
click at [1069, 385] on span "more_vert" at bounding box center [1116, 389] width 19 height 19
click at [1069, 413] on li "Delete" at bounding box center [1128, 415] width 54 height 29
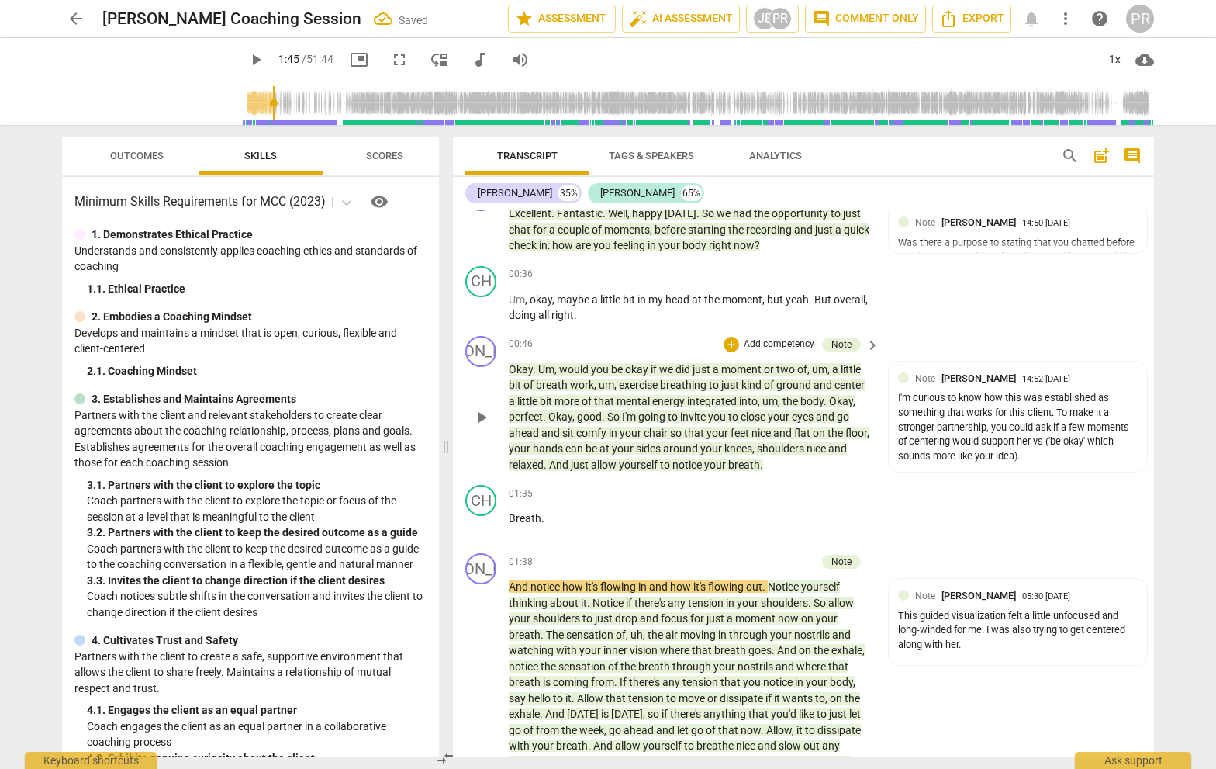
click at [764, 344] on p "Add competency" at bounding box center [779, 344] width 74 height 14
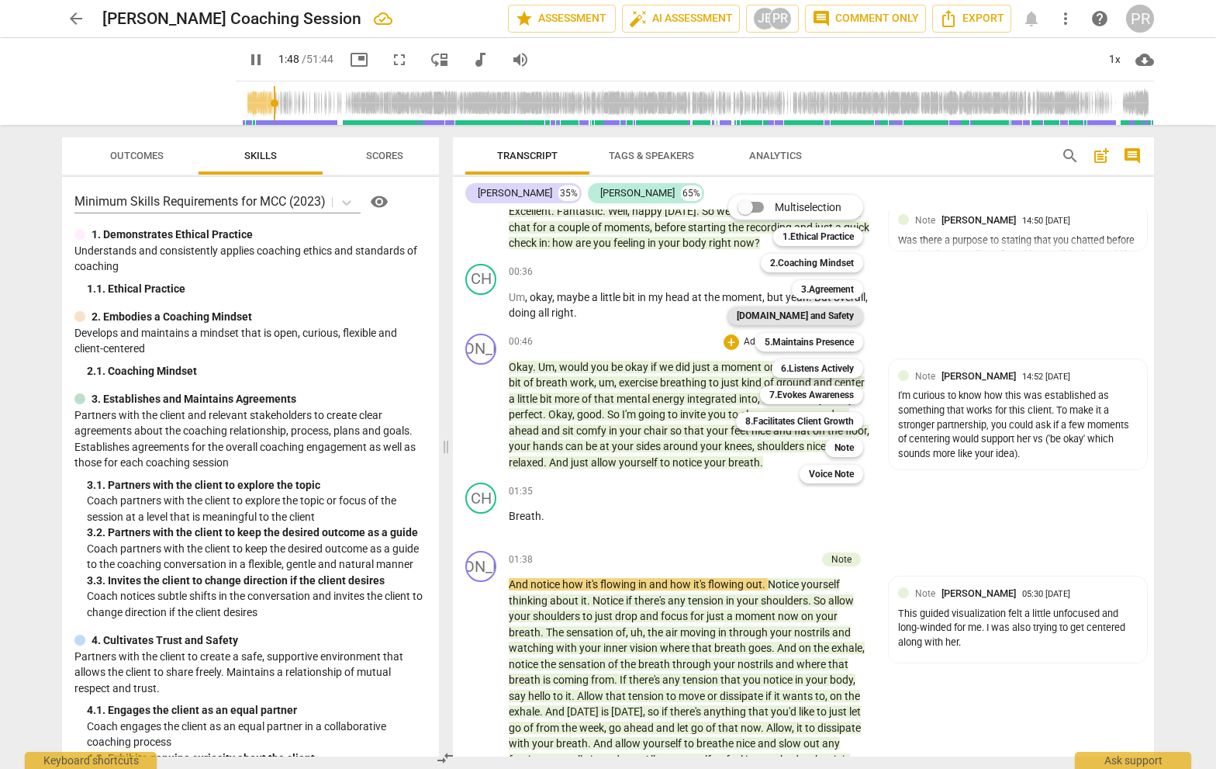
click at [805, 313] on b "[DOMAIN_NAME] and Safety" at bounding box center [795, 315] width 117 height 19
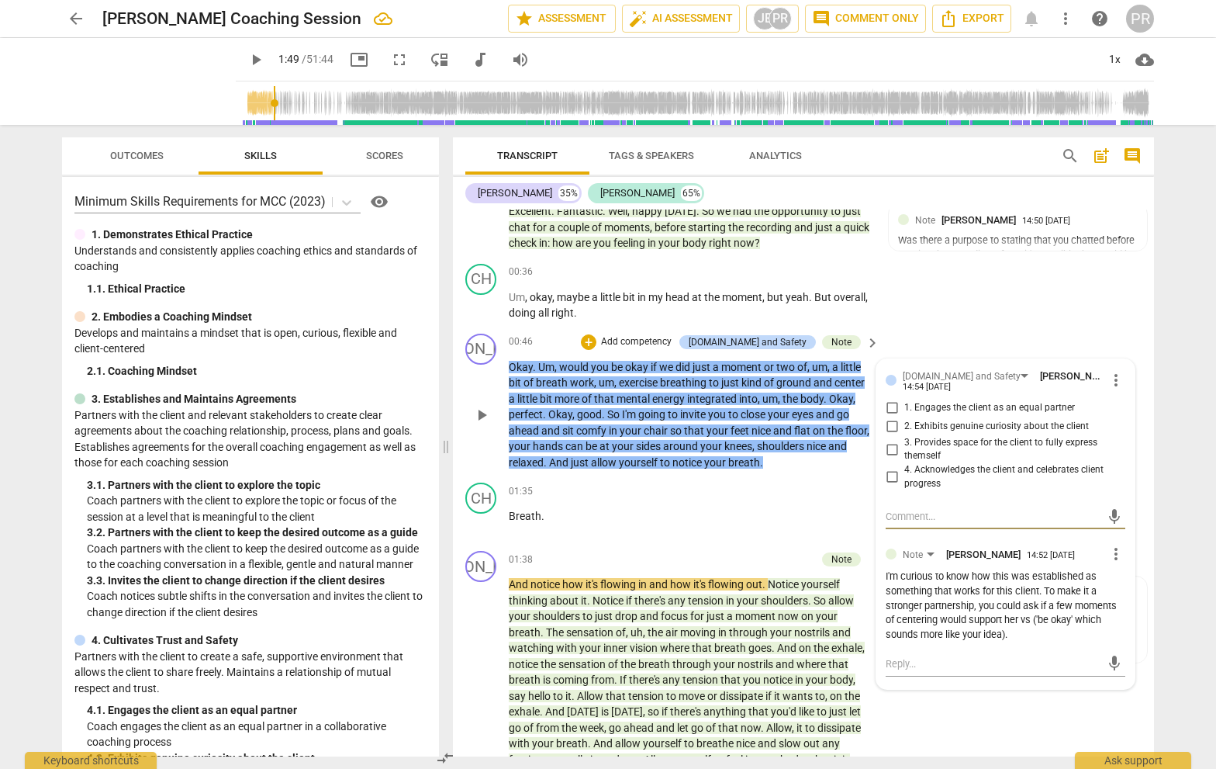
click at [1069, 373] on span "more_vert" at bounding box center [1116, 380] width 19 height 19
click at [1069, 403] on li "Delete" at bounding box center [1128, 406] width 54 height 29
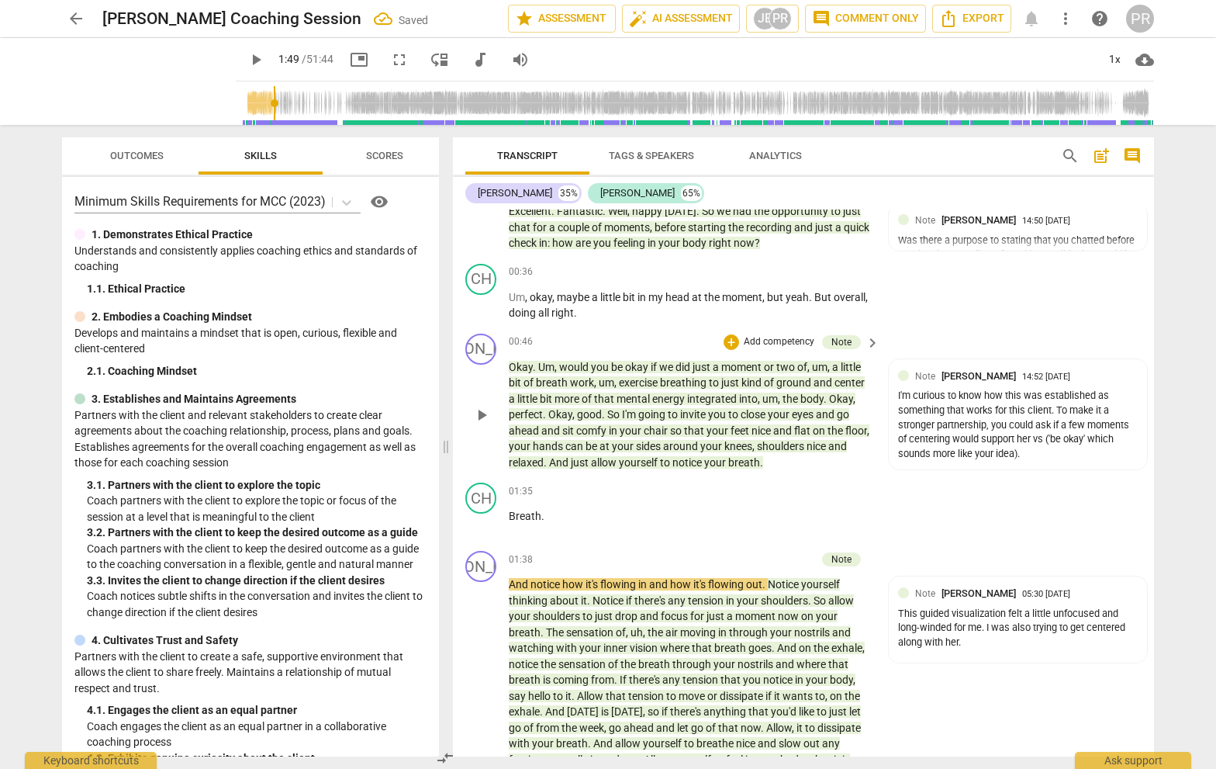
click at [790, 335] on p "Add competency" at bounding box center [779, 342] width 74 height 14
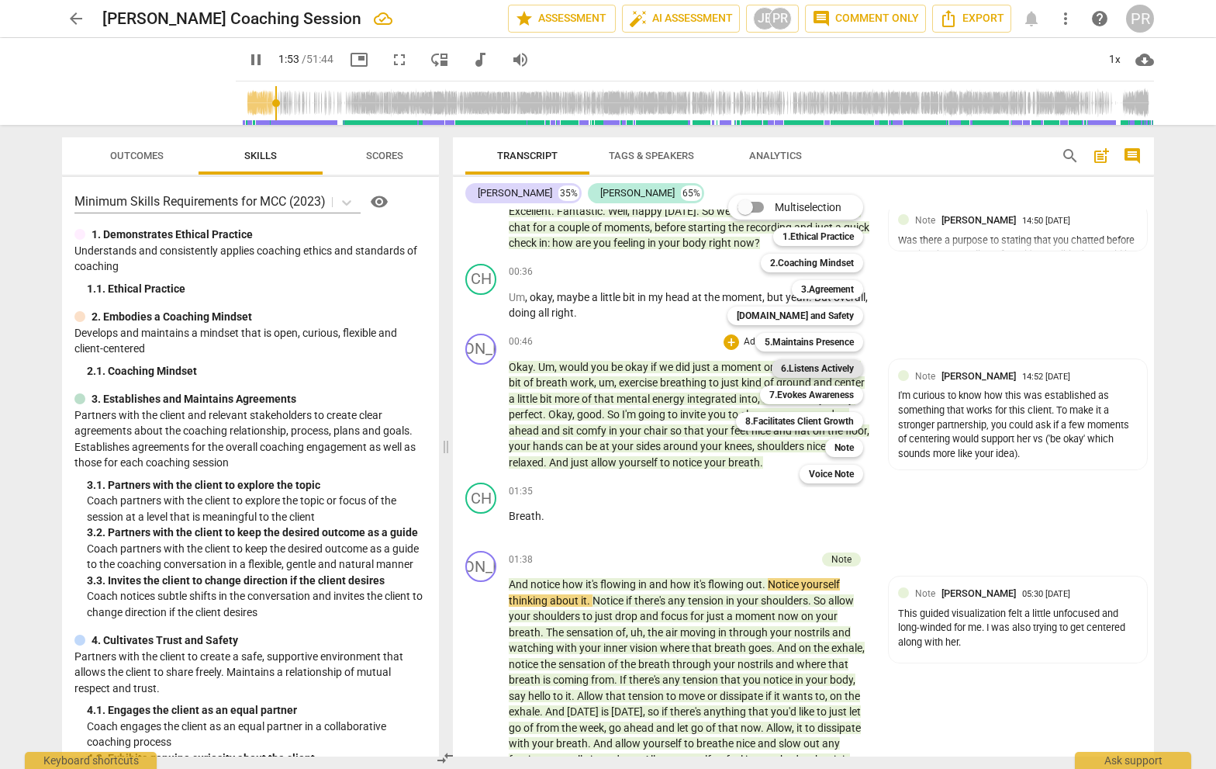
click at [815, 366] on b "6.Listens Actively" at bounding box center [817, 368] width 73 height 19
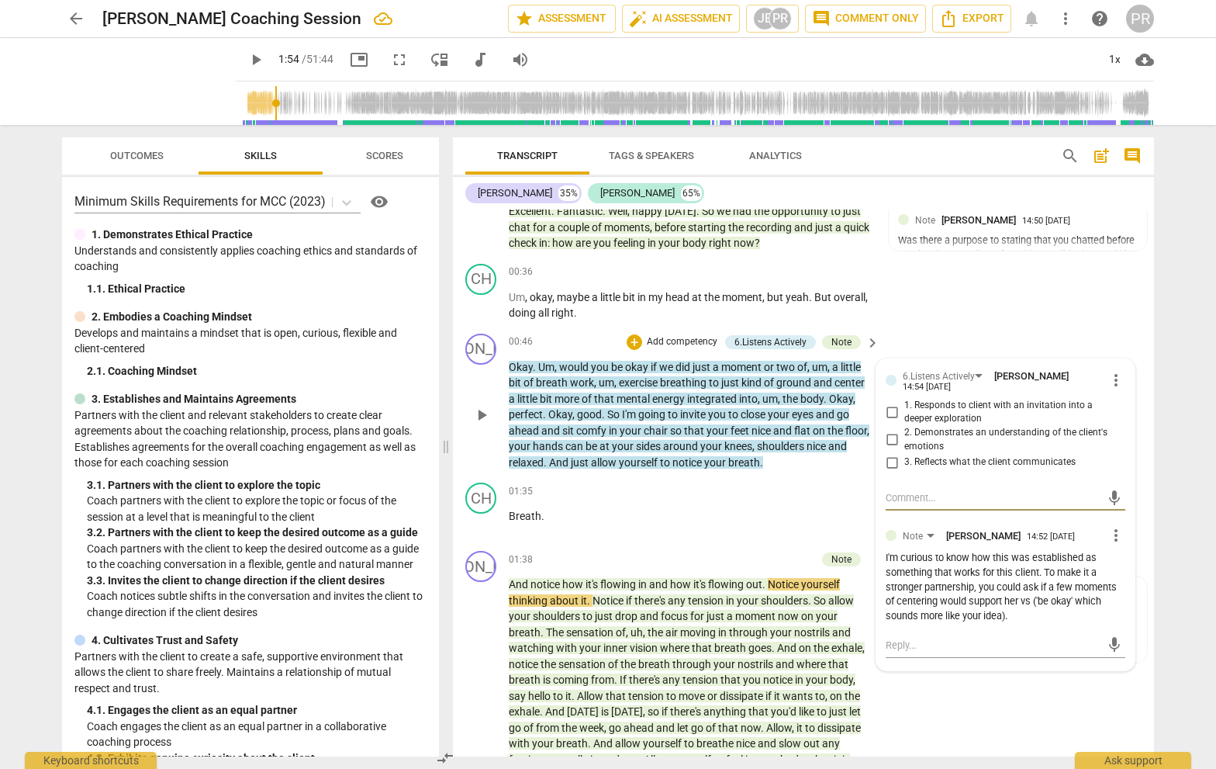
click at [1069, 374] on span "more_vert" at bounding box center [1116, 380] width 19 height 19
click at [1069, 399] on li "Delete" at bounding box center [1128, 406] width 54 height 29
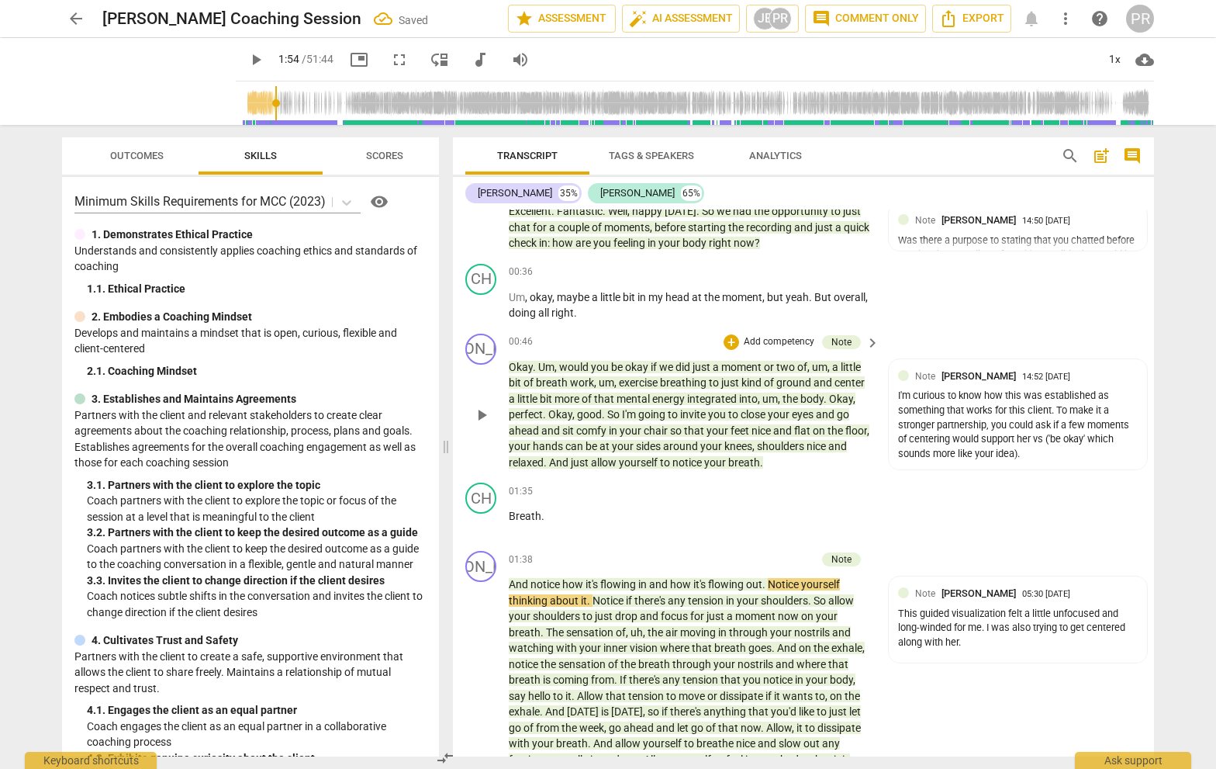
click at [799, 338] on p "Add competency" at bounding box center [779, 342] width 74 height 14
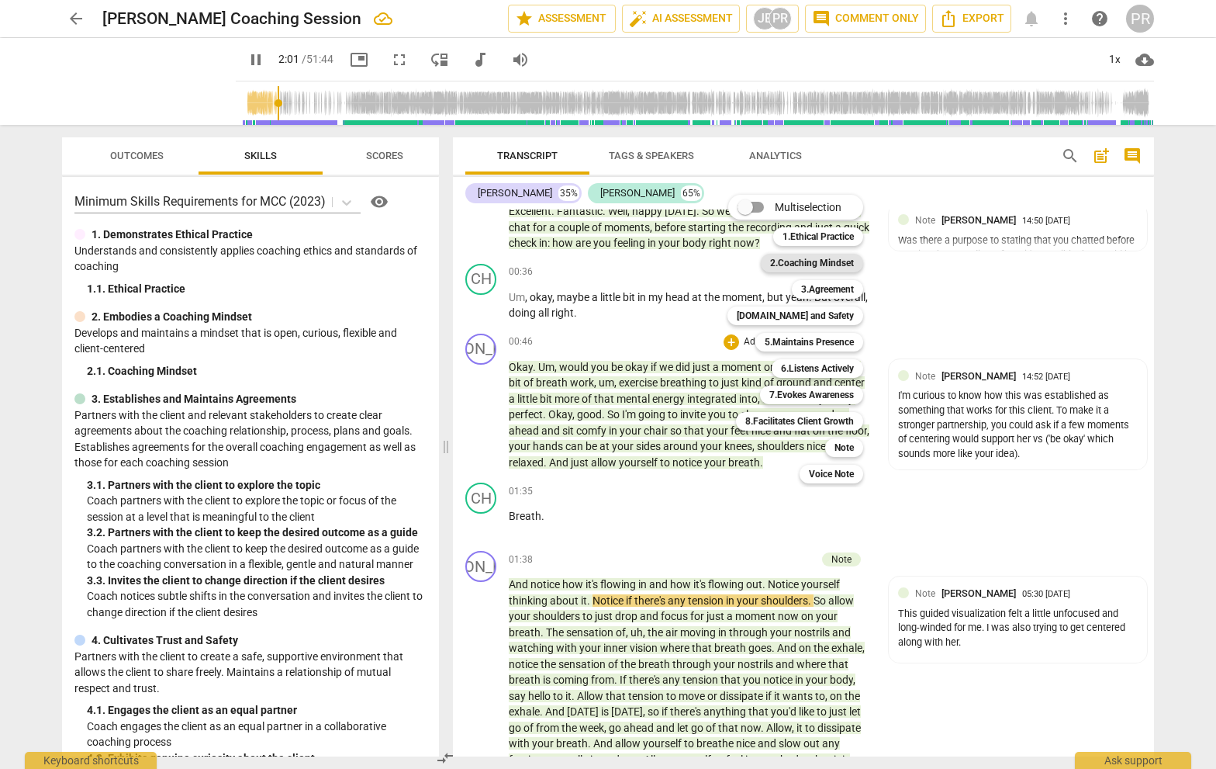
click at [827, 262] on b "2.Coaching Mindset" at bounding box center [812, 263] width 84 height 19
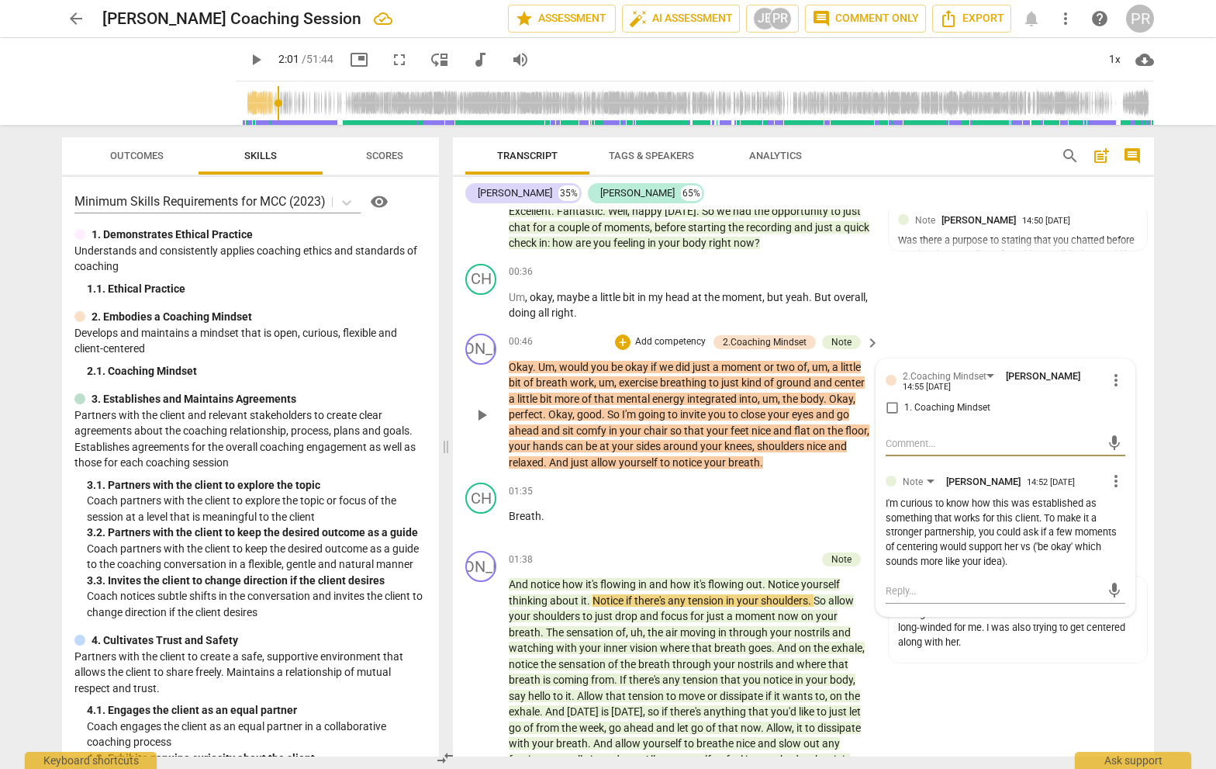
scroll to position [175, 0]
click at [1069, 378] on span "more_vert" at bounding box center [1116, 381] width 19 height 19
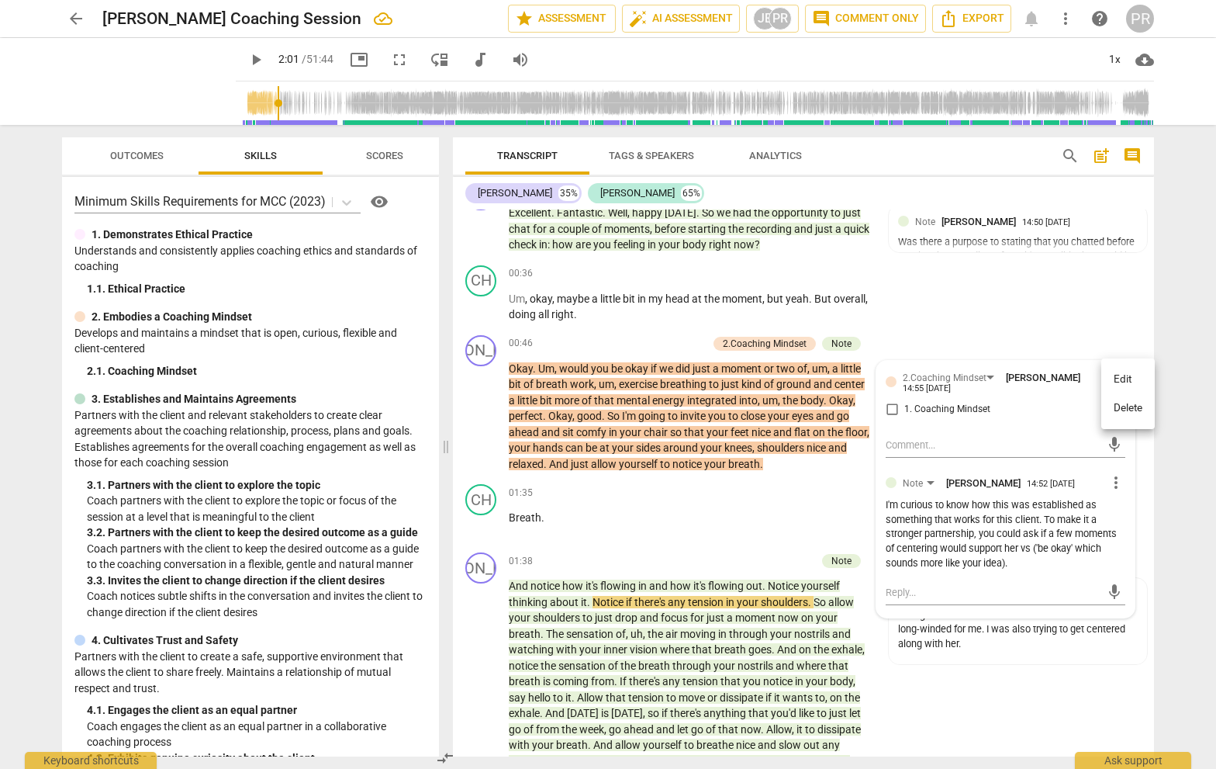
click at [1069, 402] on li "Delete" at bounding box center [1128, 407] width 54 height 29
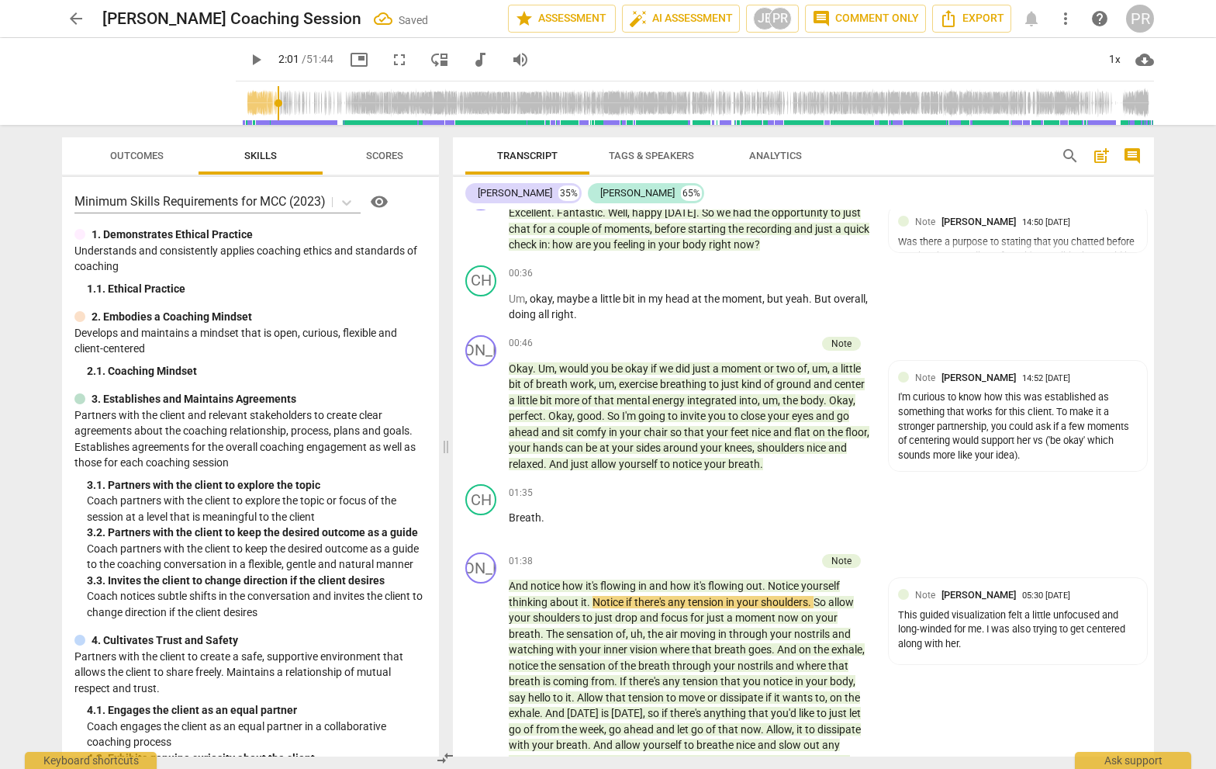
scroll to position [0, 0]
click at [247, 58] on span "play_arrow" at bounding box center [256, 59] width 19 height 19
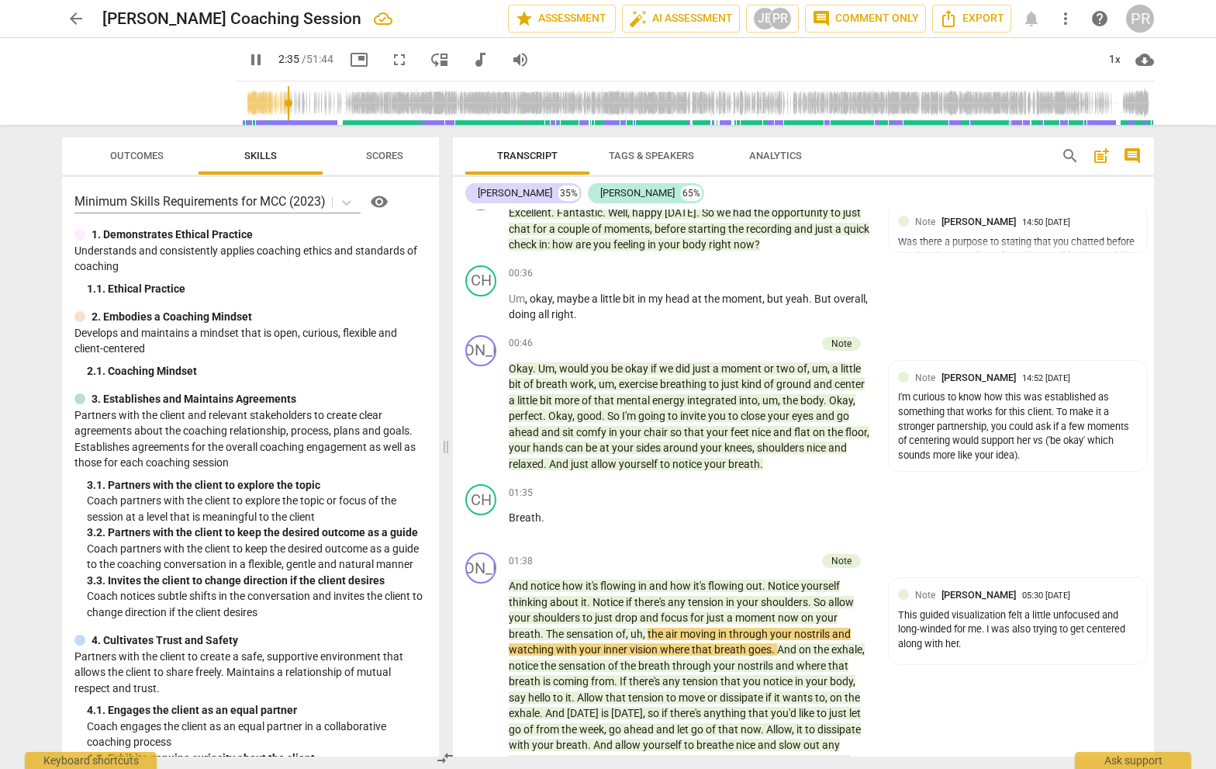
scroll to position [2, 1]
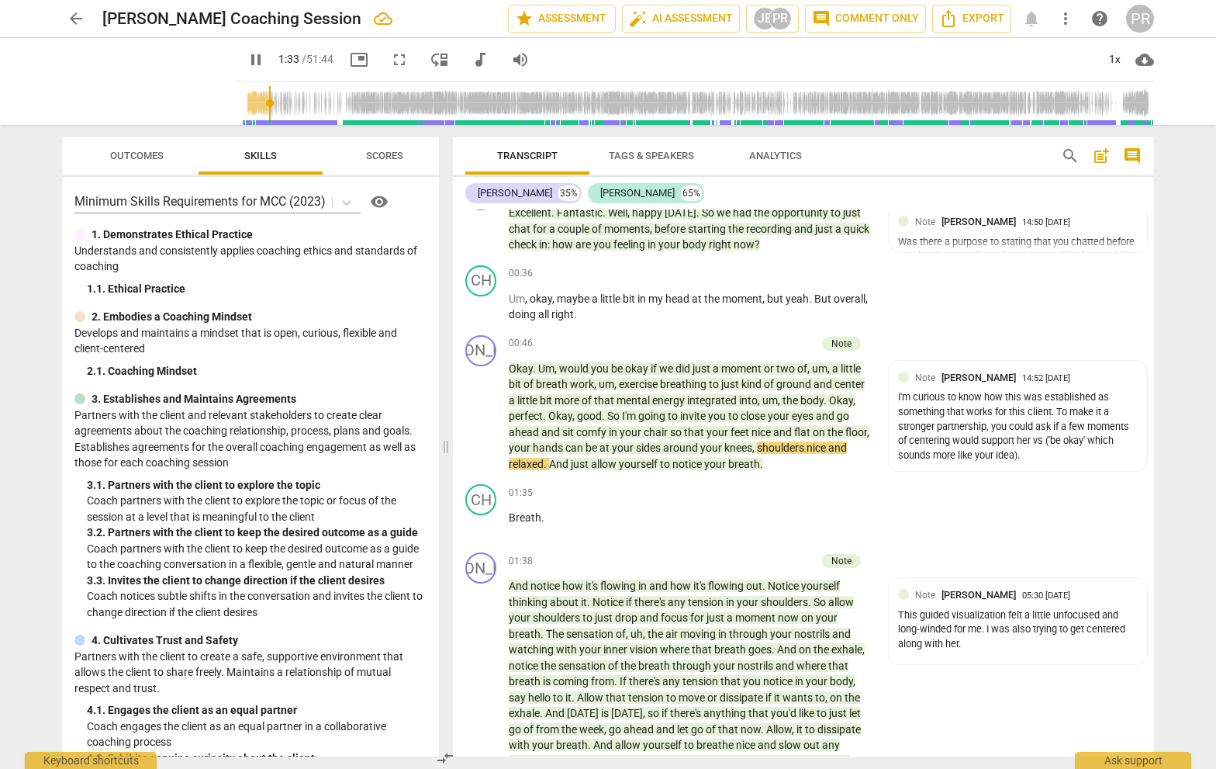
drag, startPoint x: 269, startPoint y: 100, endPoint x: 251, endPoint y: 102, distance: 18.7
click at [251, 102] on input "range" at bounding box center [698, 103] width 912 height 50
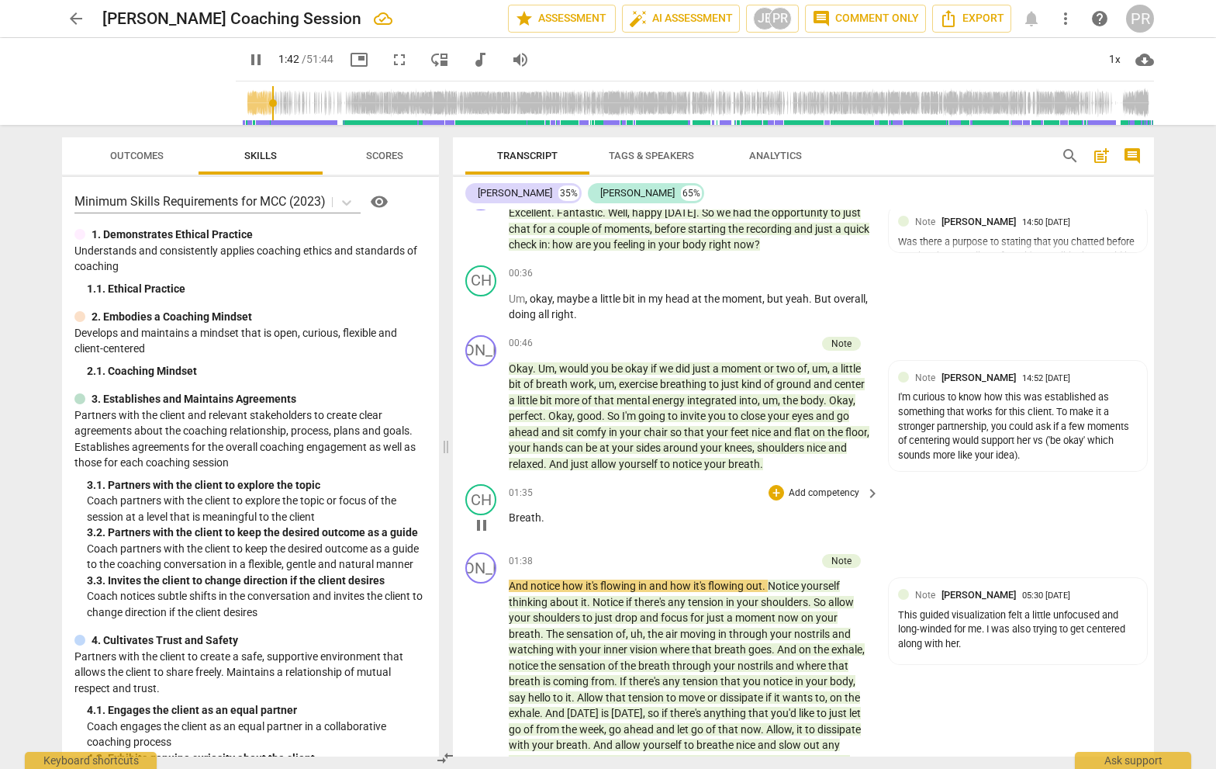
click at [836, 487] on p "Add competency" at bounding box center [824, 493] width 74 height 14
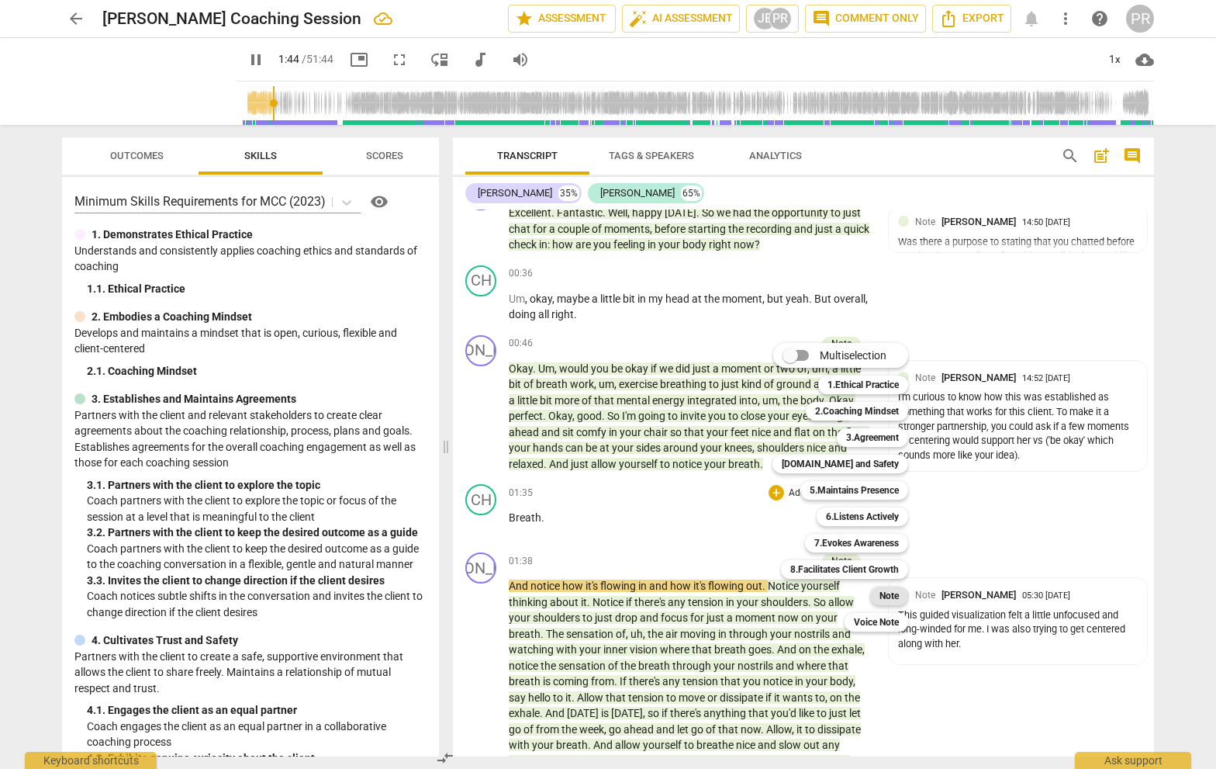
click at [893, 593] on b "Note" at bounding box center [889, 595] width 19 height 19
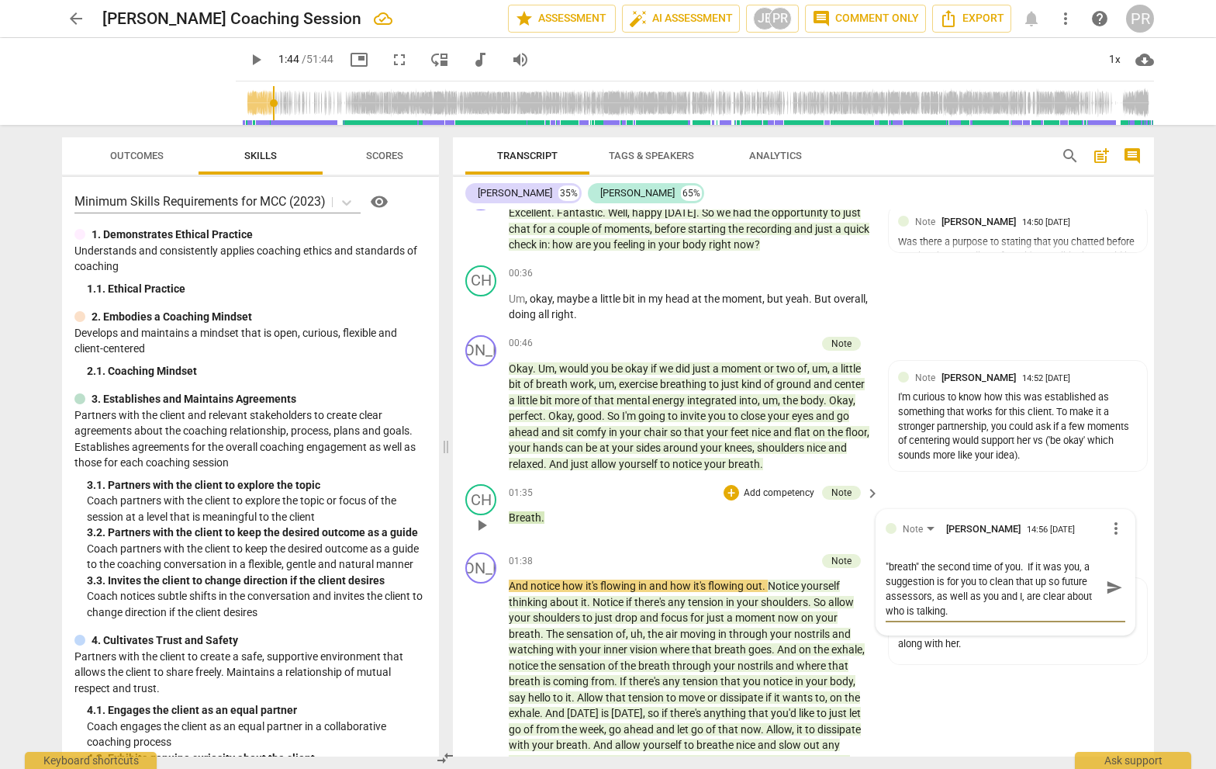
scroll to position [13, 0]
click at [1069, 583] on span "send" at bounding box center [1114, 587] width 17 height 17
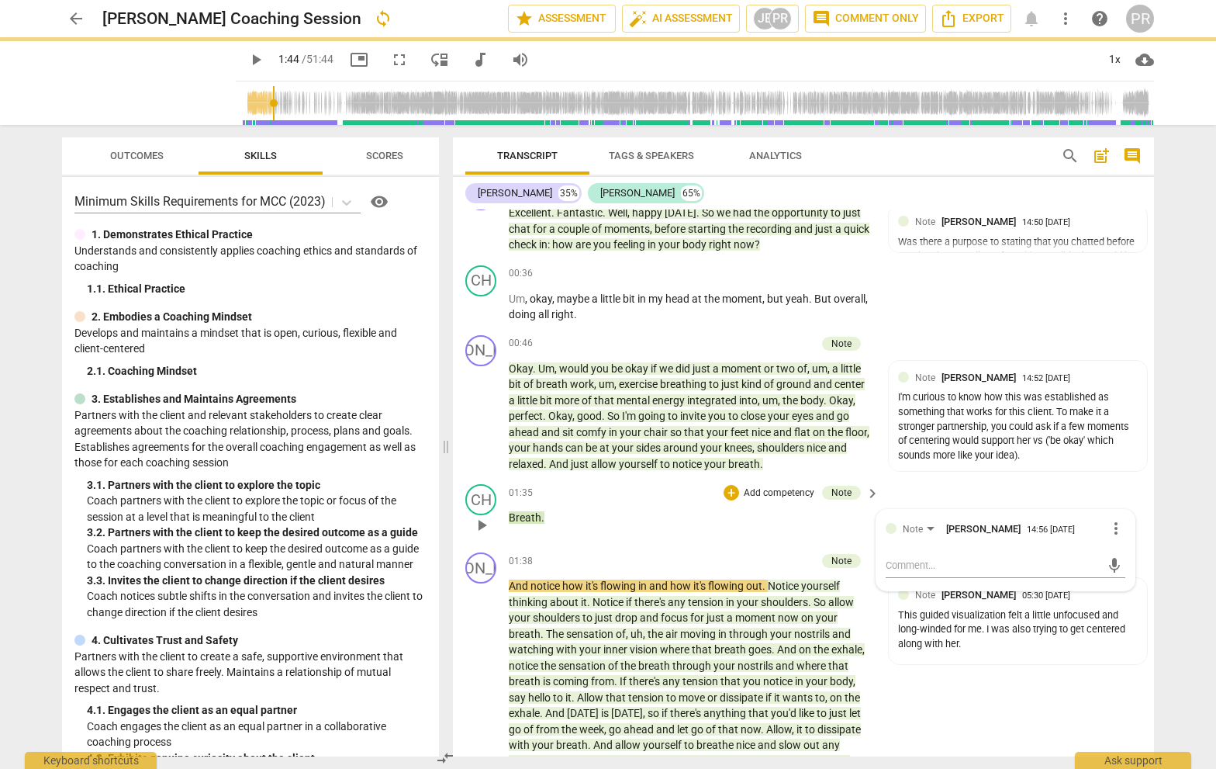
scroll to position [0, 0]
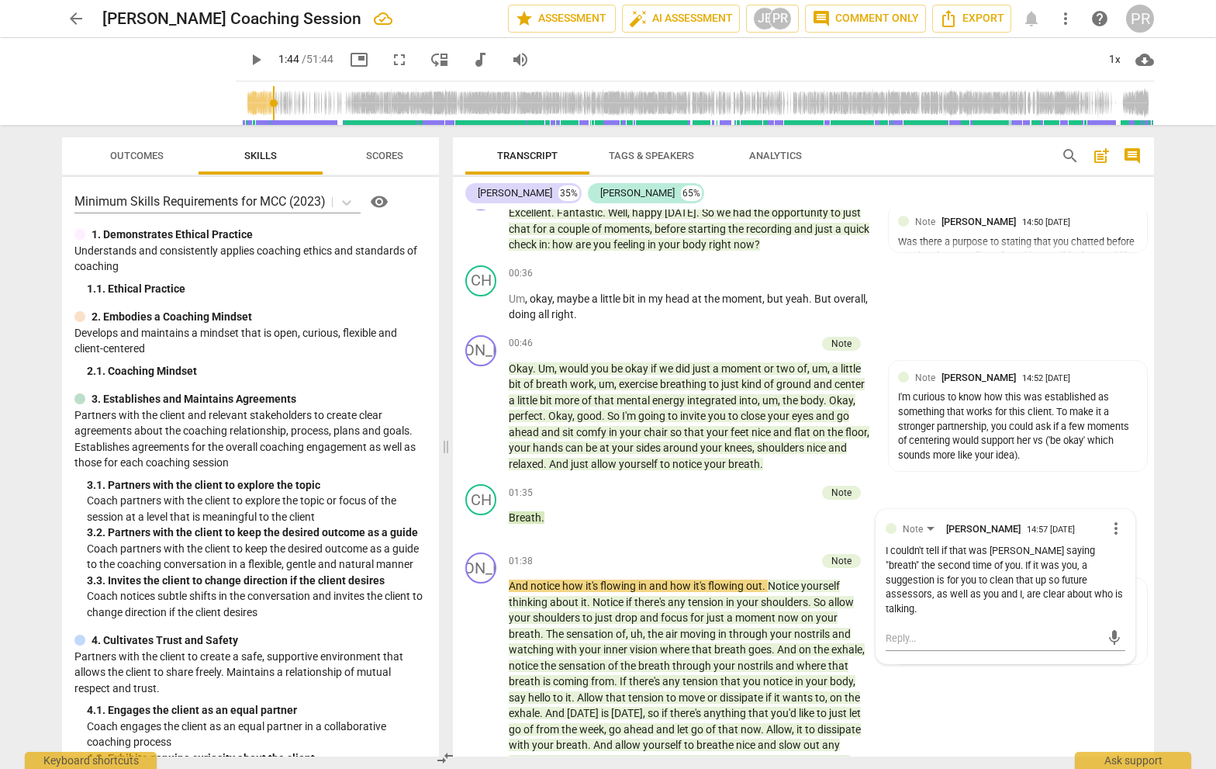
click at [247, 61] on span "play_arrow" at bounding box center [256, 59] width 19 height 19
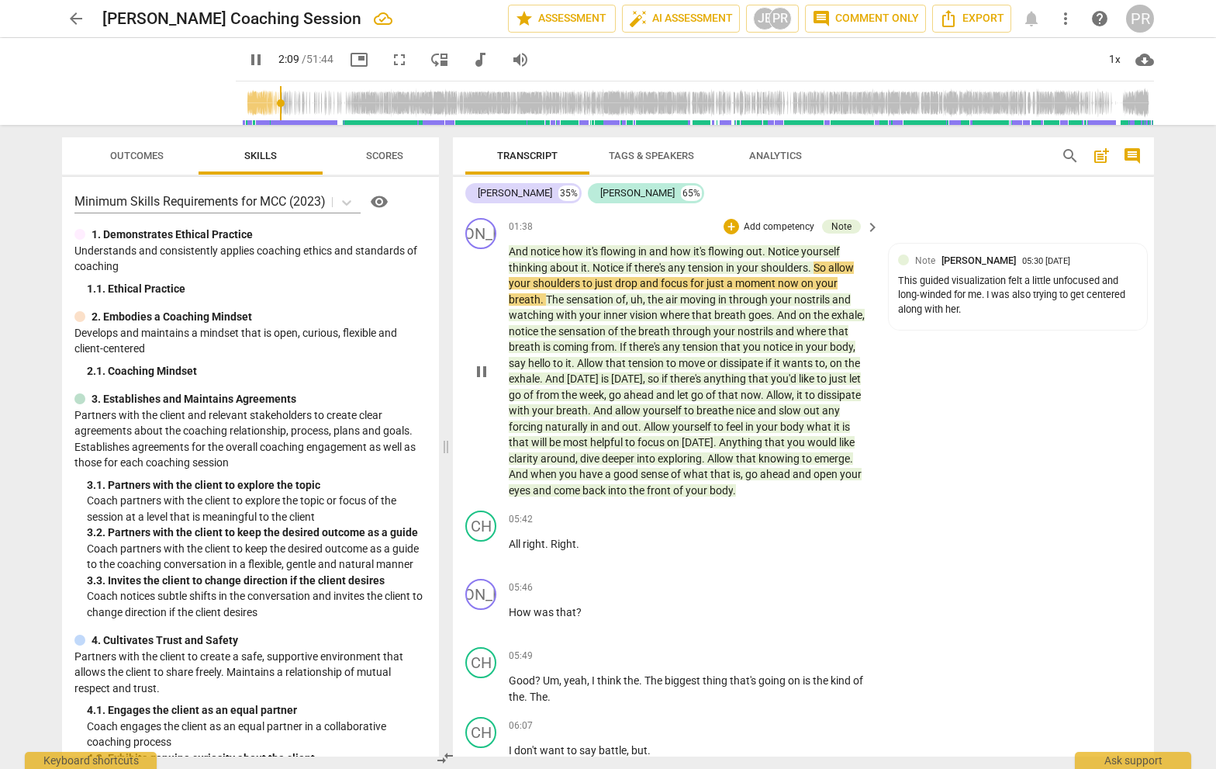
scroll to position [500, 0]
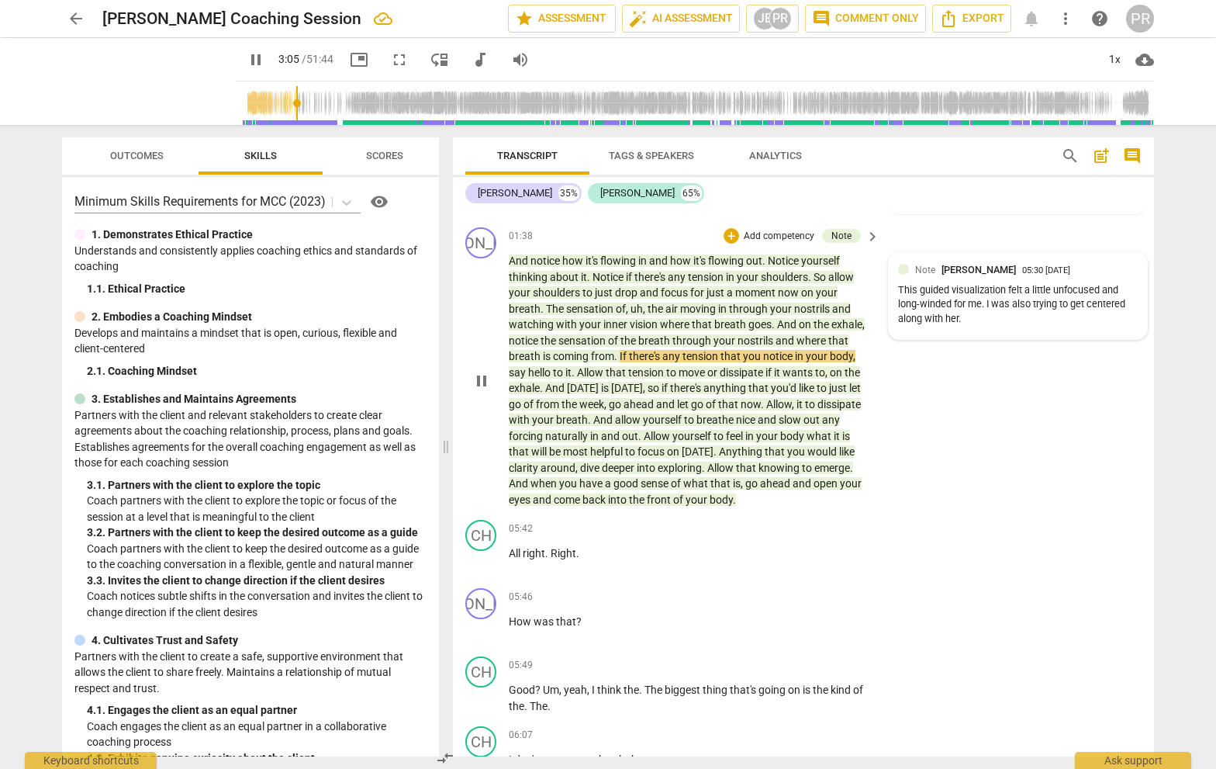
click at [1039, 303] on div "This guided visualization felt a little unfocused and long-winded for me. I was…" at bounding box center [1018, 304] width 240 height 43
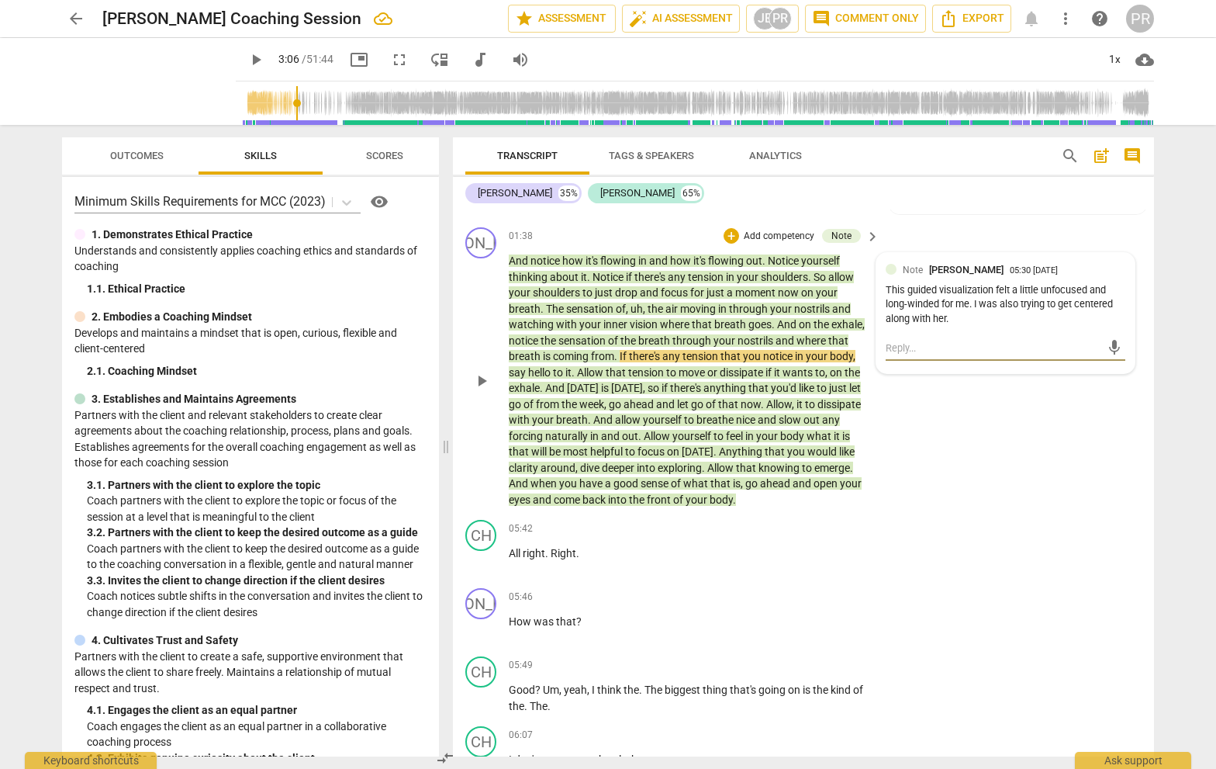
click at [890, 341] on textarea at bounding box center [993, 348] width 215 height 15
click at [247, 59] on span "play_arrow" at bounding box center [256, 59] width 19 height 19
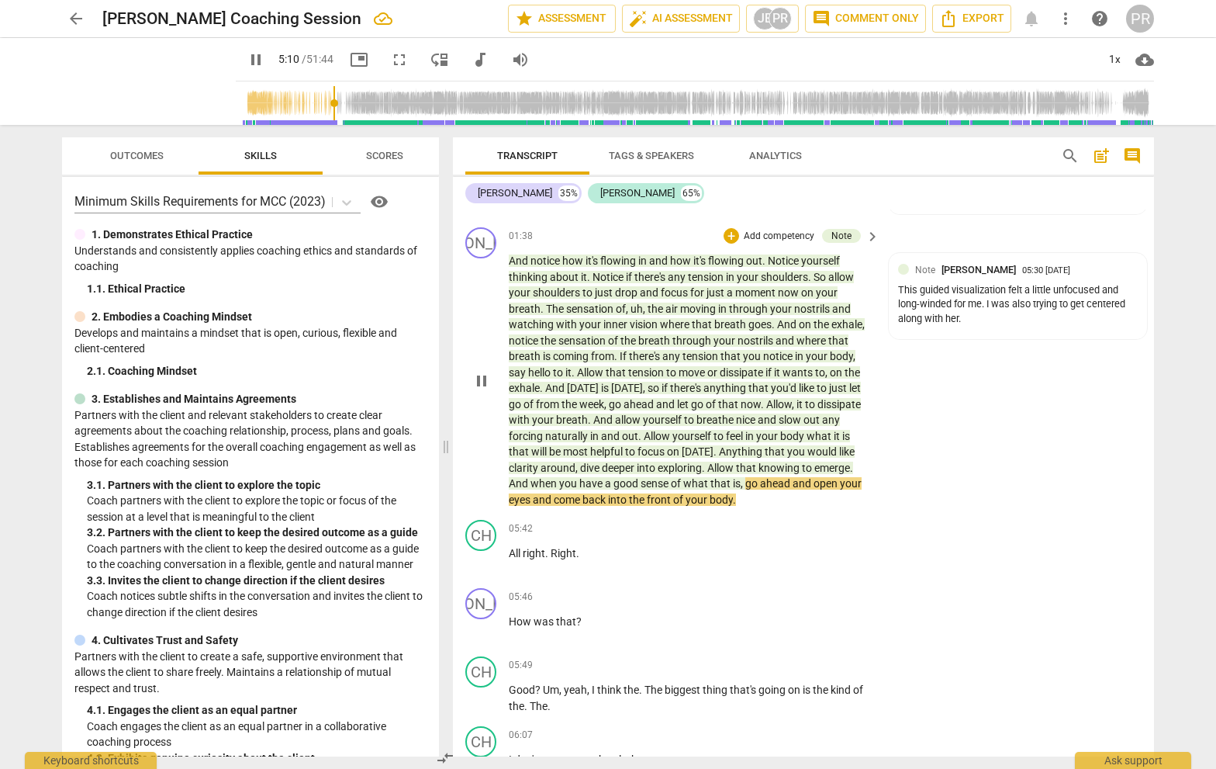
click at [933, 337] on div "JO play_arrow pause 01:38 + Add competency Note keyboard_arrow_right And notice…" at bounding box center [803, 367] width 701 height 292
click at [959, 331] on div "Note [PERSON_NAME] 05:30 [DATE] This guided visualization felt a little unfocus…" at bounding box center [1018, 296] width 260 height 88
click at [1069, 310] on div "This guided visualization felt a little unfocused and long-winded for me. I was…" at bounding box center [1018, 304] width 240 height 43
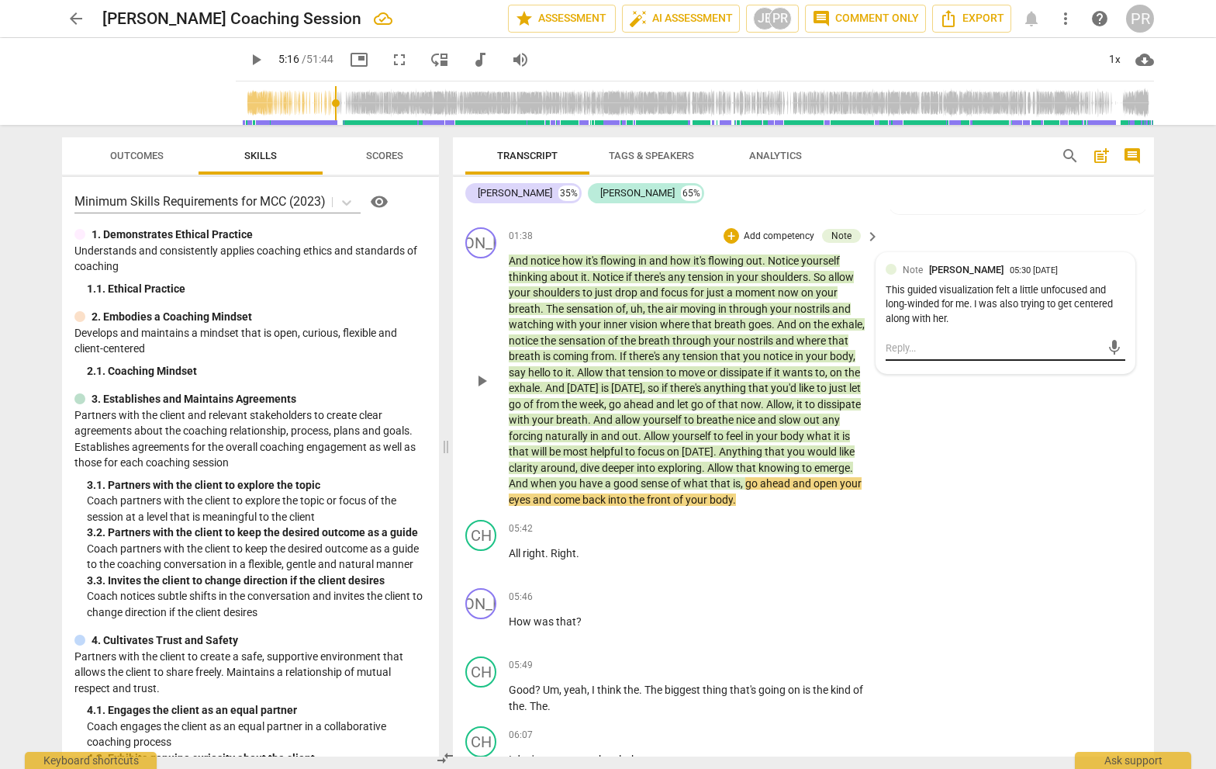
click at [897, 341] on textarea at bounding box center [993, 348] width 215 height 15
click at [1004, 355] on textarea "Good observation. I wonder what would happen if the client doesn't get to a goo…" at bounding box center [993, 355] width 215 height 29
click at [1069, 356] on textarea "Good observation. I wonder what would happen if the client doesn't get to a 'go…" at bounding box center [993, 355] width 215 height 29
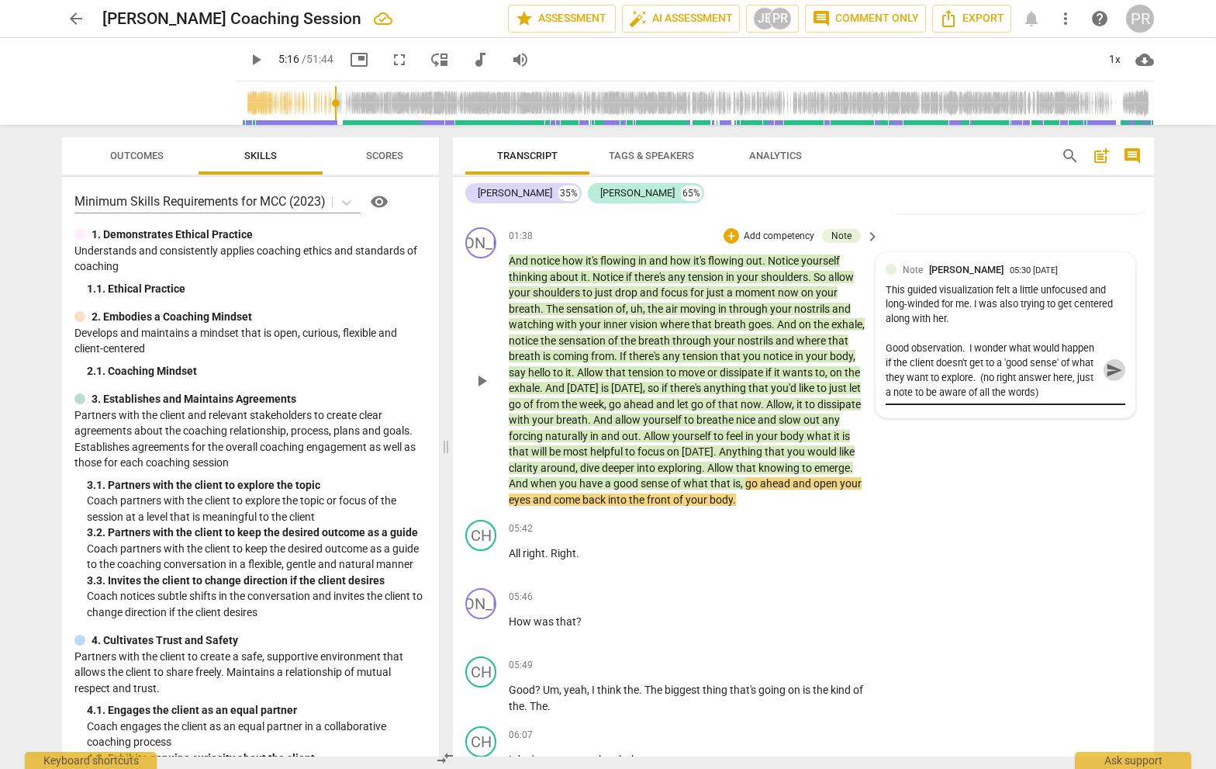
click at [1069, 361] on span "send" at bounding box center [1114, 369] width 17 height 17
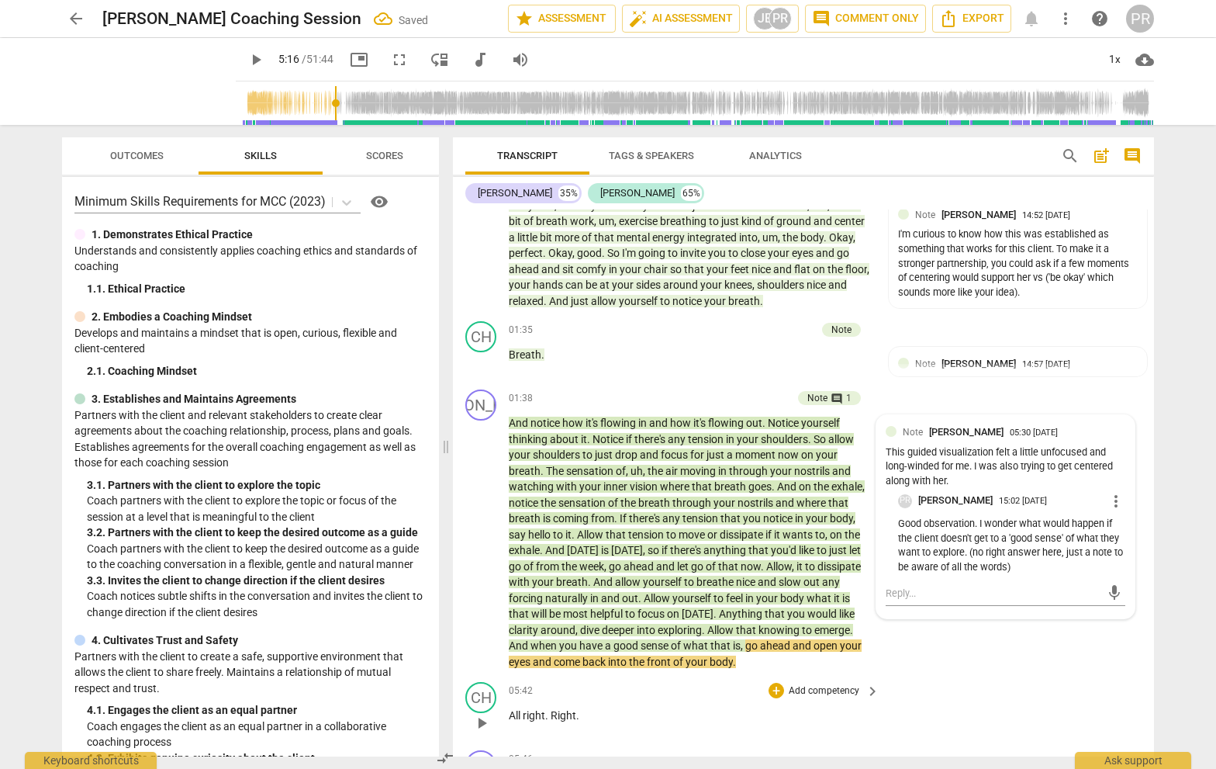
scroll to position [336, 0]
click at [875, 17] on span "comment Comment only" at bounding box center [865, 18] width 107 height 19
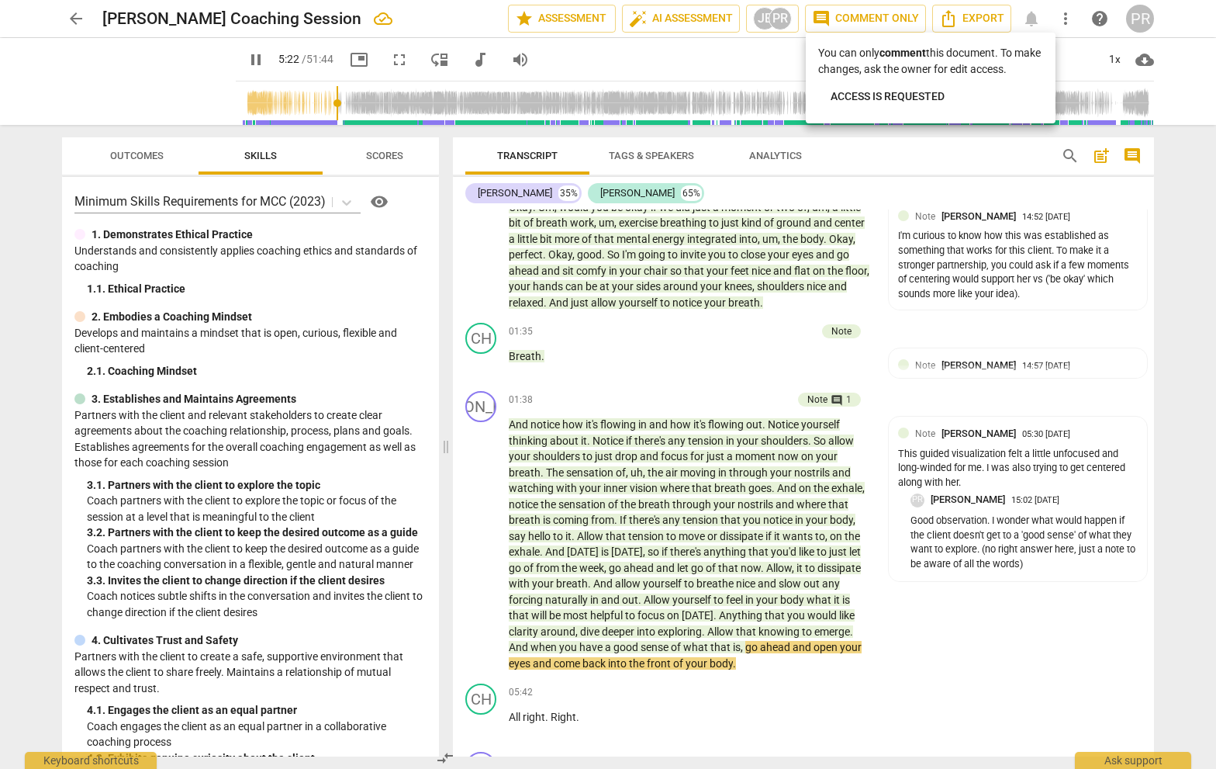
click at [894, 38] on div "You can only comment this document. To make changes, ask the owner for edit acc…" at bounding box center [931, 78] width 250 height 91
click at [1067, 16] on div at bounding box center [608, 384] width 1216 height 769
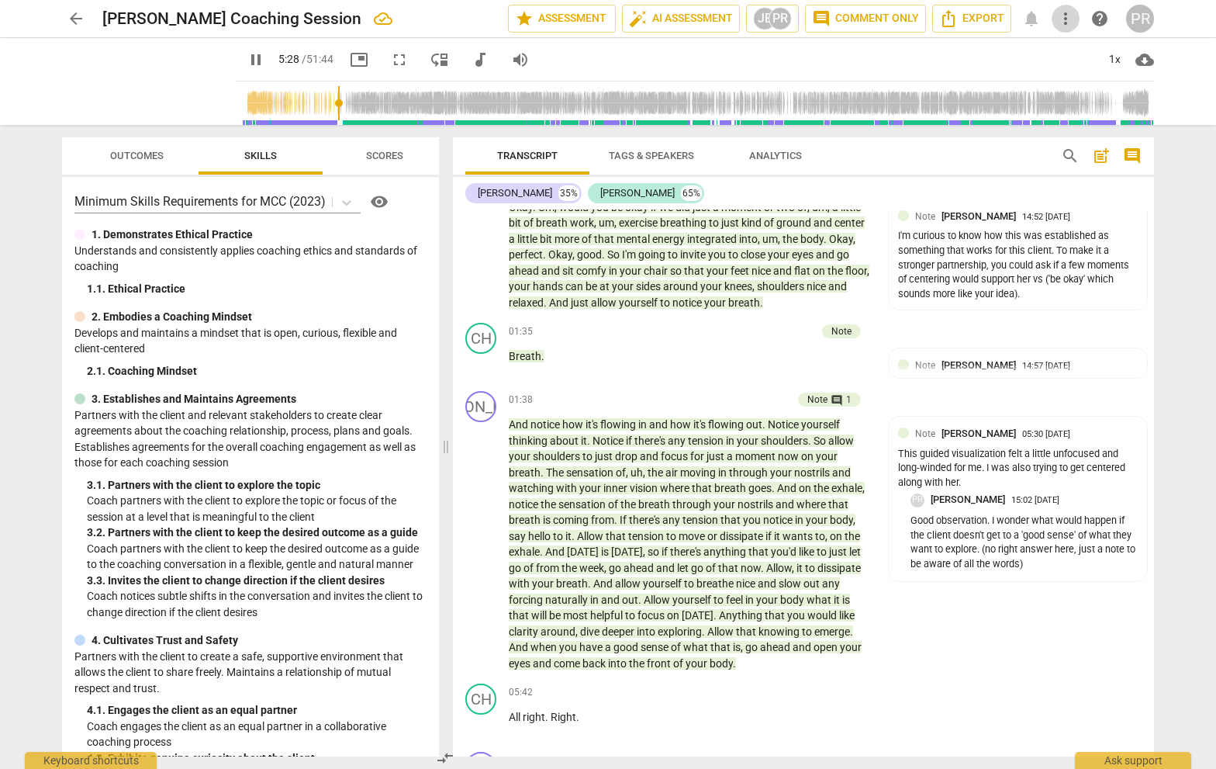
click at [1067, 16] on span "more_vert" at bounding box center [1065, 18] width 19 height 19
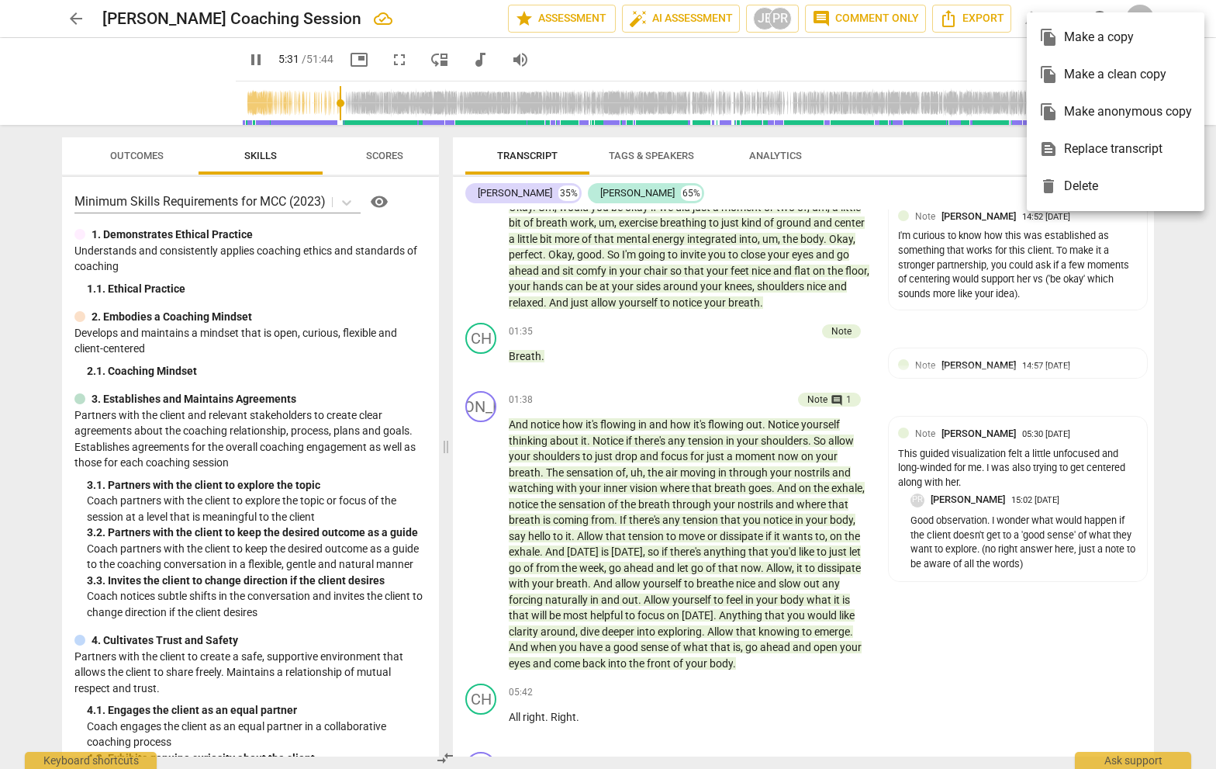
click at [1067, 16] on ul "file_copy Make a copy file_copy Make a clean copy file_copy Make anonymous copy…" at bounding box center [1116, 111] width 178 height 199
click at [916, 60] on div at bounding box center [608, 384] width 1216 height 769
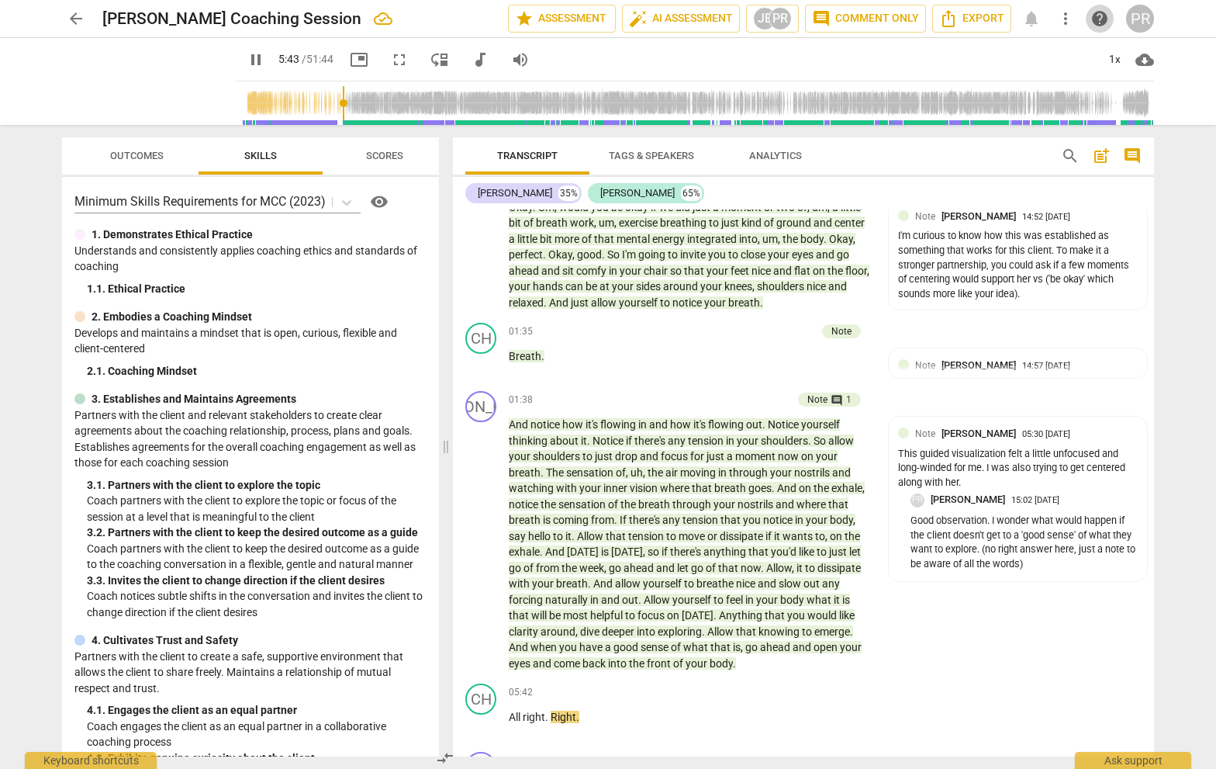
click at [1069, 17] on span "help" at bounding box center [1100, 18] width 19 height 19
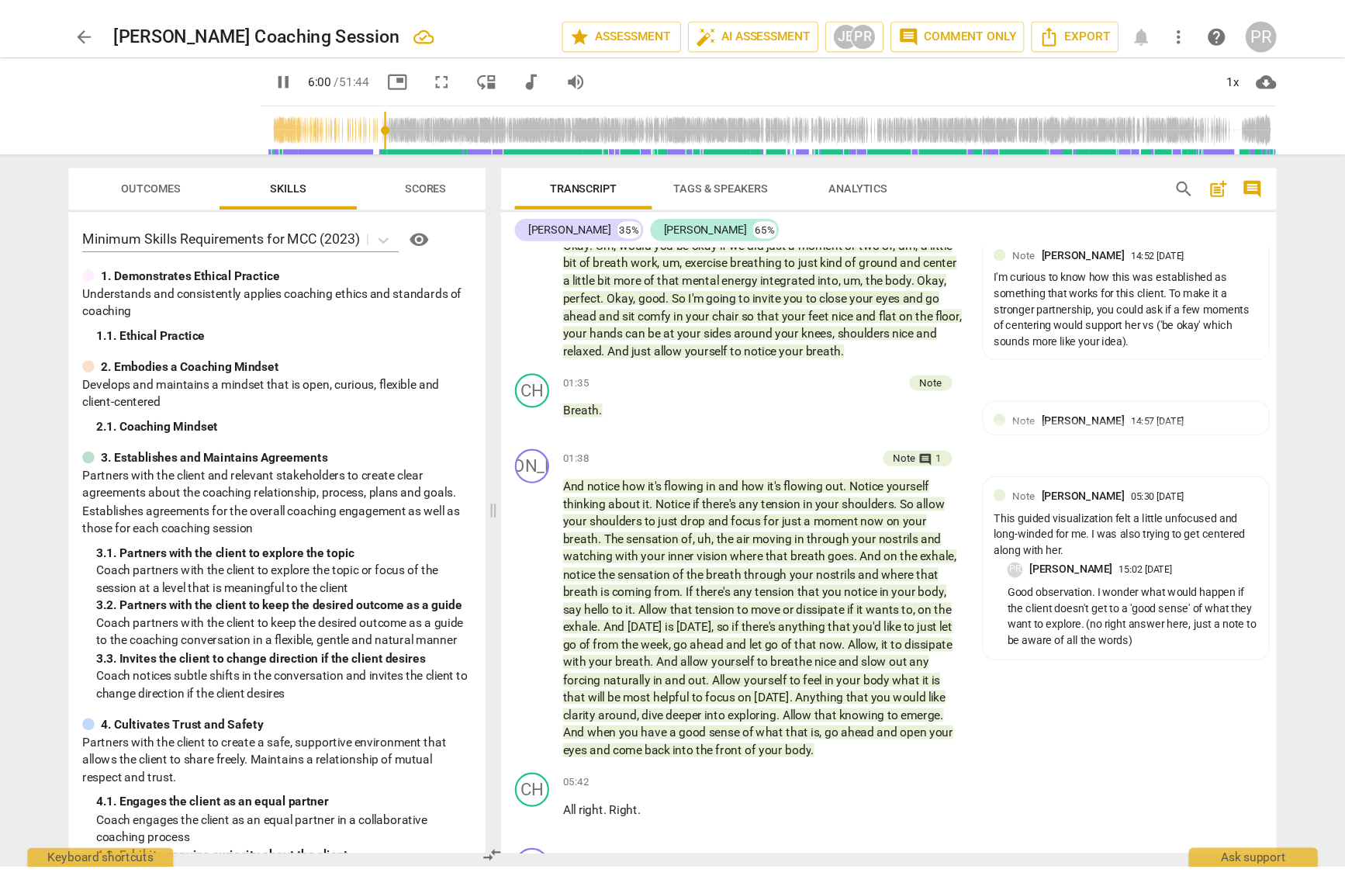
scroll to position [894, 0]
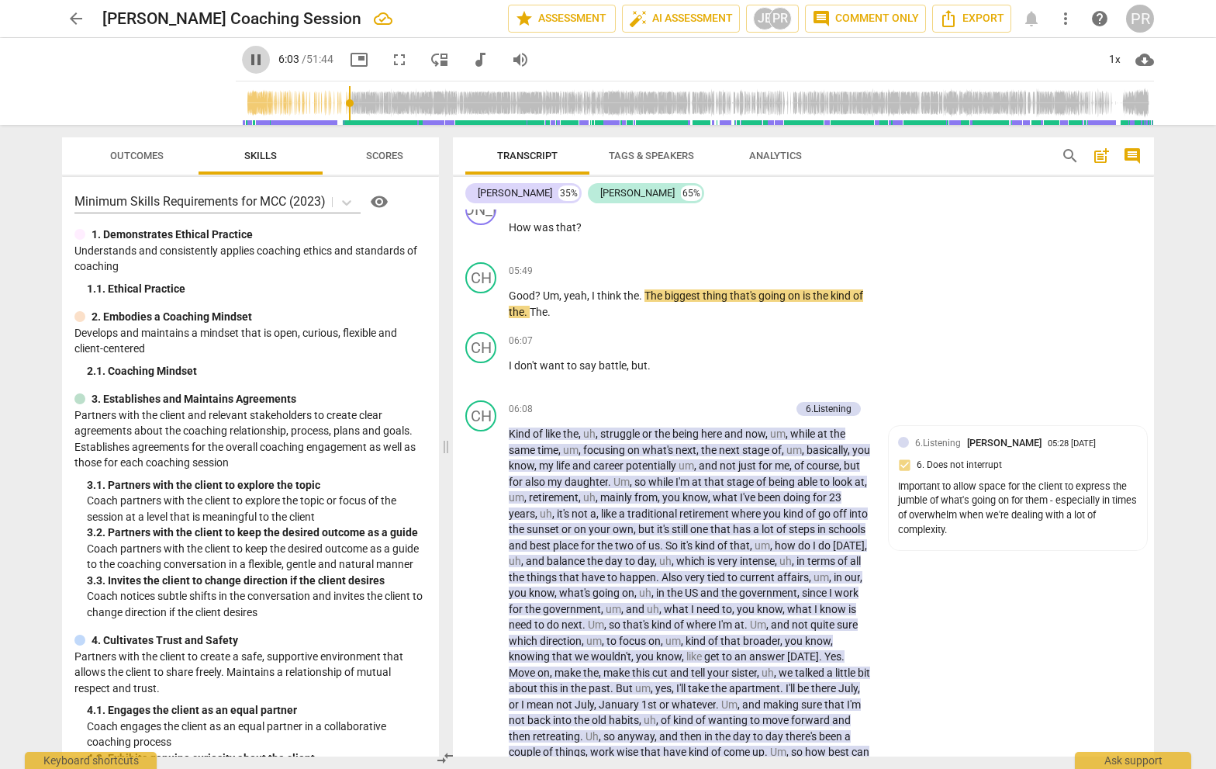
click at [247, 61] on span "pause" at bounding box center [256, 59] width 19 height 19
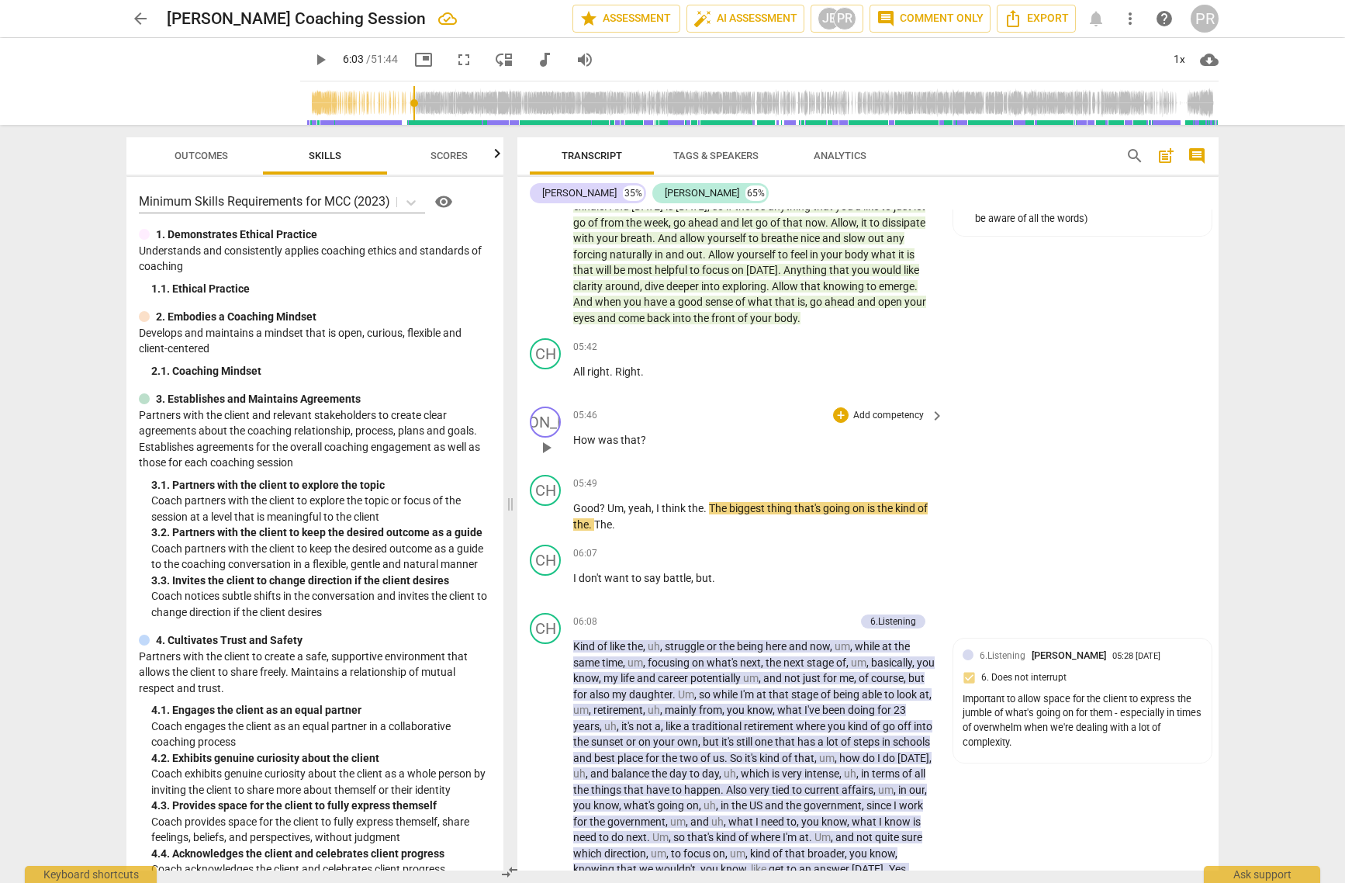
scroll to position [683, 0]
click at [879, 407] on p "Add competency" at bounding box center [889, 414] width 74 height 14
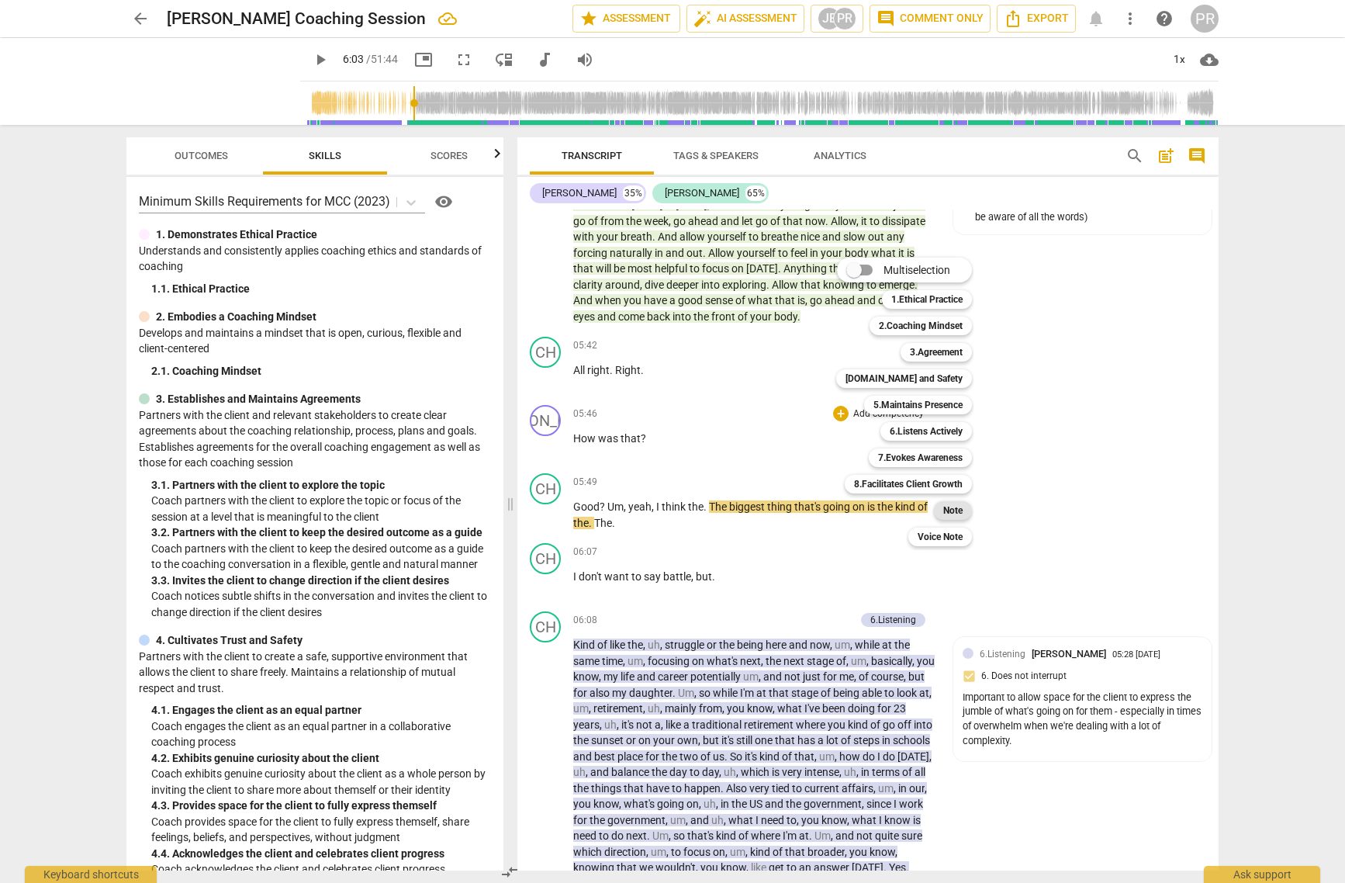
click at [953, 510] on b "Note" at bounding box center [952, 510] width 19 height 19
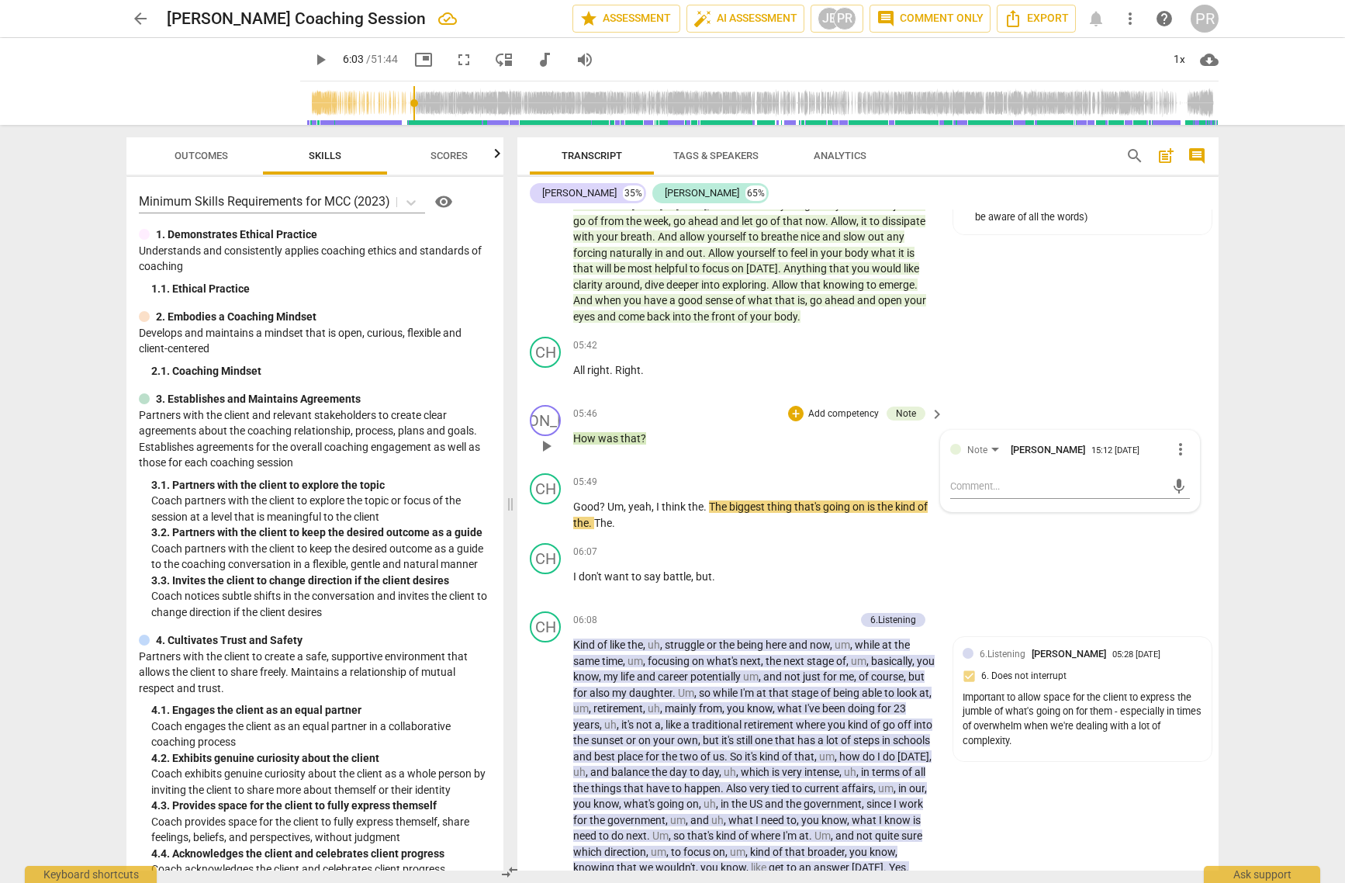
click at [1026, 403] on div "JO play_arrow pause 05:46 + Add competency Note keyboard_arrow_right How was th…" at bounding box center [867, 433] width 701 height 68
click at [1069, 440] on div "Note [PERSON_NAME] 15:12 [DATE]" at bounding box center [1091, 447] width 223 height 15
click at [1069, 440] on span "more_vert" at bounding box center [1180, 449] width 19 height 19
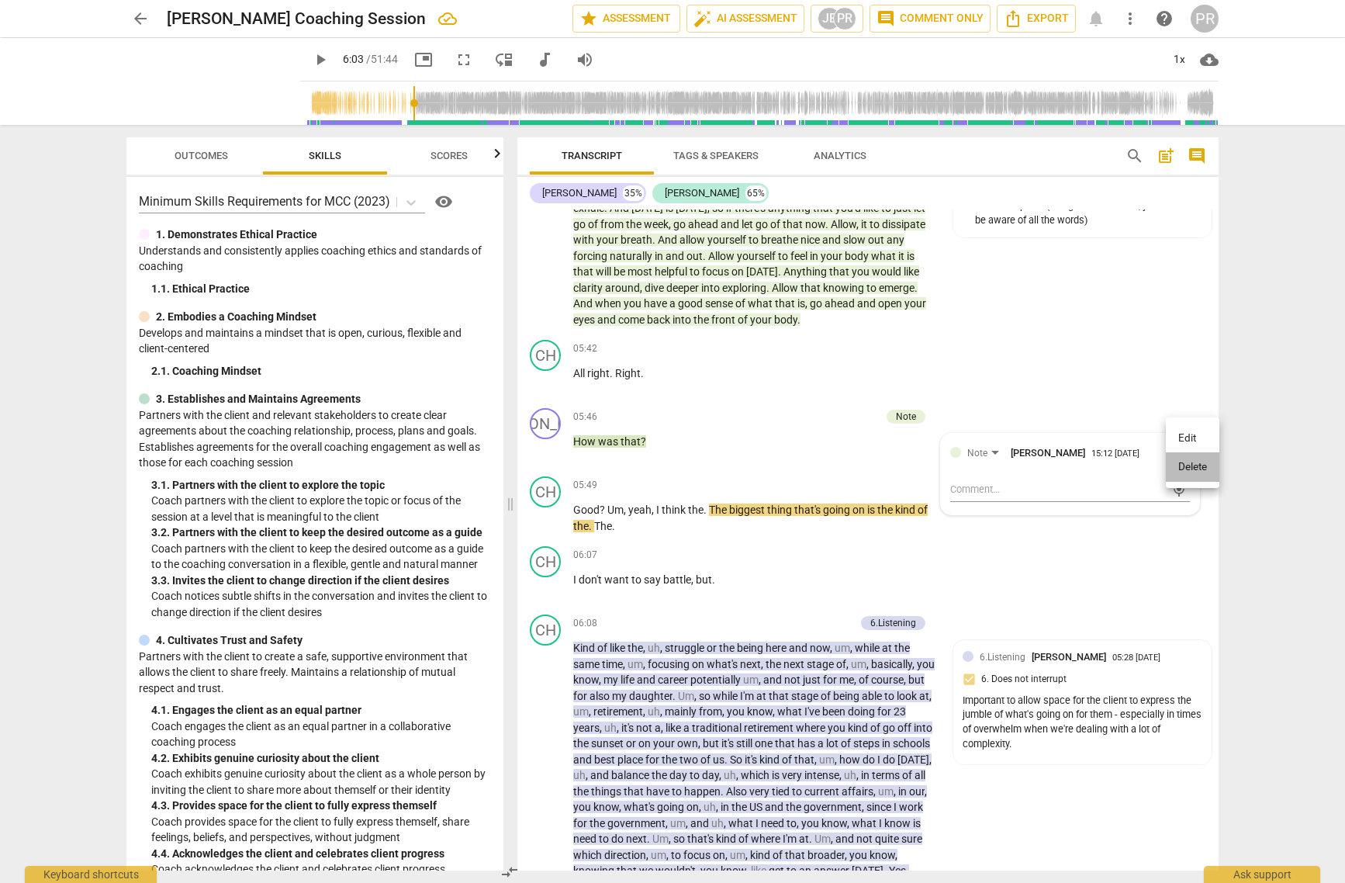
click at [1069, 459] on li "Delete" at bounding box center [1193, 466] width 54 height 29
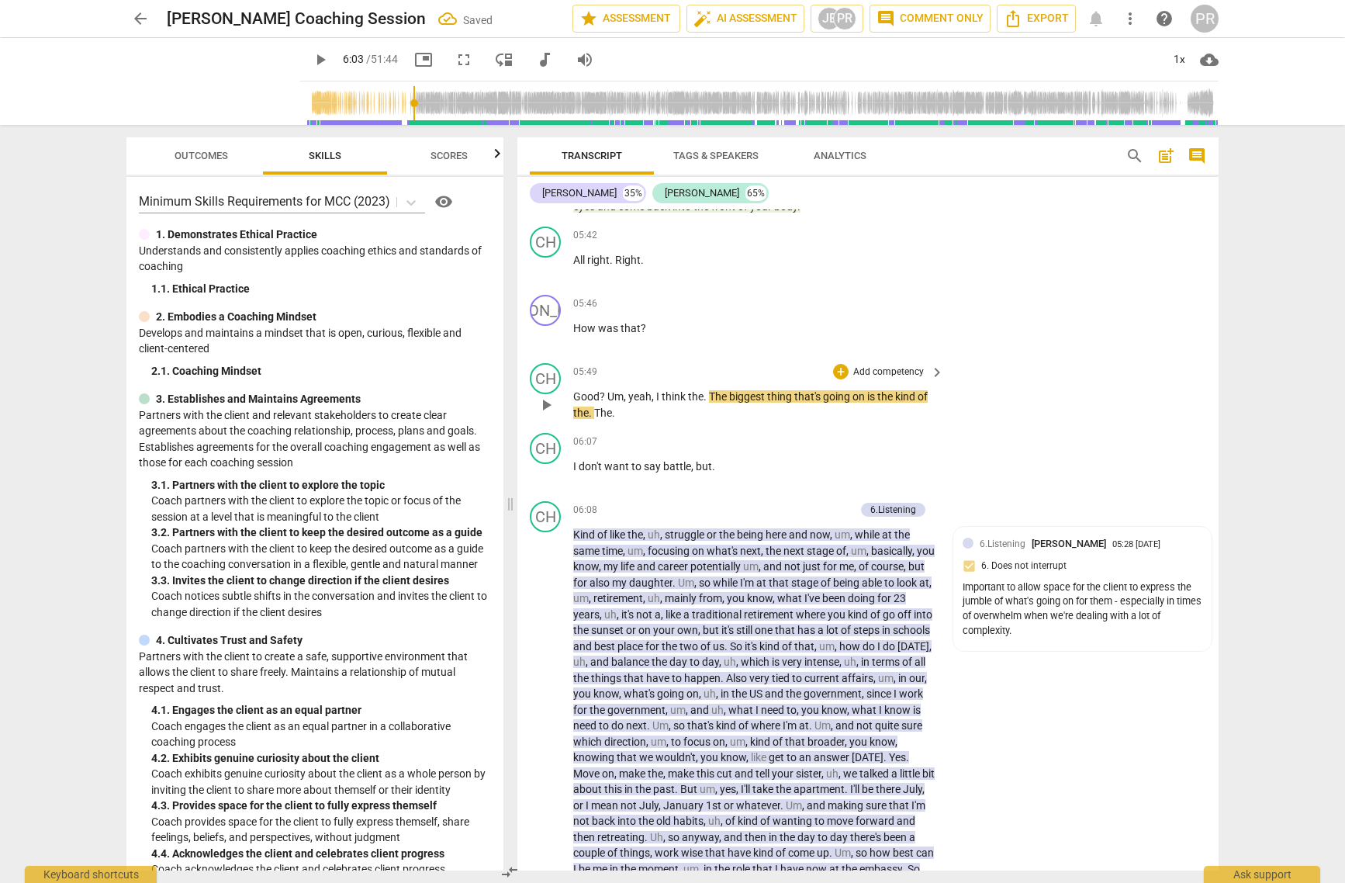
scroll to position [797, 0]
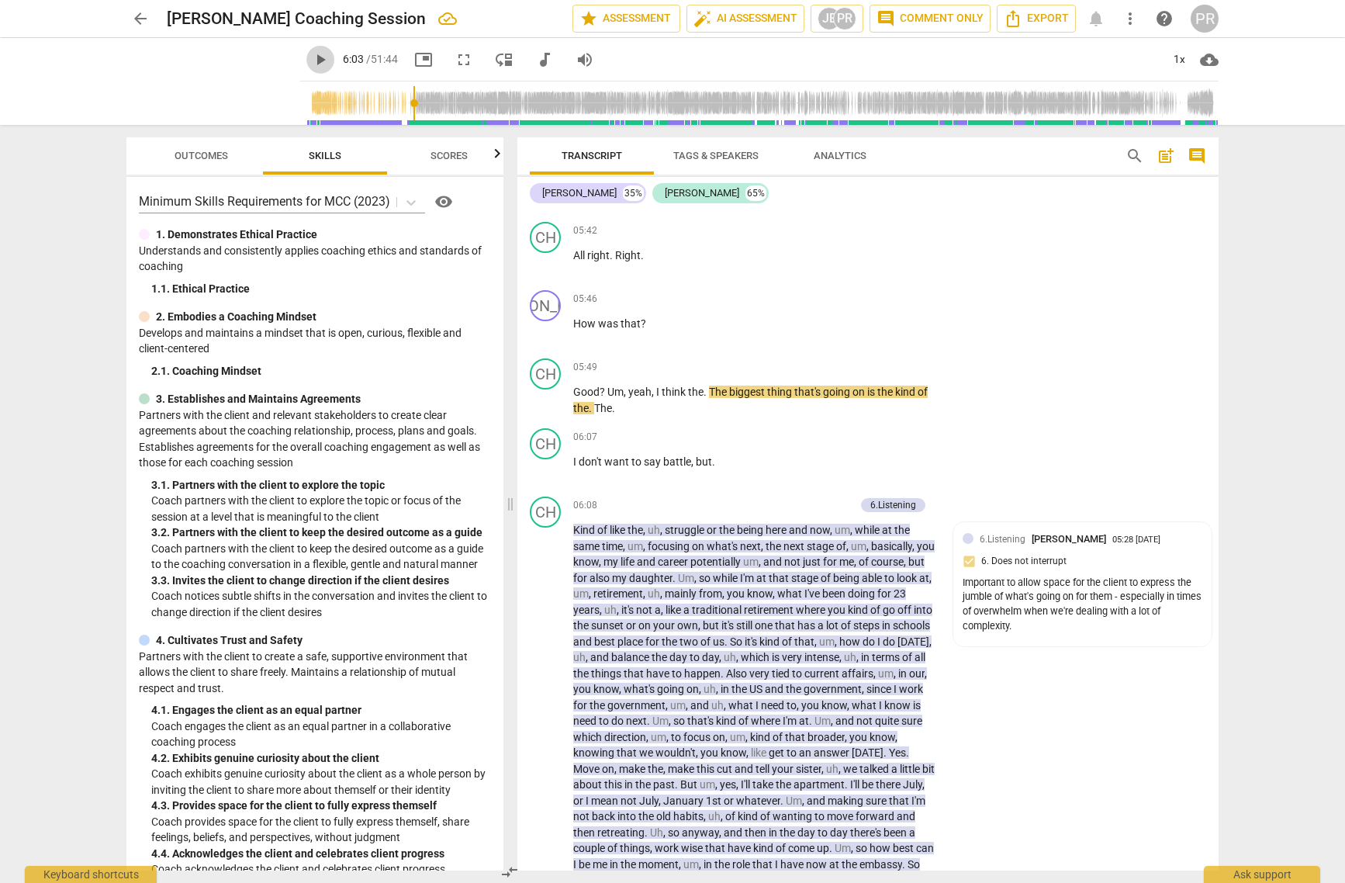
click at [311, 61] on span "play_arrow" at bounding box center [320, 59] width 19 height 19
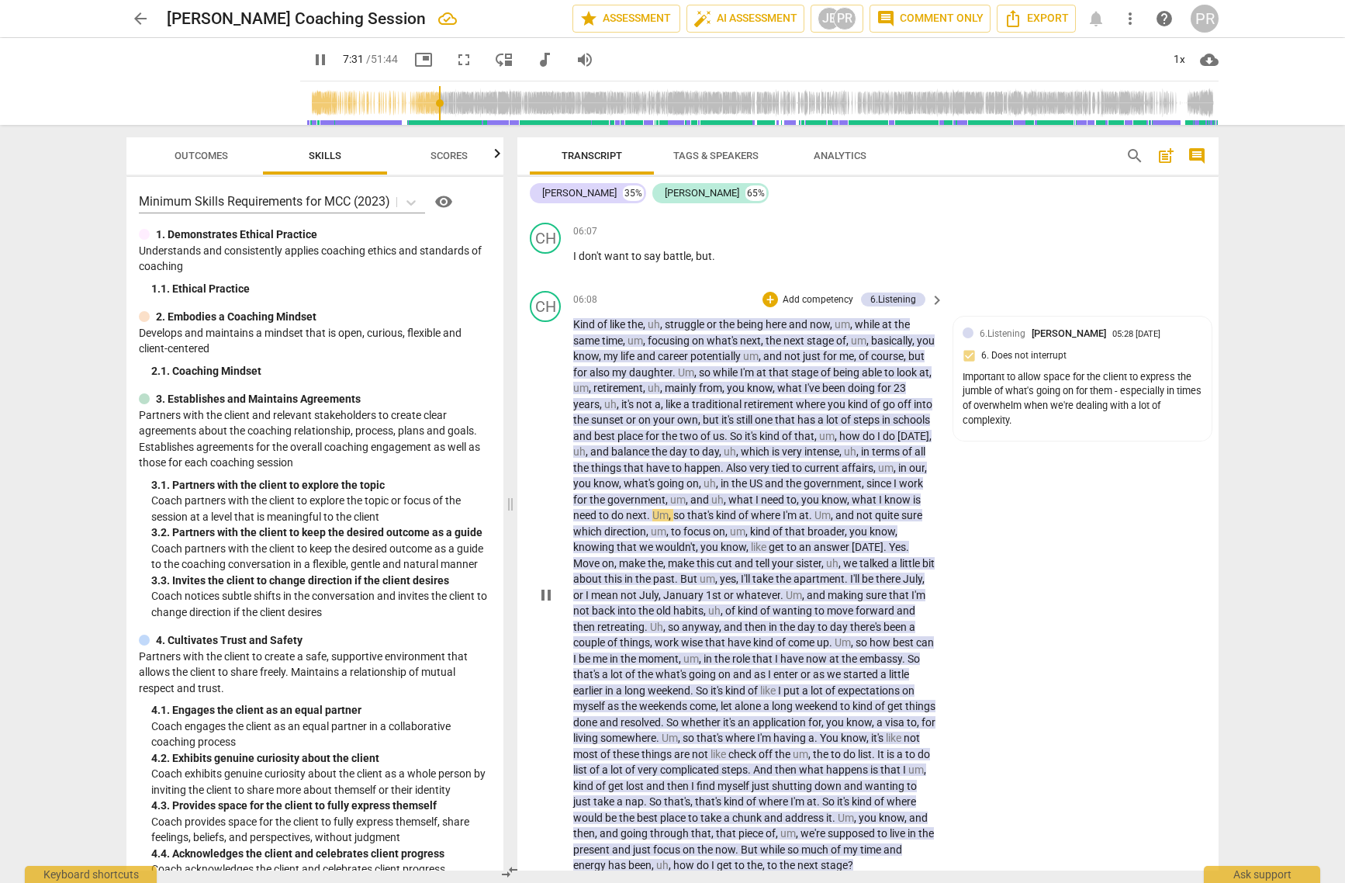
scroll to position [1005, 0]
click at [1069, 404] on div "Important to allow space for the client to express the jumble of what's going o…" at bounding box center [1083, 397] width 240 height 58
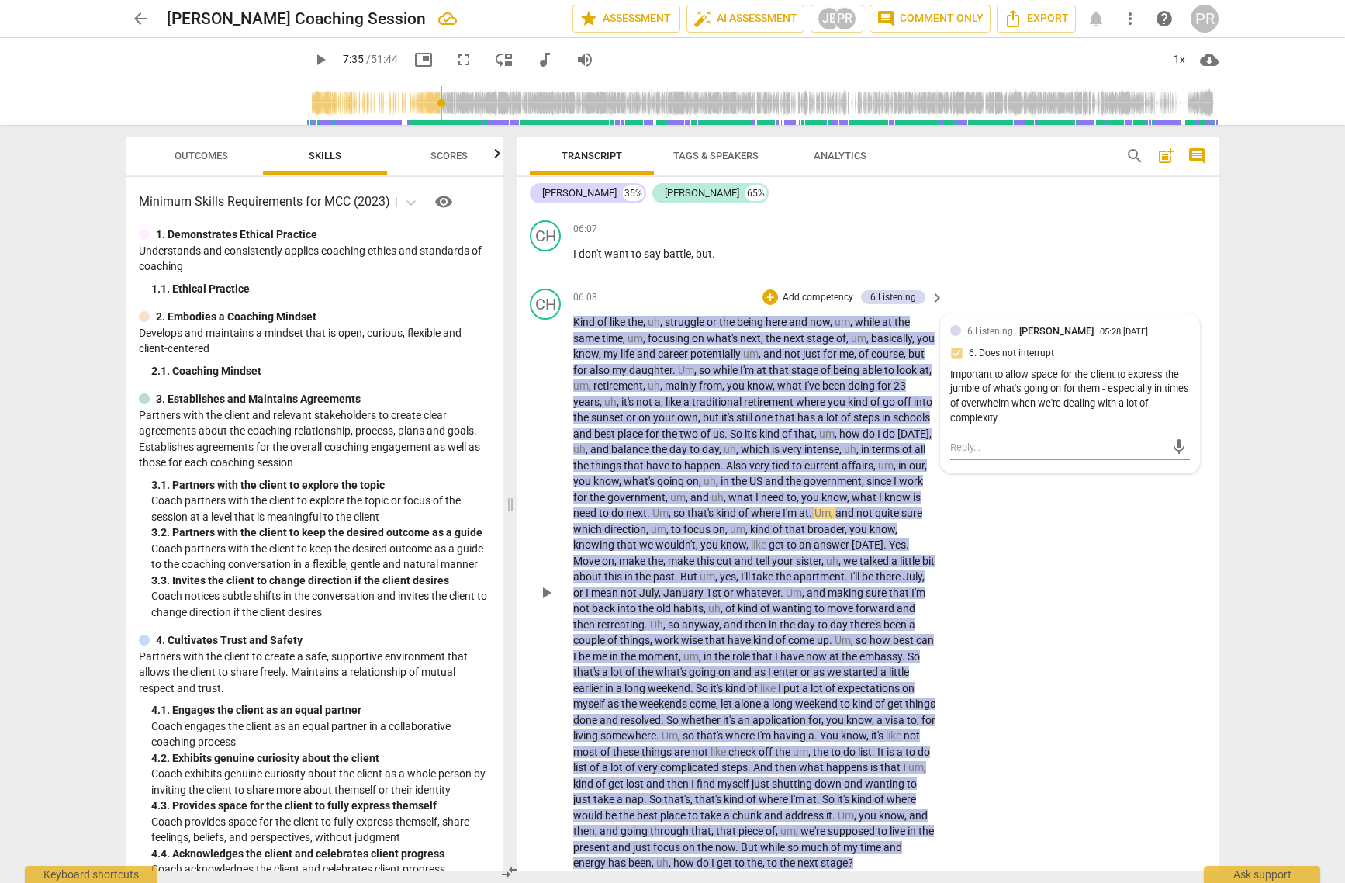
click at [953, 440] on textarea at bounding box center [1057, 447] width 215 height 15
click at [818, 289] on p "Add competency" at bounding box center [818, 296] width 74 height 14
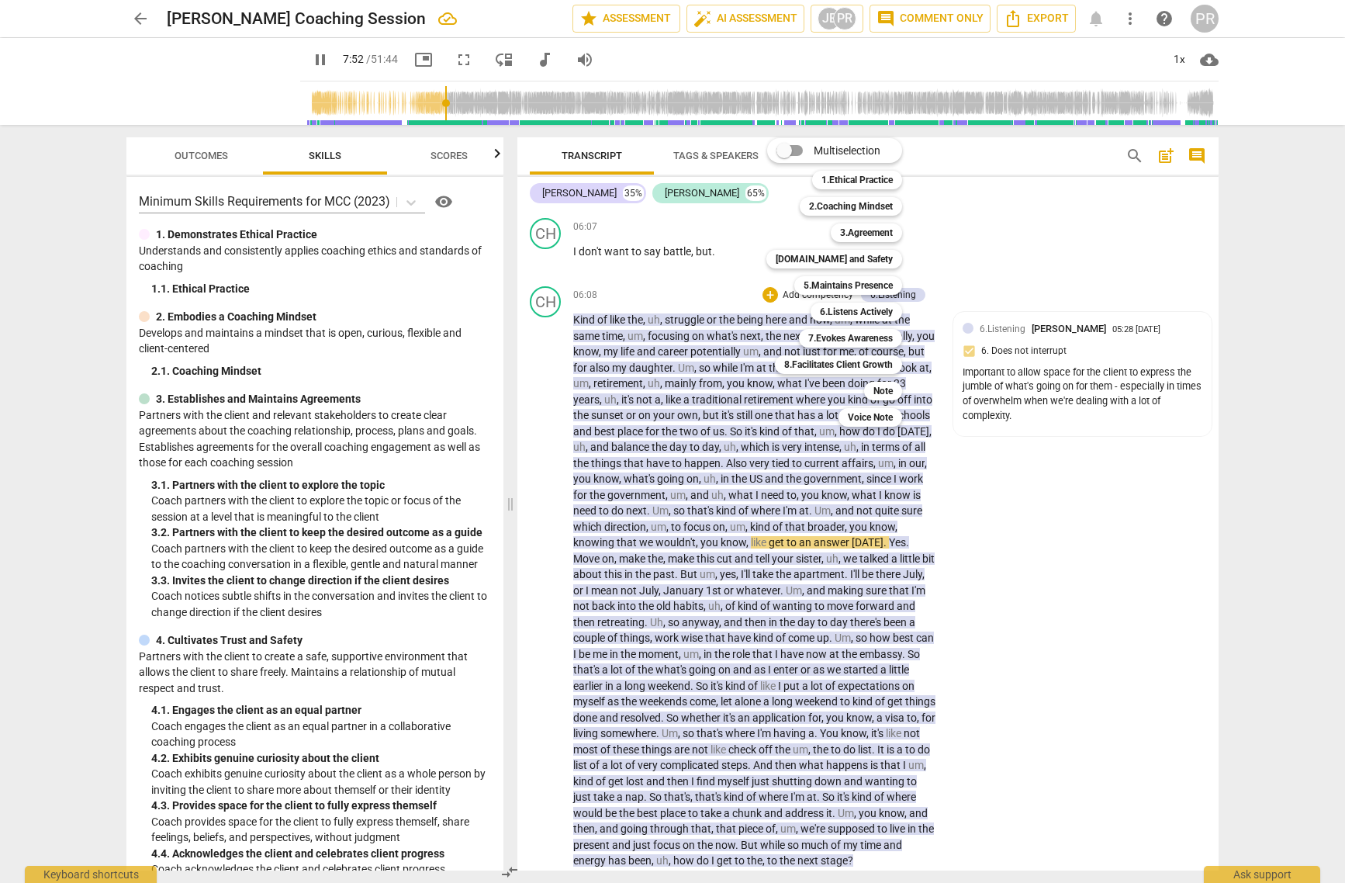
click at [1069, 460] on div at bounding box center [672, 441] width 1345 height 883
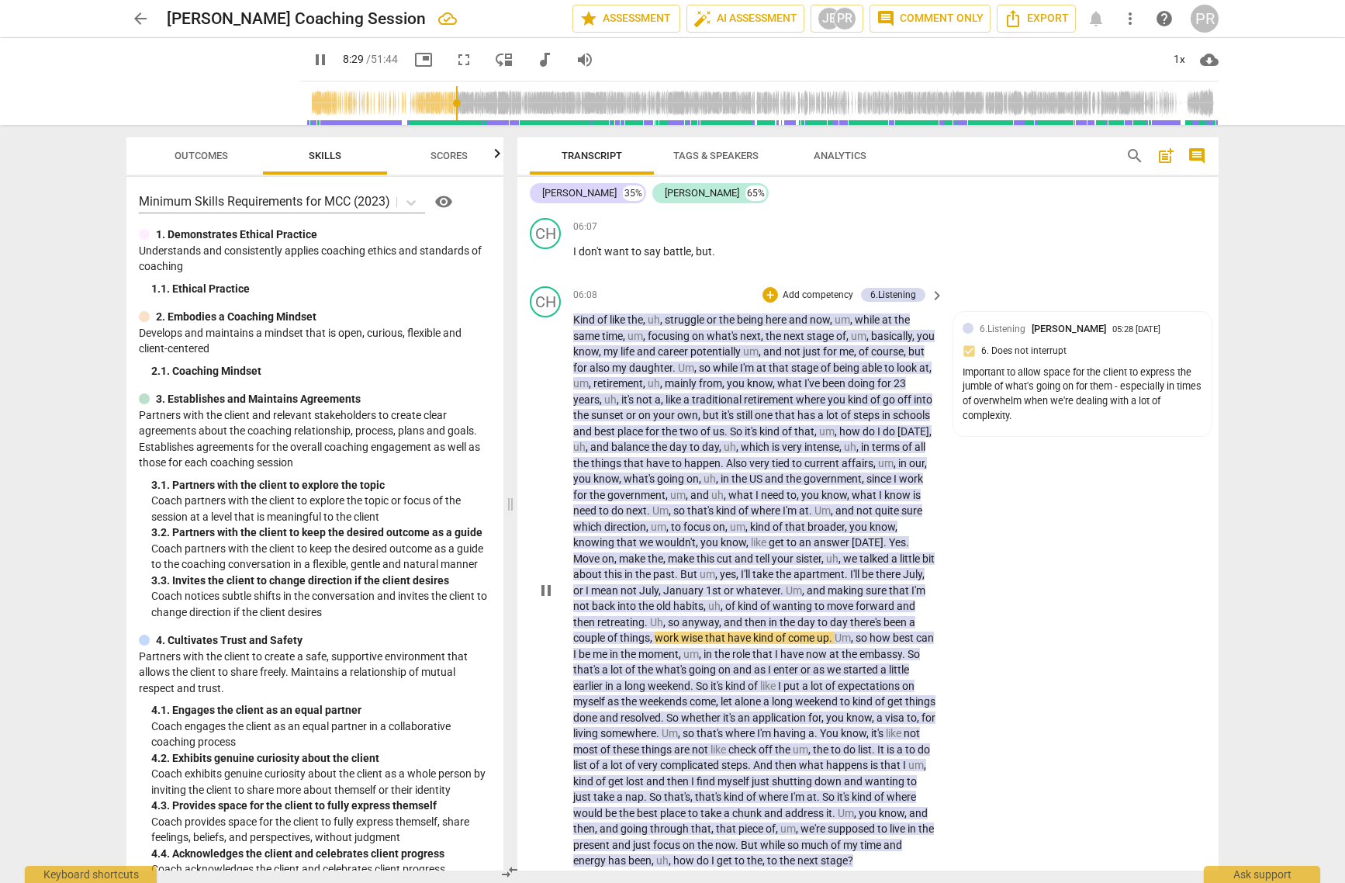
scroll to position [984, 0]
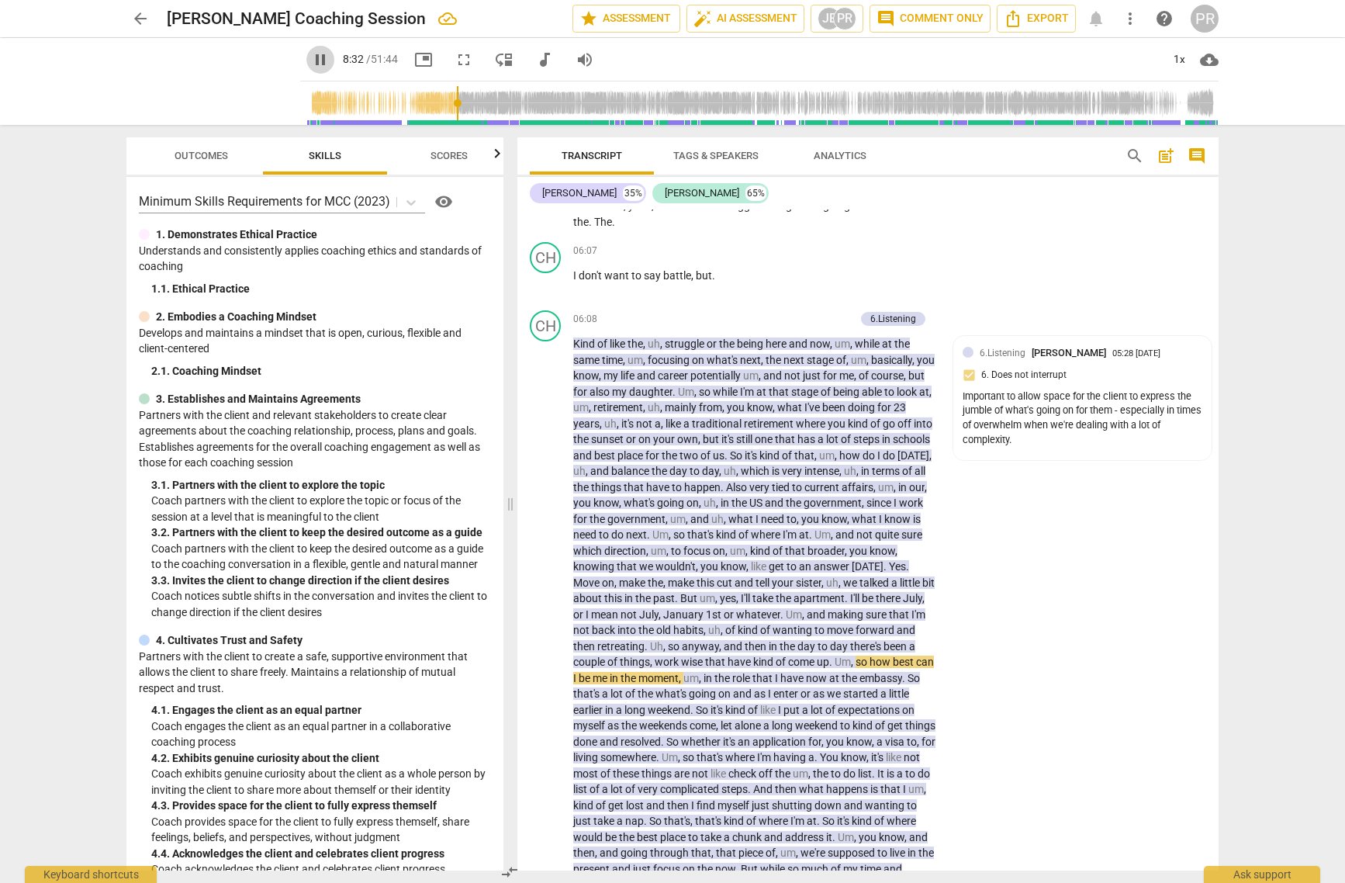
click at [311, 58] on span "pause" at bounding box center [320, 59] width 19 height 19
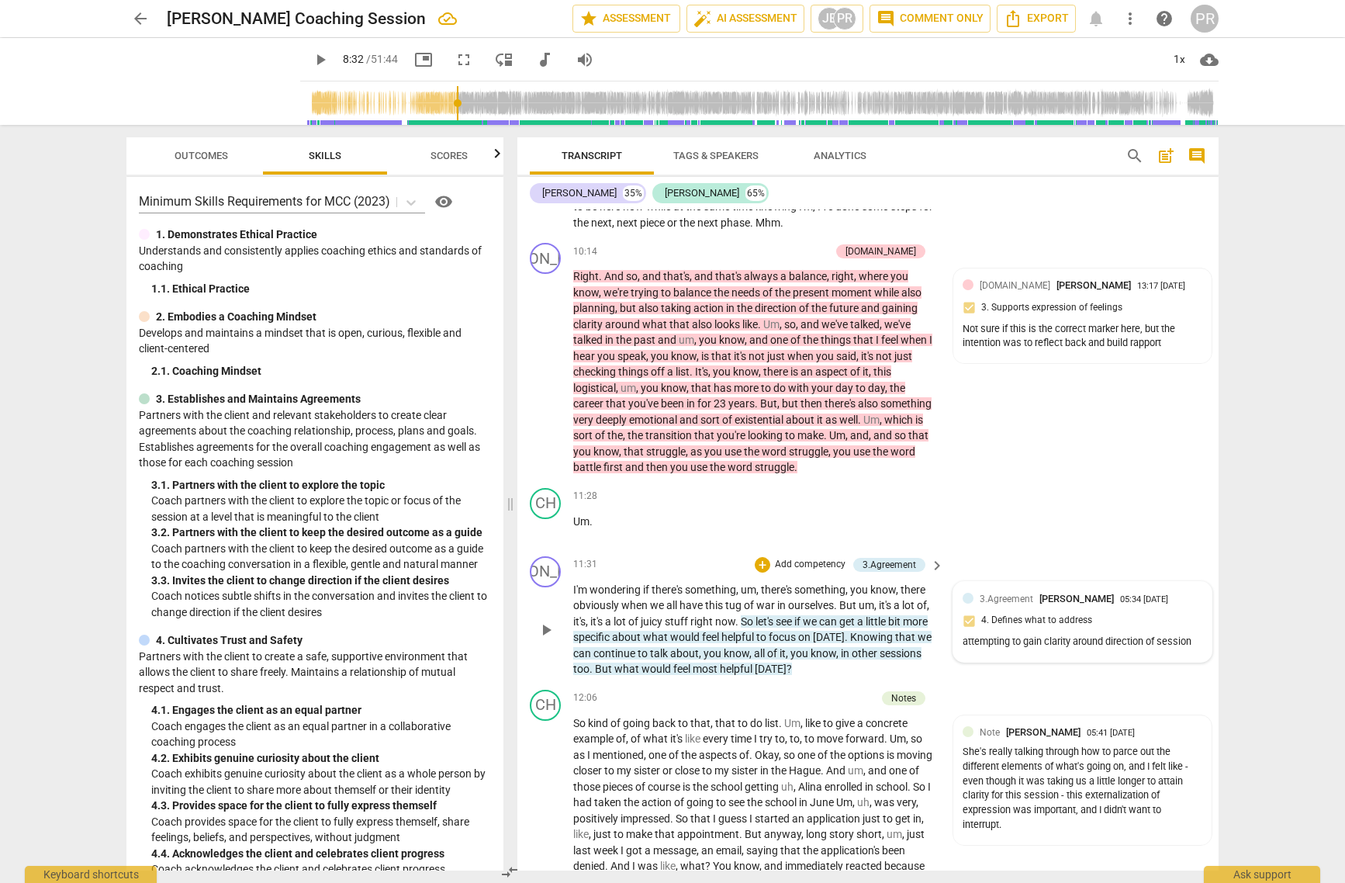
scroll to position [-2, 1]
click at [894, 558] on div "3.Agreement" at bounding box center [890, 565] width 54 height 14
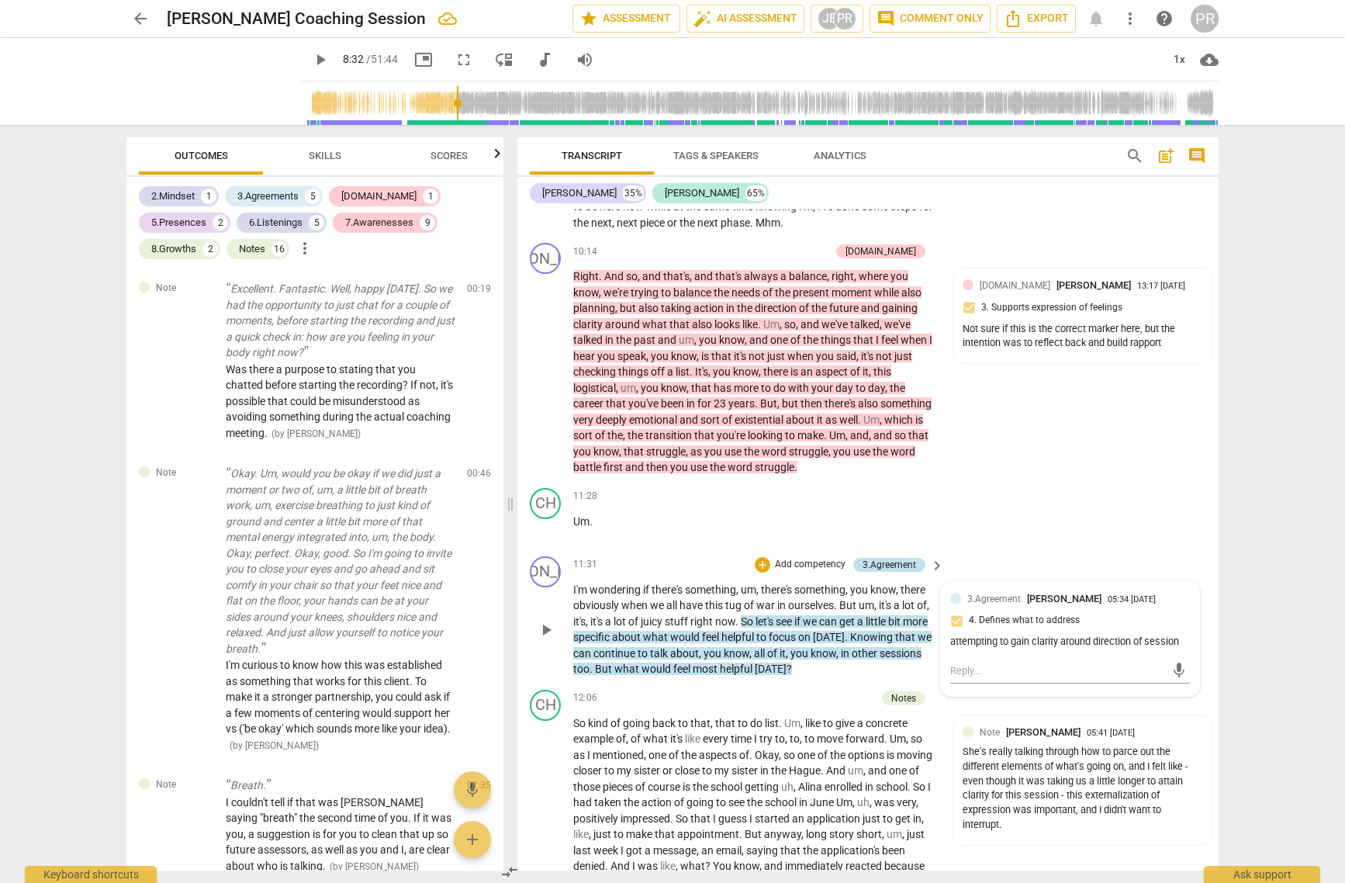
scroll to position [2329, 0]
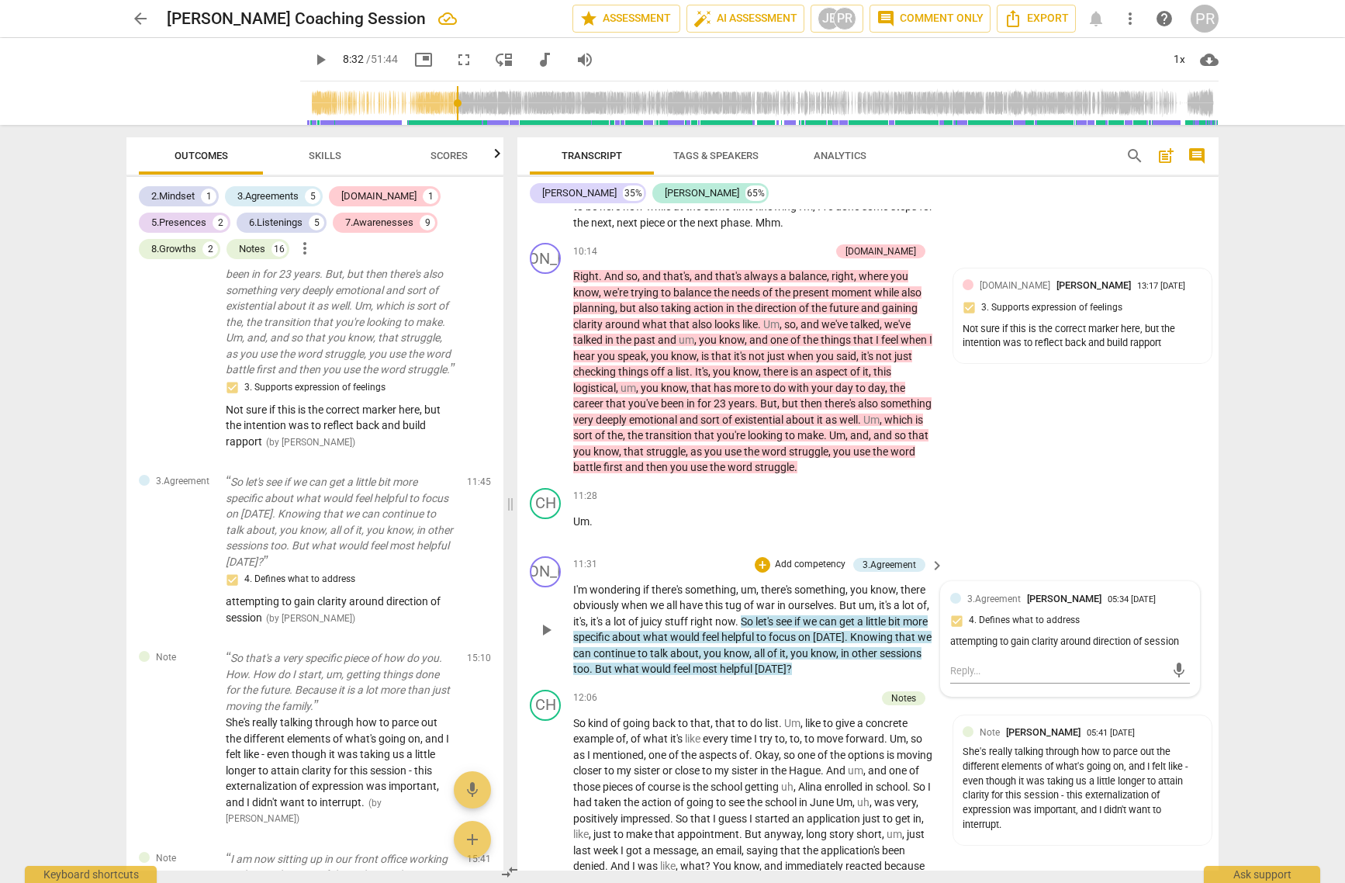
click at [810, 558] on p "Add competency" at bounding box center [810, 565] width 74 height 14
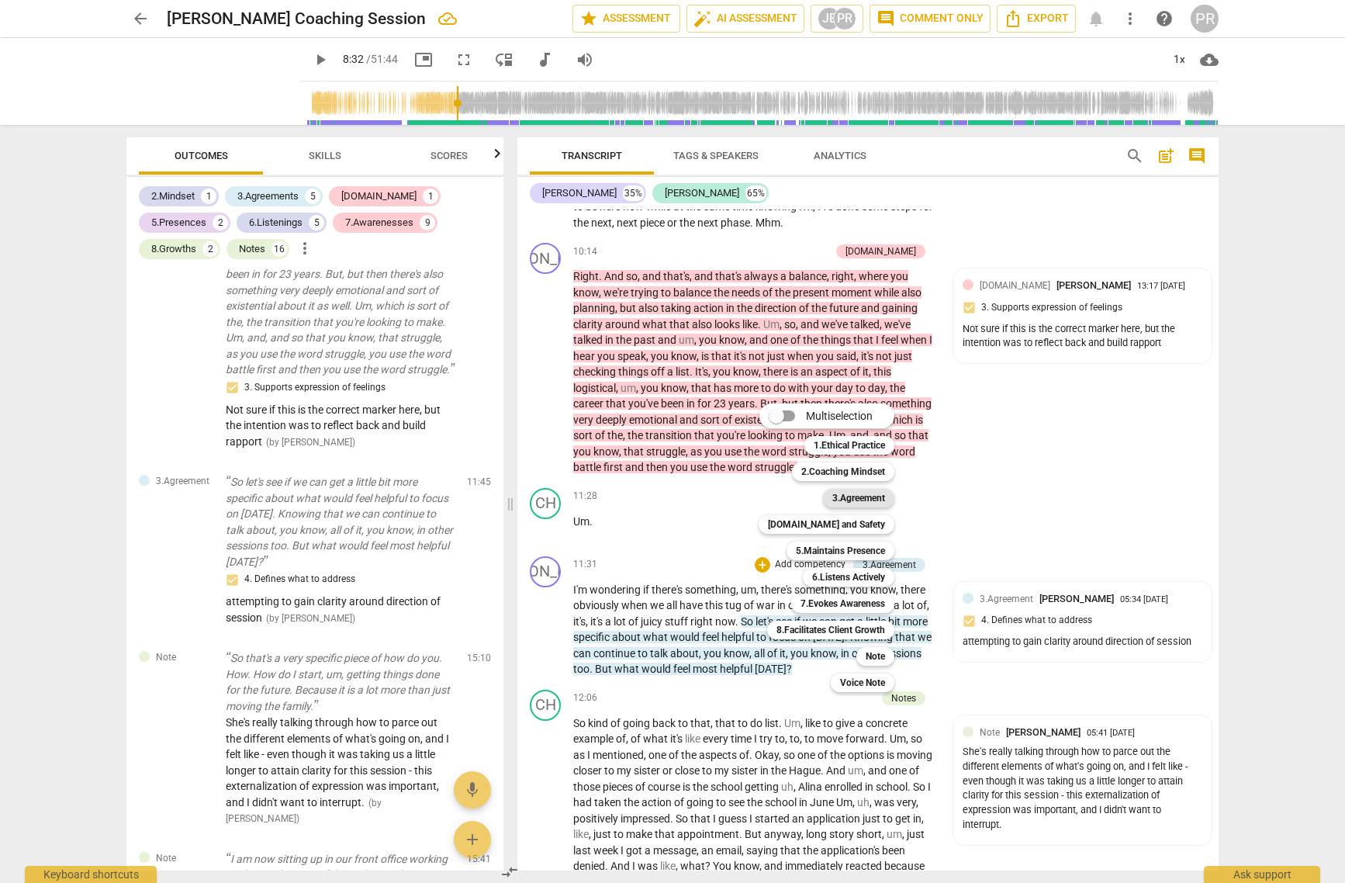
click at [863, 497] on b "3.Agreement" at bounding box center [858, 498] width 53 height 19
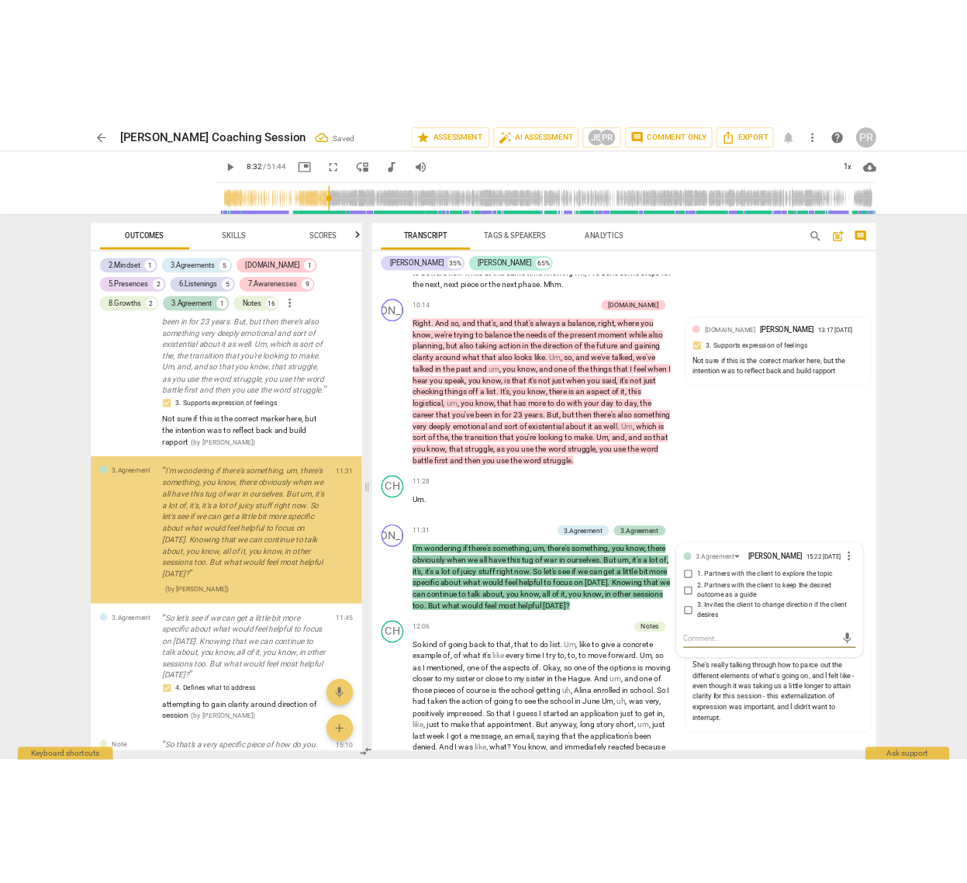
scroll to position [2342, 0]
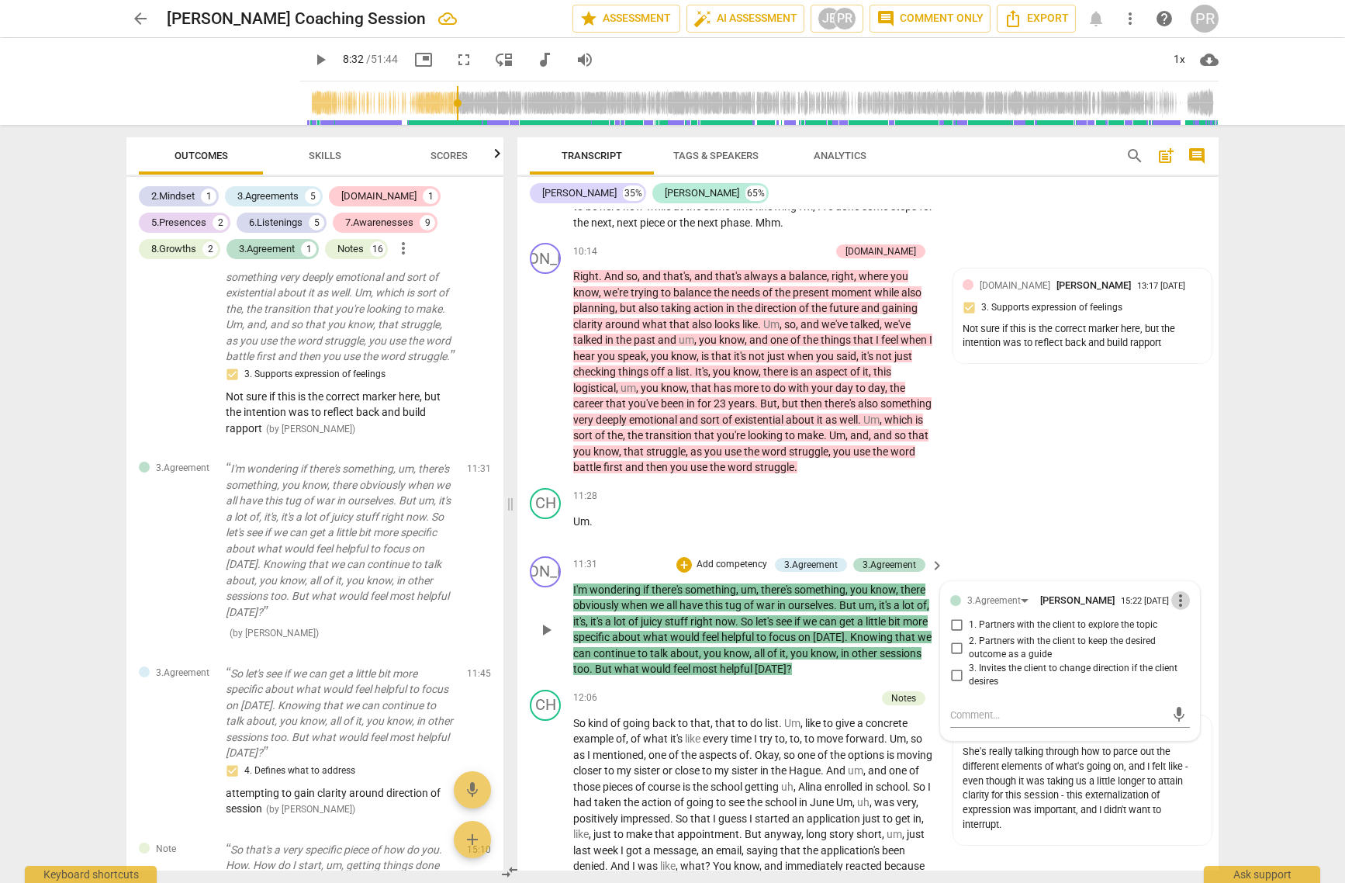
click at [1069, 591] on span "more_vert" at bounding box center [1180, 600] width 19 height 19
click at [1069, 609] on li "Delete" at bounding box center [1193, 612] width 54 height 29
